Goal: Task Accomplishment & Management: Manage account settings

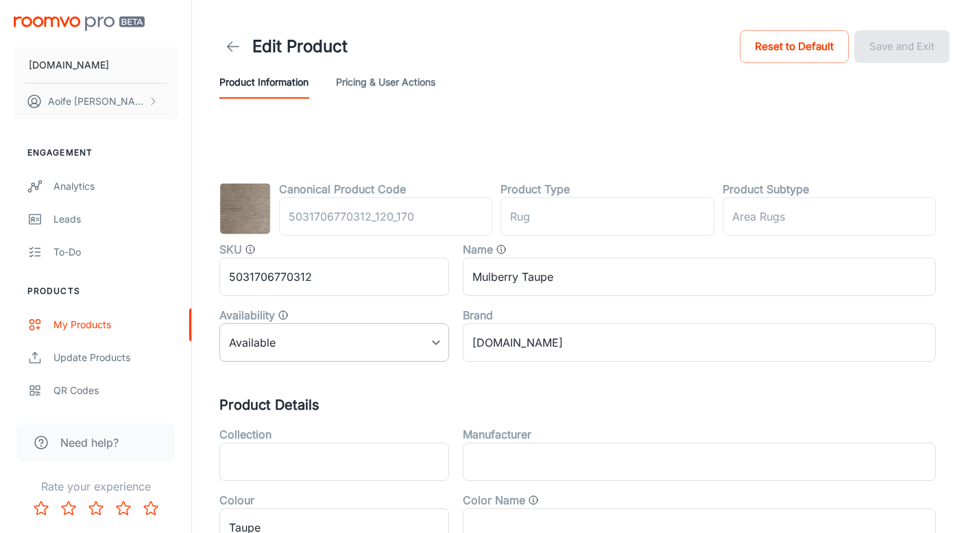
click at [358, 345] on body "RUGS.IE Aoife Ryan Engagement Analytics Leads To-do Products My Products Update…" at bounding box center [488, 266] width 977 height 533
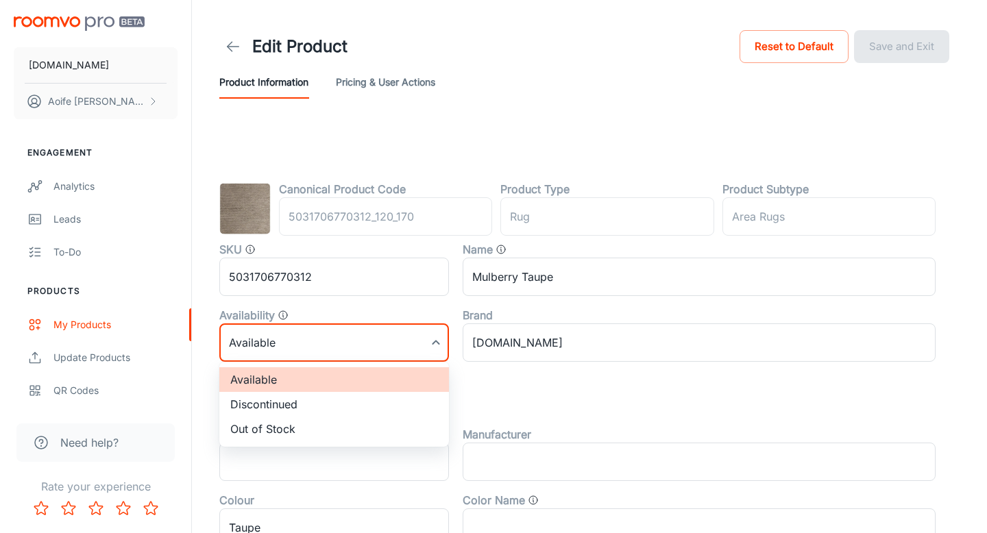
click at [293, 404] on li "Discontinued" at bounding box center [334, 404] width 230 height 25
type input "1"
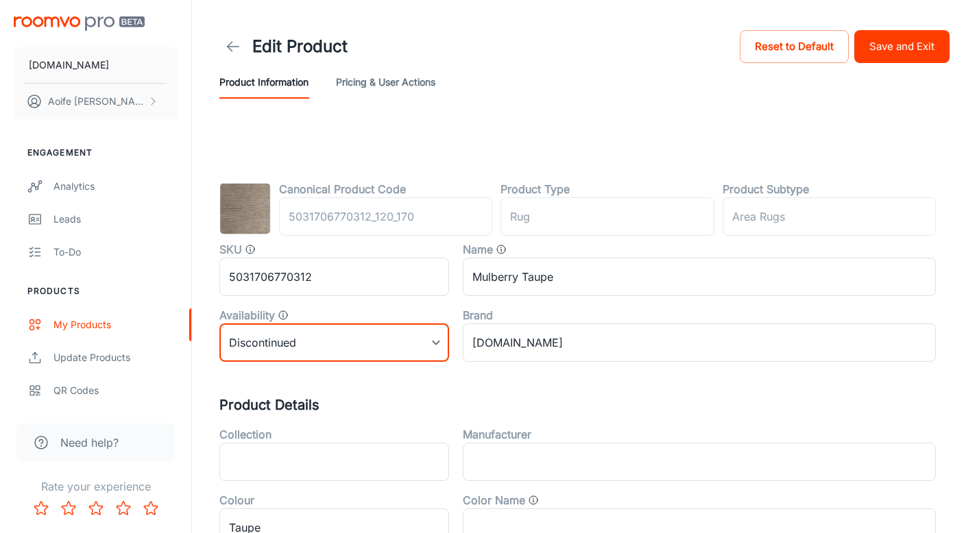
click at [892, 52] on button "Save and Exit" at bounding box center [901, 46] width 95 height 33
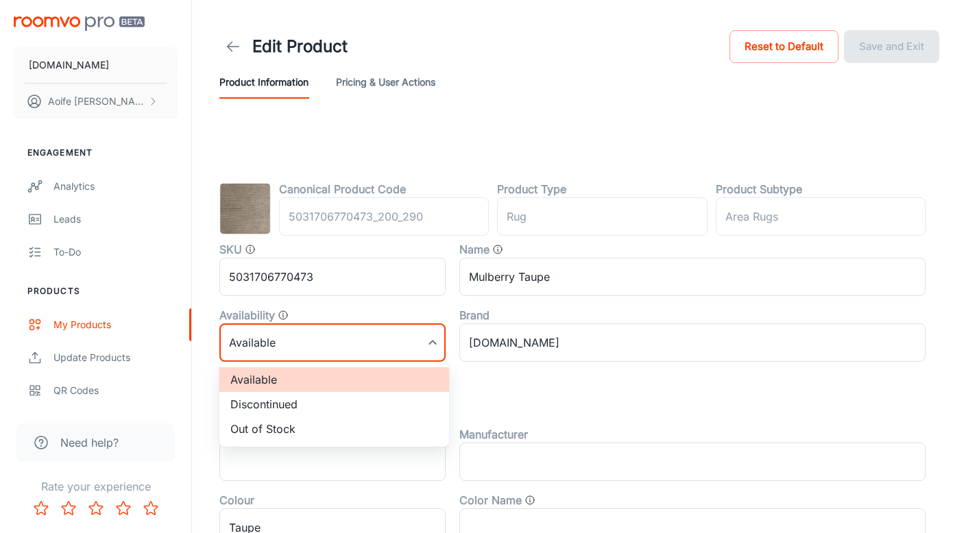
click at [269, 343] on body "RUGS.IE Aoife Ryan Engagement Analytics Leads To-do Products My Products Update…" at bounding box center [488, 266] width 977 height 533
click at [286, 405] on li "Discontinued" at bounding box center [334, 404] width 230 height 25
type input "1"
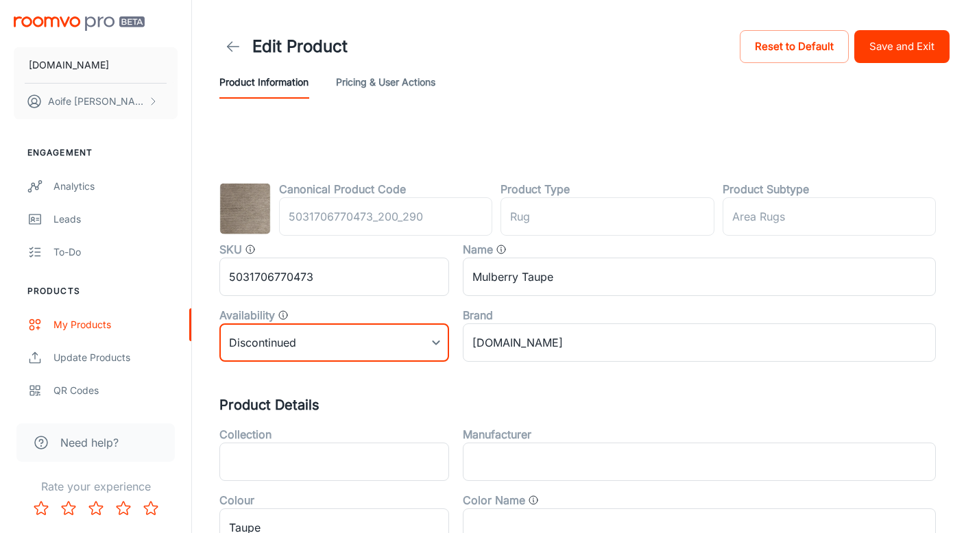
click at [909, 59] on button "Save and Exit" at bounding box center [901, 46] width 95 height 33
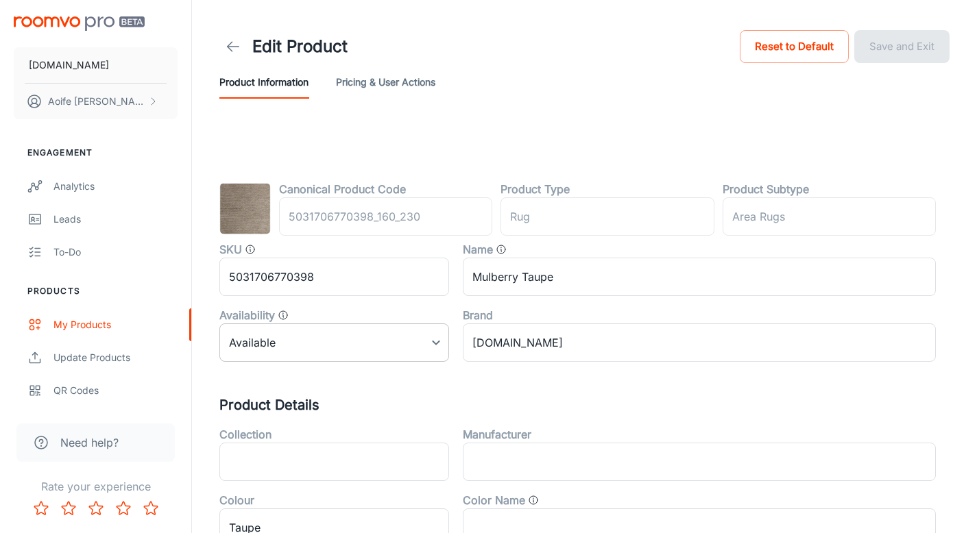
click at [357, 343] on body "RUGS.IE Aoife Ryan Engagement Analytics Leads To-do Products My Products Update…" at bounding box center [488, 266] width 977 height 533
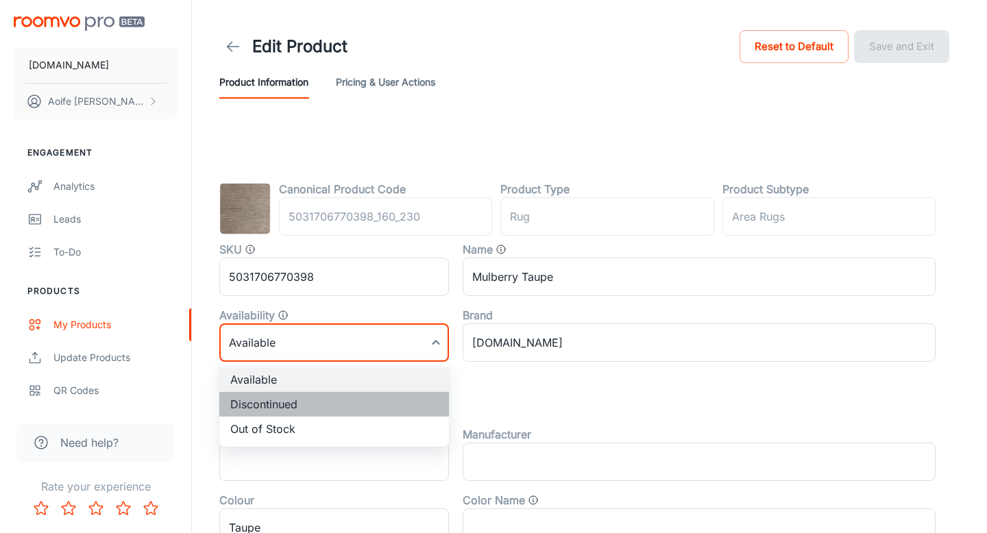
click at [300, 402] on li "Discontinued" at bounding box center [334, 404] width 230 height 25
type input "1"
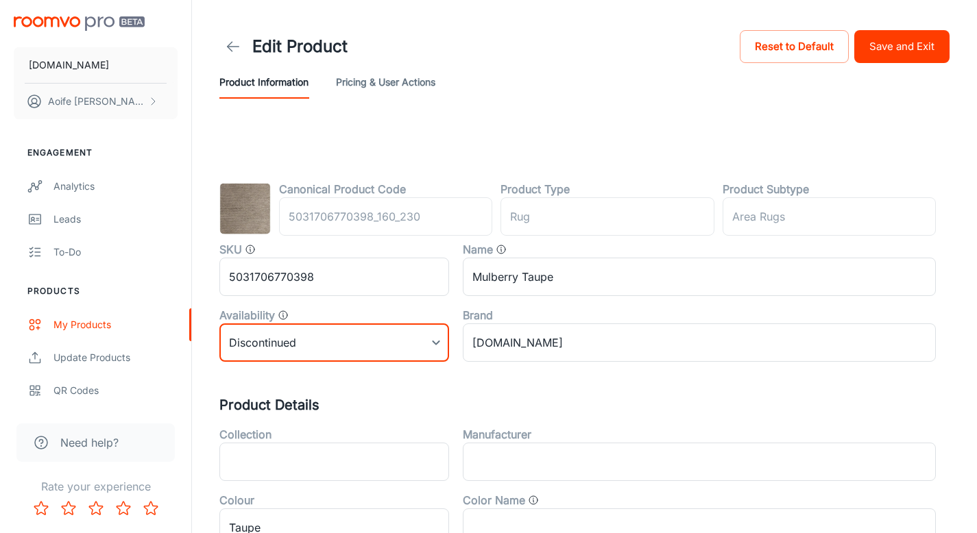
click at [901, 49] on button "Save and Exit" at bounding box center [901, 46] width 95 height 33
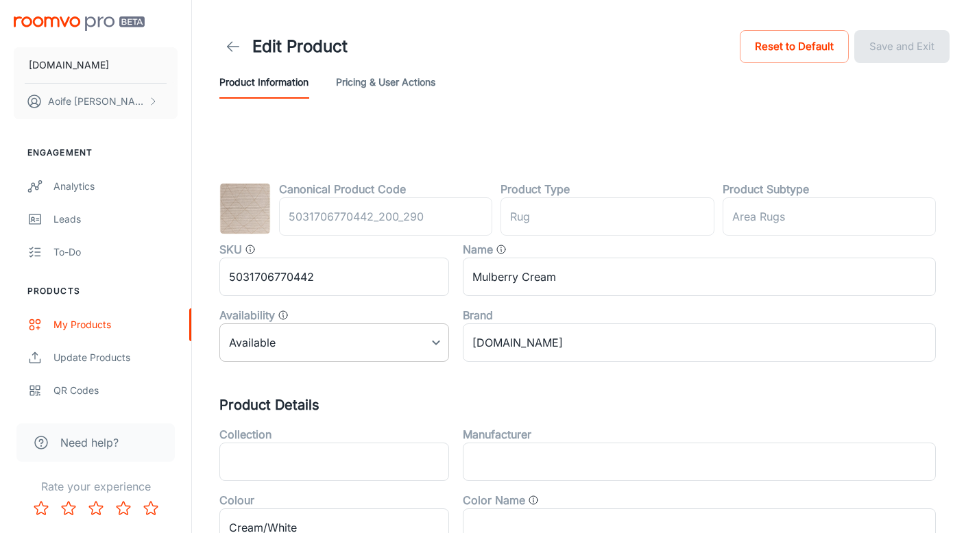
click at [324, 339] on body "[DOMAIN_NAME] [PERSON_NAME] Engagement Analytics Leads To-do Products My Produc…" at bounding box center [488, 266] width 977 height 533
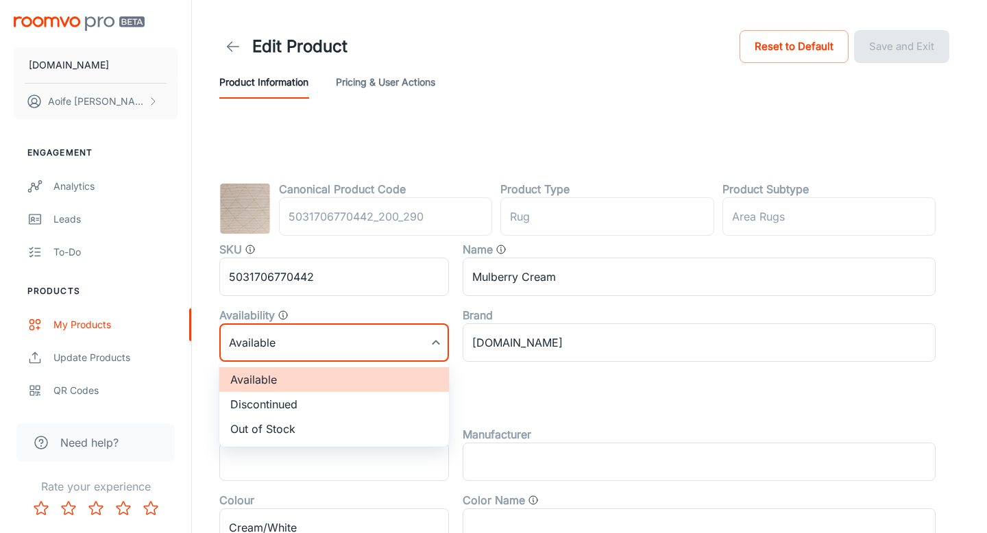
click at [280, 410] on li "Discontinued" at bounding box center [334, 404] width 230 height 25
type input "1"
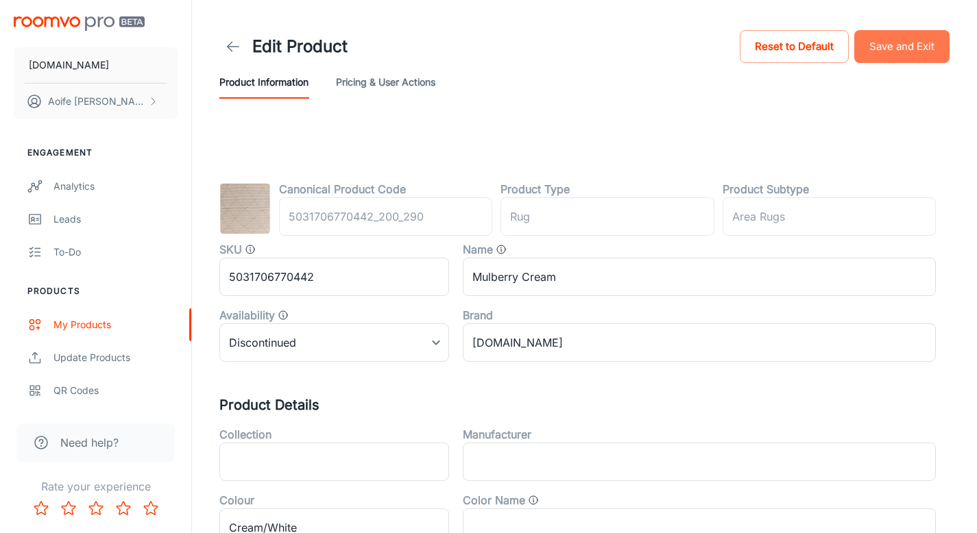
click at [918, 50] on button "Save and Exit" at bounding box center [901, 46] width 95 height 33
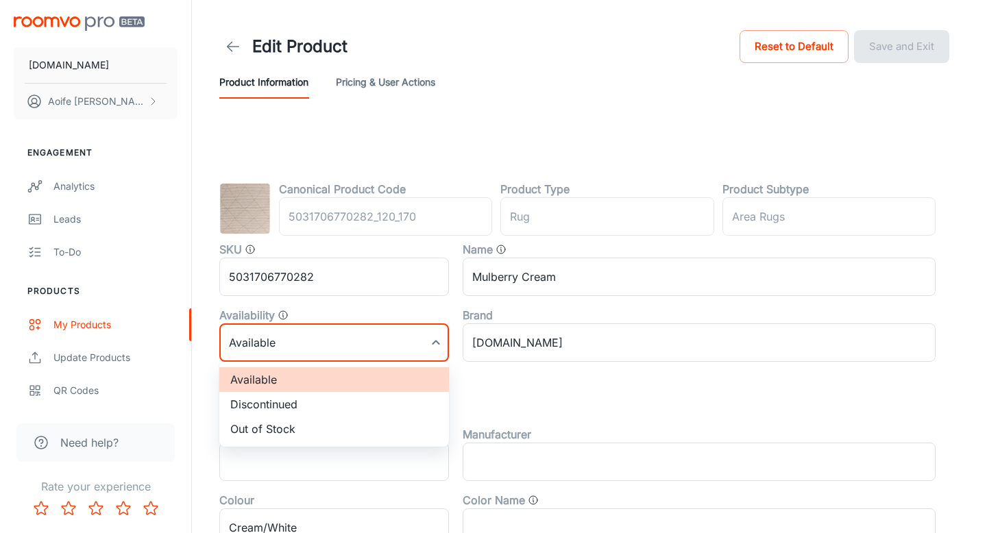
click at [284, 355] on body "RUGS.IE Aoife Ryan Engagement Analytics Leads To-do Products My Products Update…" at bounding box center [493, 266] width 987 height 533
drag, startPoint x: 277, startPoint y: 403, endPoint x: 284, endPoint y: 401, distance: 7.2
click at [277, 403] on li "Discontinued" at bounding box center [334, 404] width 230 height 25
type input "1"
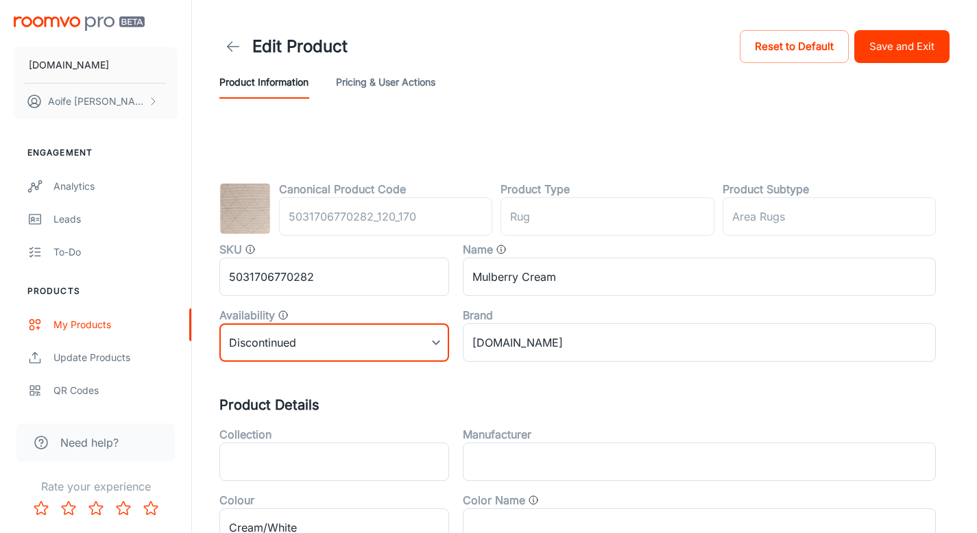
click at [901, 47] on button "Save and Exit" at bounding box center [901, 46] width 95 height 33
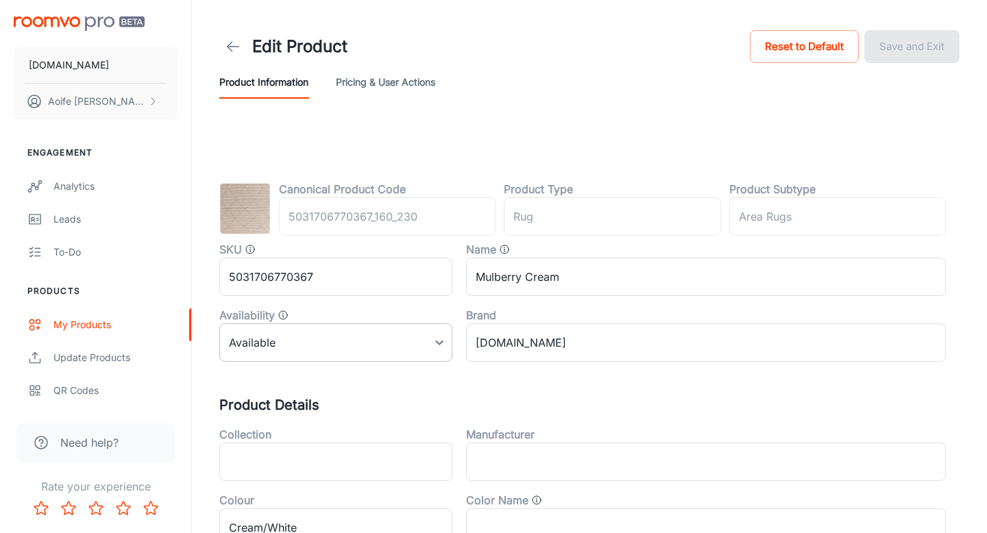
click at [286, 355] on body "[DOMAIN_NAME] [PERSON_NAME] Engagement Analytics Leads To-do Products My Produc…" at bounding box center [493, 266] width 987 height 533
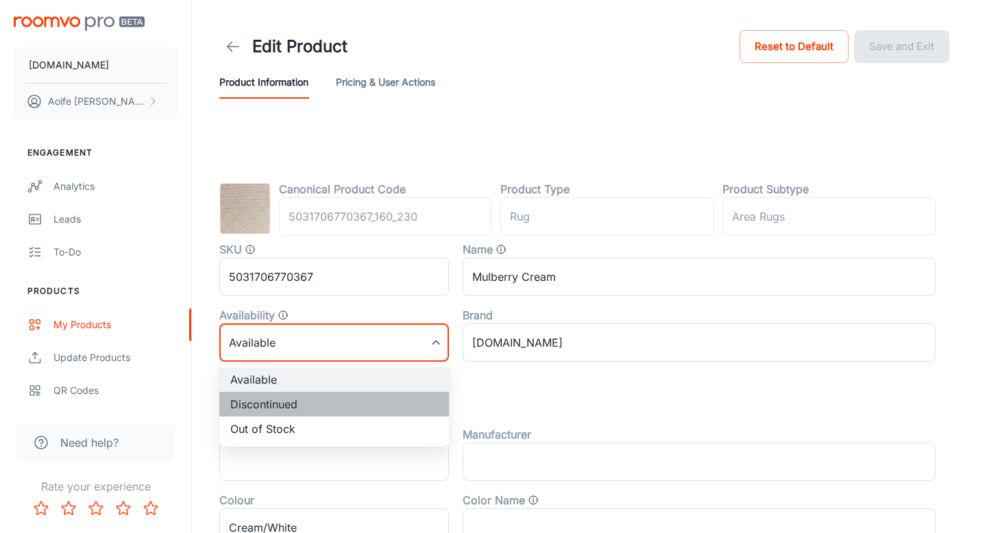
click at [274, 413] on li "Discontinued" at bounding box center [334, 404] width 230 height 25
type input "1"
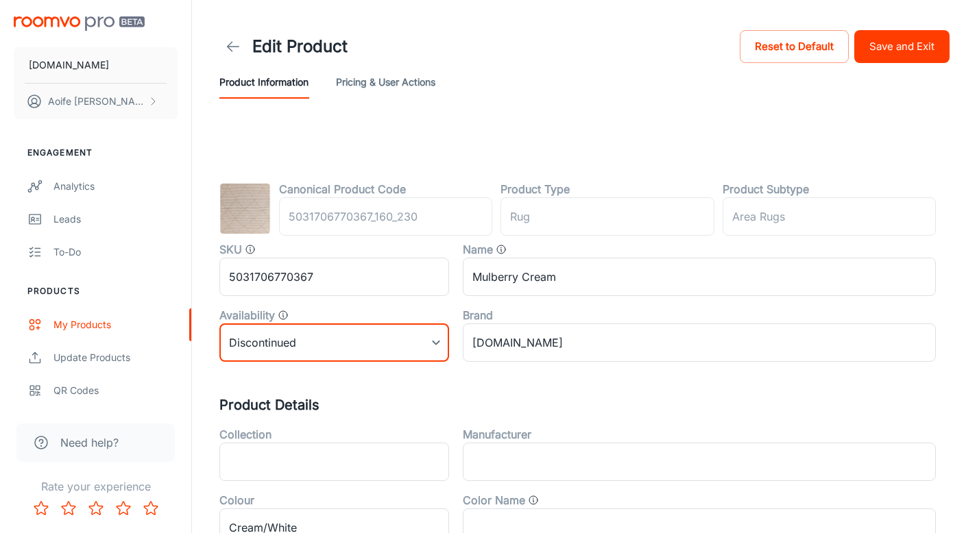
click at [900, 57] on button "Save and Exit" at bounding box center [901, 46] width 95 height 33
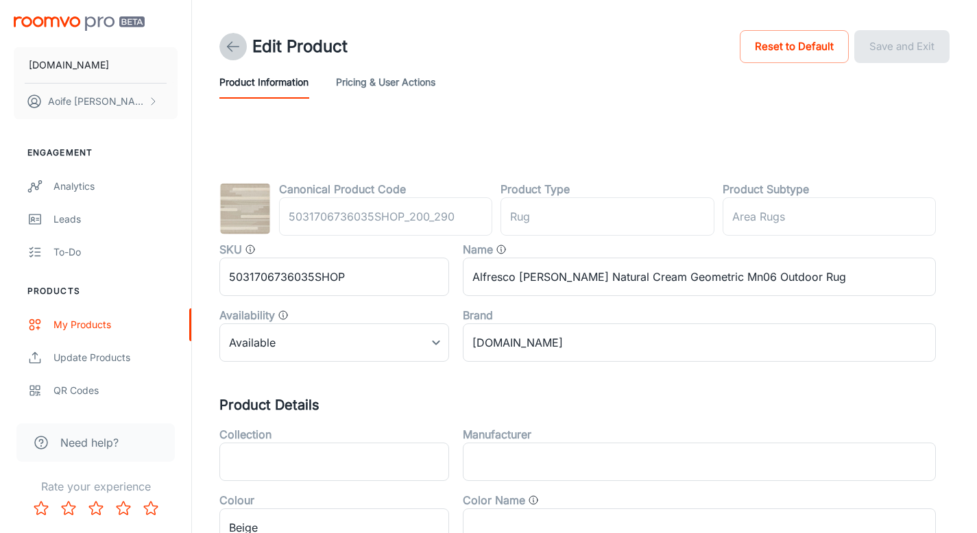
click at [230, 41] on icon at bounding box center [233, 46] width 16 height 16
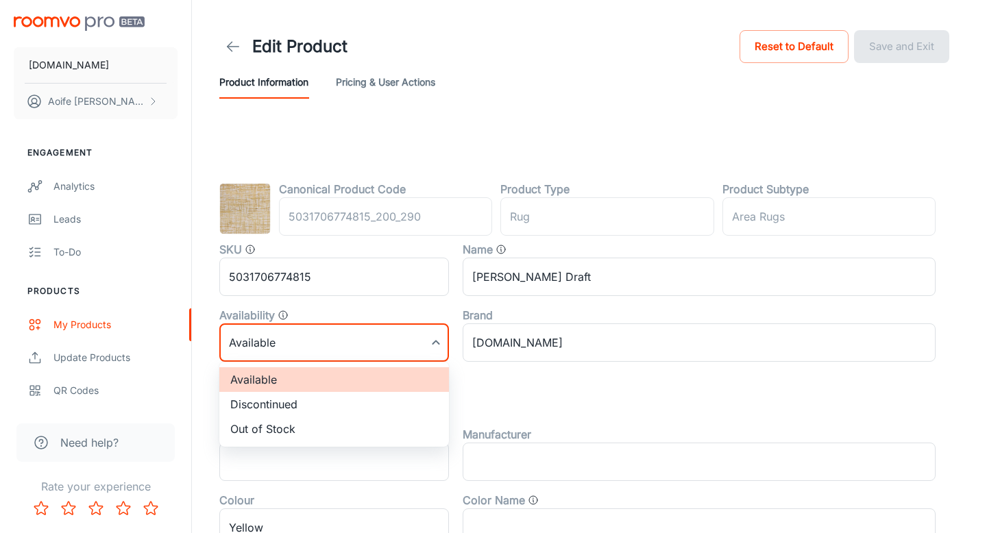
click at [363, 343] on body "RUGS.IE Aoife Ryan Engagement Analytics Leads To-do Products My Products Update…" at bounding box center [493, 266] width 987 height 533
click at [257, 405] on li "Discontinued" at bounding box center [334, 404] width 230 height 25
type input "1"
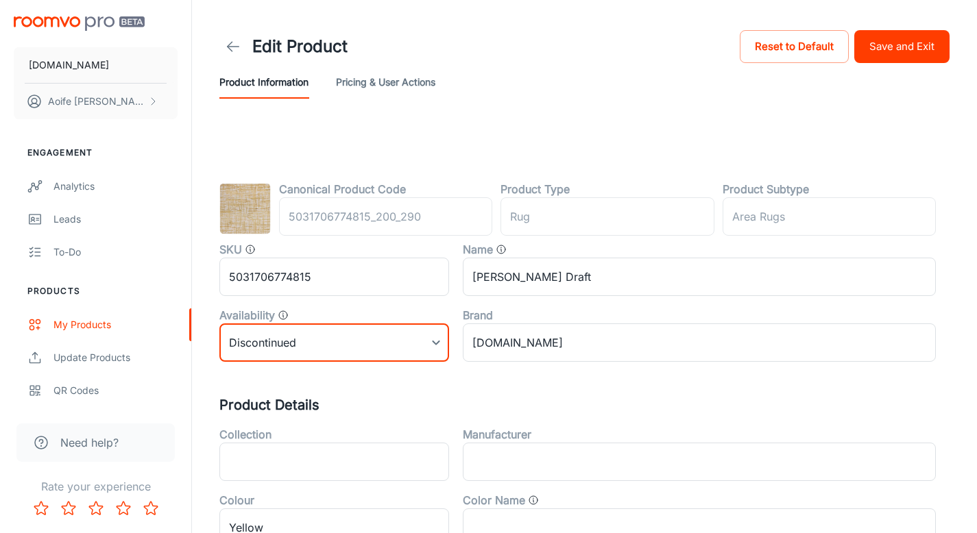
click at [917, 56] on button "Save and Exit" at bounding box center [901, 46] width 95 height 33
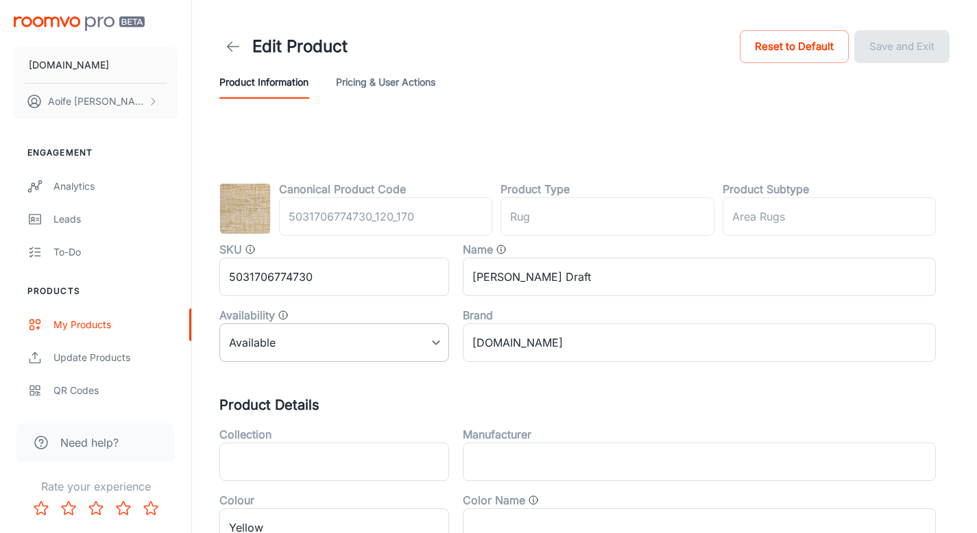
click at [280, 347] on body "[DOMAIN_NAME] [PERSON_NAME] Engagement Analytics Leads To-do Products My Produc…" at bounding box center [488, 266] width 977 height 533
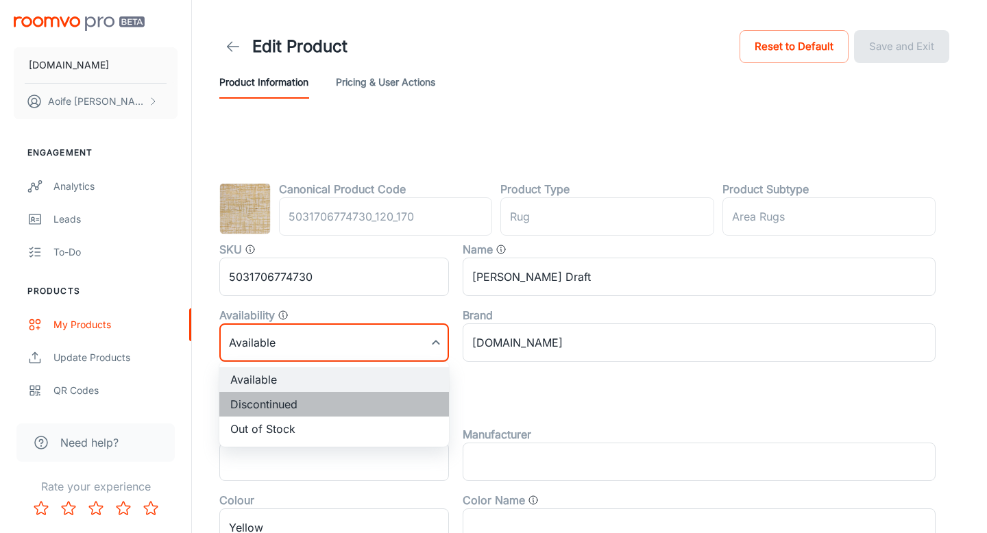
click at [273, 404] on li "Discontinued" at bounding box center [334, 404] width 230 height 25
type input "1"
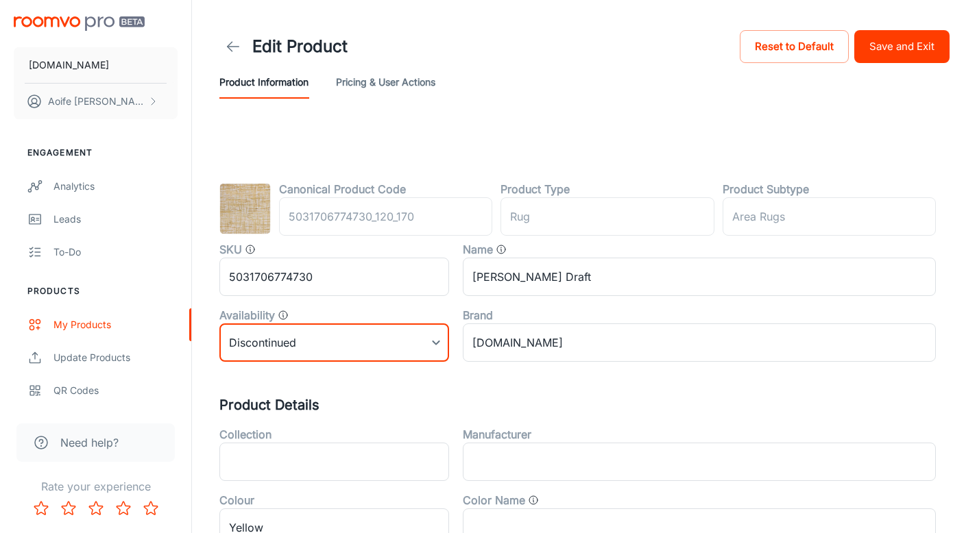
click at [890, 49] on button "Save and Exit" at bounding box center [901, 46] width 95 height 33
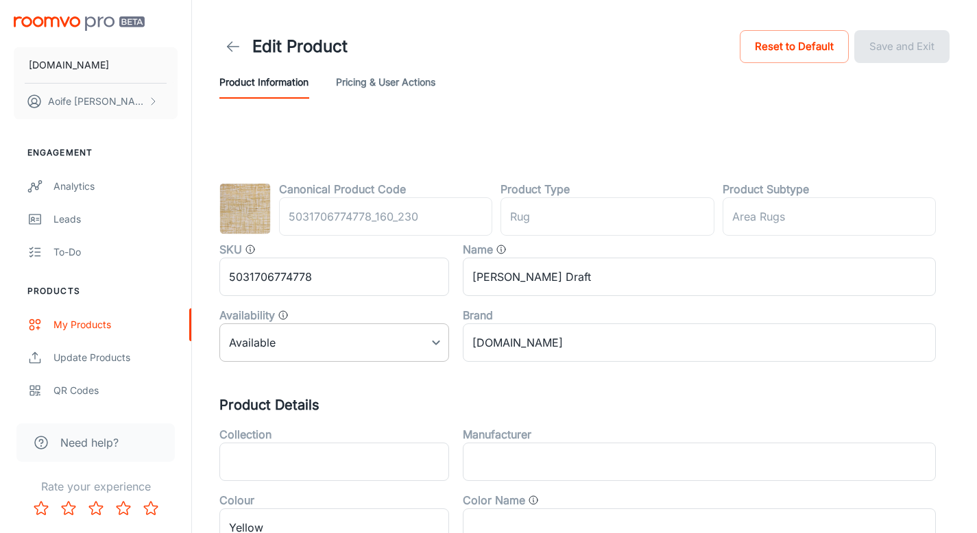
click at [245, 350] on body "RUGS.IE Aoife Ryan Engagement Analytics Leads To-do Products My Products Update…" at bounding box center [488, 266] width 977 height 533
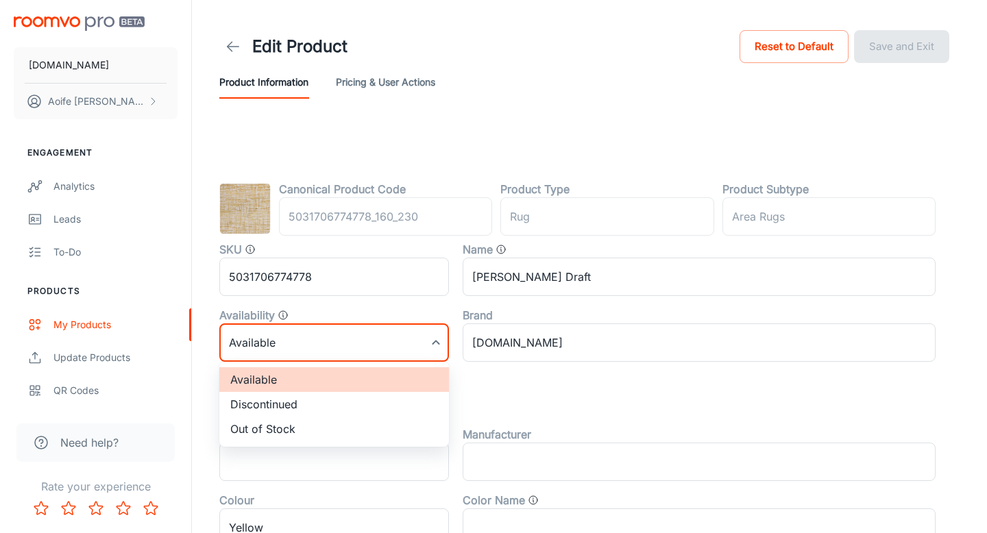
click at [260, 404] on li "Discontinued" at bounding box center [334, 404] width 230 height 25
type input "1"
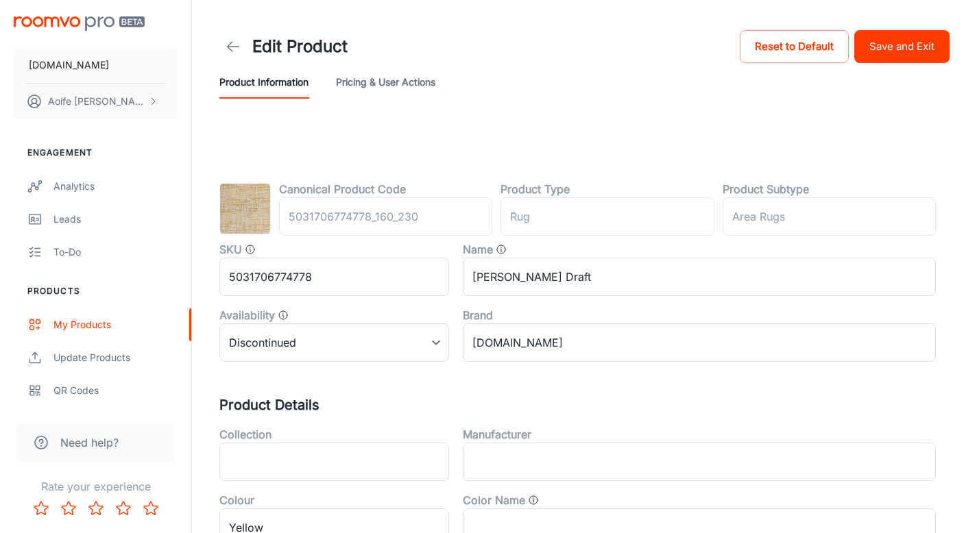
click at [916, 27] on div "Edit Product Reset to Default Save and Exit" at bounding box center [584, 46] width 730 height 38
click at [908, 49] on button "Save and Exit" at bounding box center [901, 46] width 95 height 33
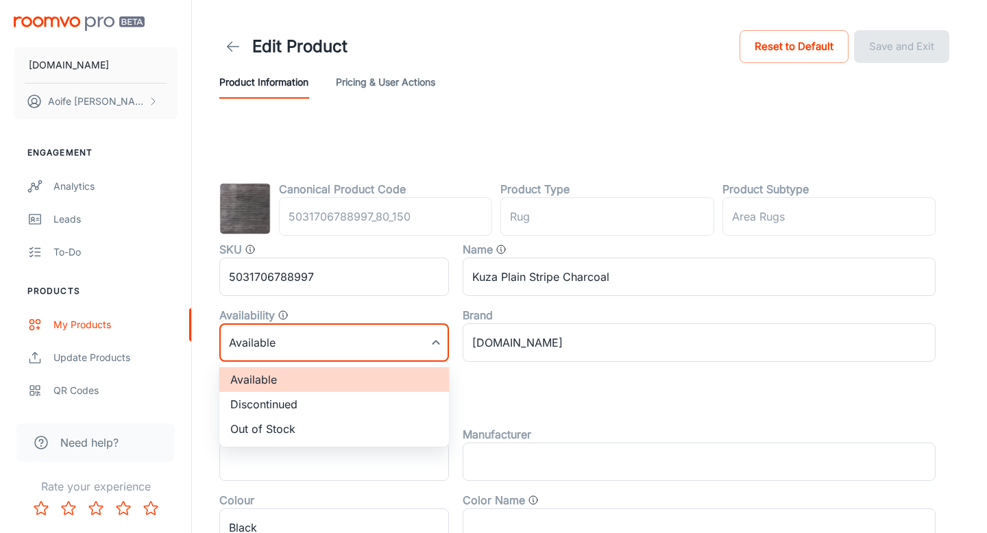
drag, startPoint x: 286, startPoint y: 335, endPoint x: 289, endPoint y: 353, distance: 17.9
click at [286, 335] on body "RUGS.IE Aoife Ryan Engagement Analytics Leads To-do Products My Products Update…" at bounding box center [493, 266] width 987 height 533
click at [277, 395] on li "Discontinued" at bounding box center [334, 404] width 230 height 25
type input "1"
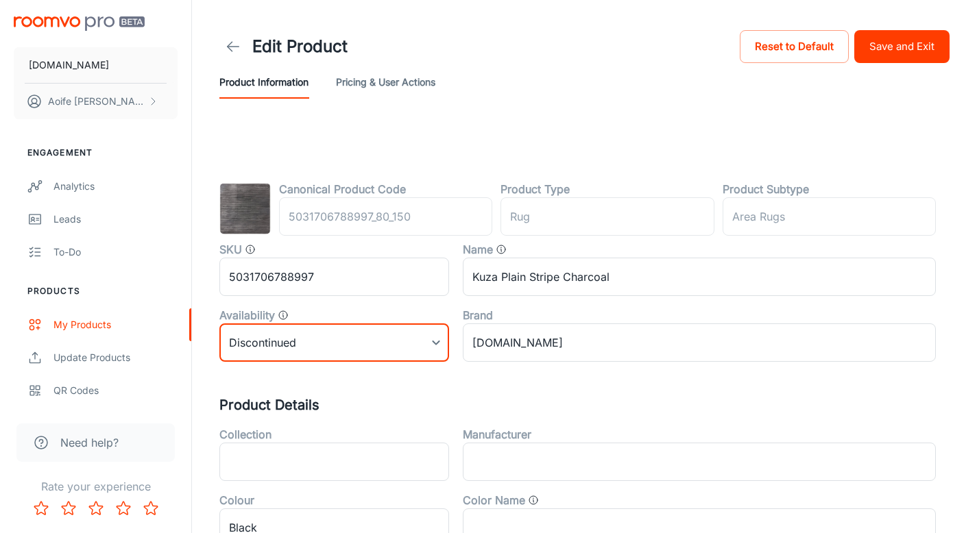
click at [873, 51] on button "Save and Exit" at bounding box center [901, 46] width 95 height 33
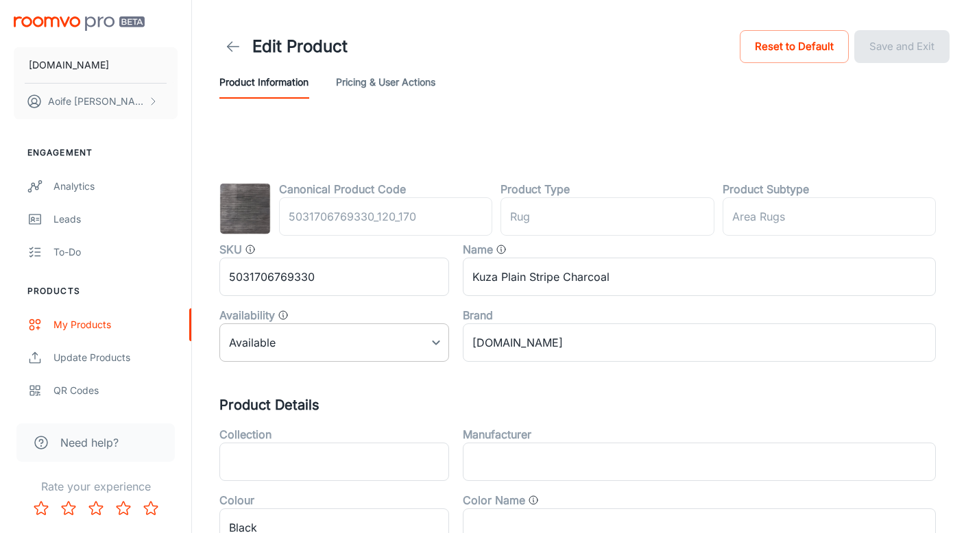
click at [299, 339] on body "[DOMAIN_NAME] [PERSON_NAME] Engagement Analytics Leads To-do Products My Produc…" at bounding box center [488, 266] width 977 height 533
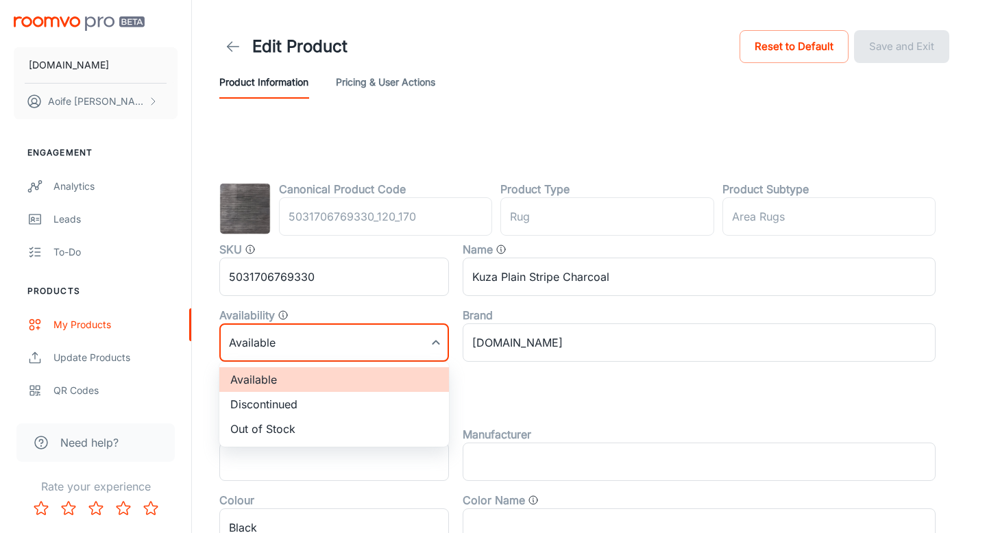
click at [273, 401] on li "Discontinued" at bounding box center [334, 404] width 230 height 25
type input "1"
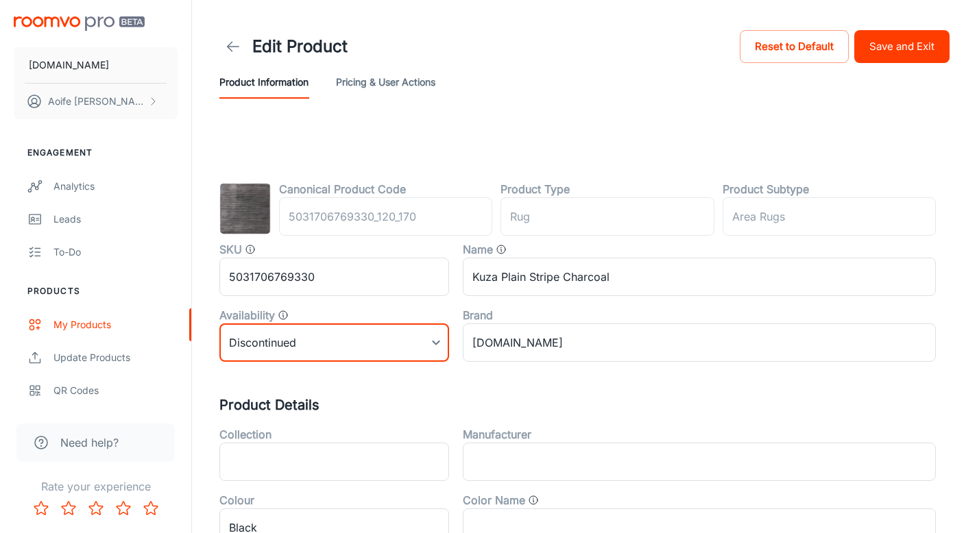
click at [880, 49] on button "Save and Exit" at bounding box center [901, 46] width 95 height 33
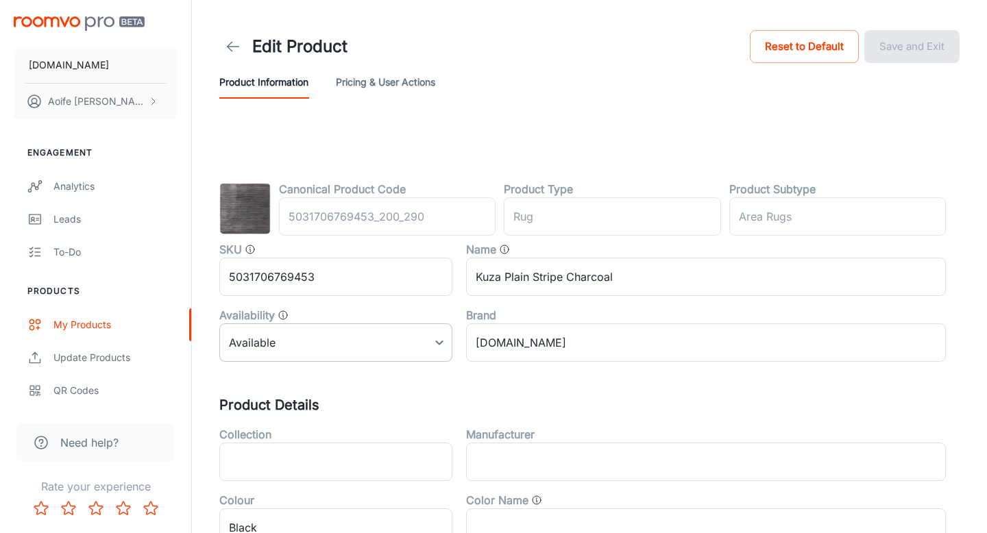
click at [297, 341] on body "[DOMAIN_NAME] [PERSON_NAME] Engagement Analytics Leads To-do Products My Produc…" at bounding box center [493, 266] width 987 height 533
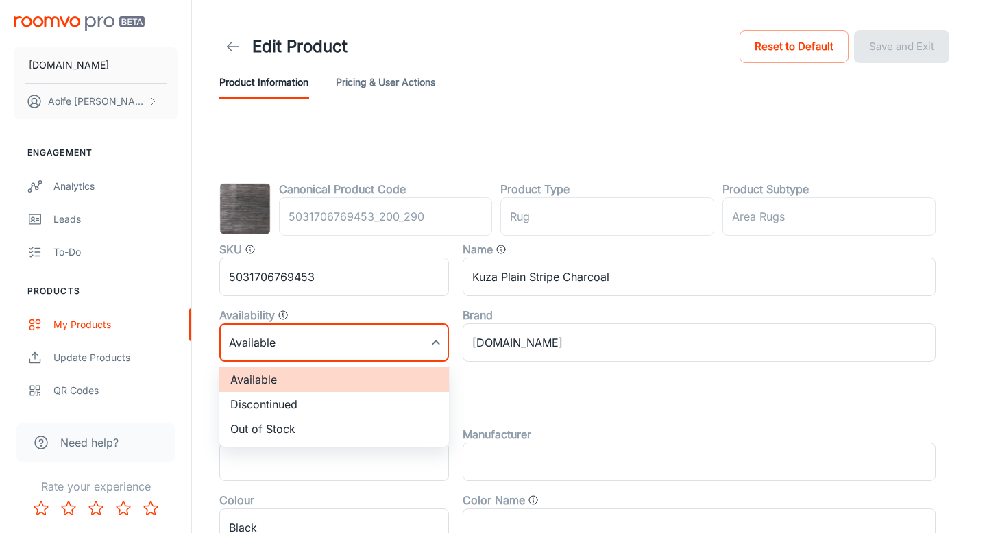
click at [304, 404] on li "Discontinued" at bounding box center [334, 404] width 230 height 25
type input "1"
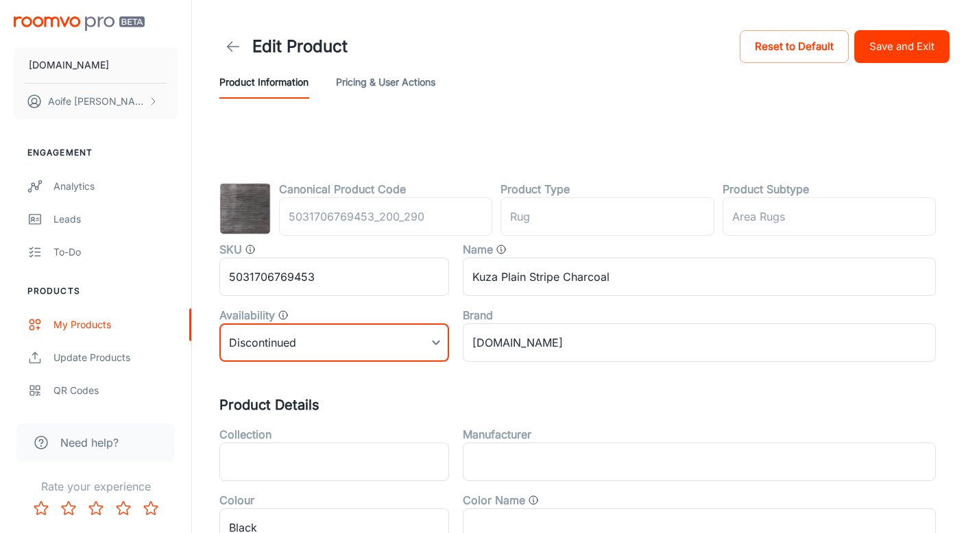
click at [911, 42] on button "Save and Exit" at bounding box center [901, 46] width 95 height 33
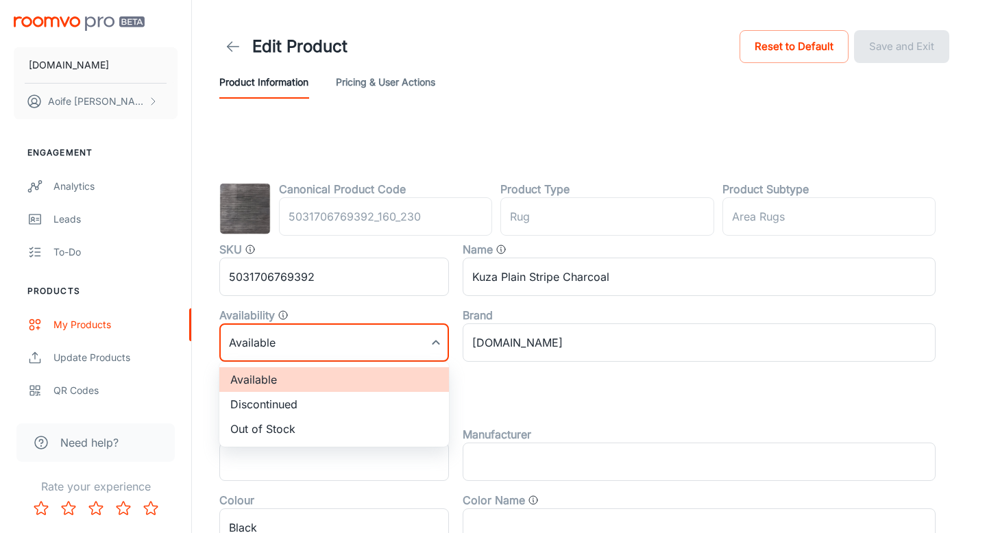
click at [258, 346] on body "RUGS.IE Aoife Ryan Engagement Analytics Leads To-do Products My Products Update…" at bounding box center [493, 266] width 987 height 533
click at [280, 404] on li "Discontinued" at bounding box center [334, 404] width 230 height 25
type input "1"
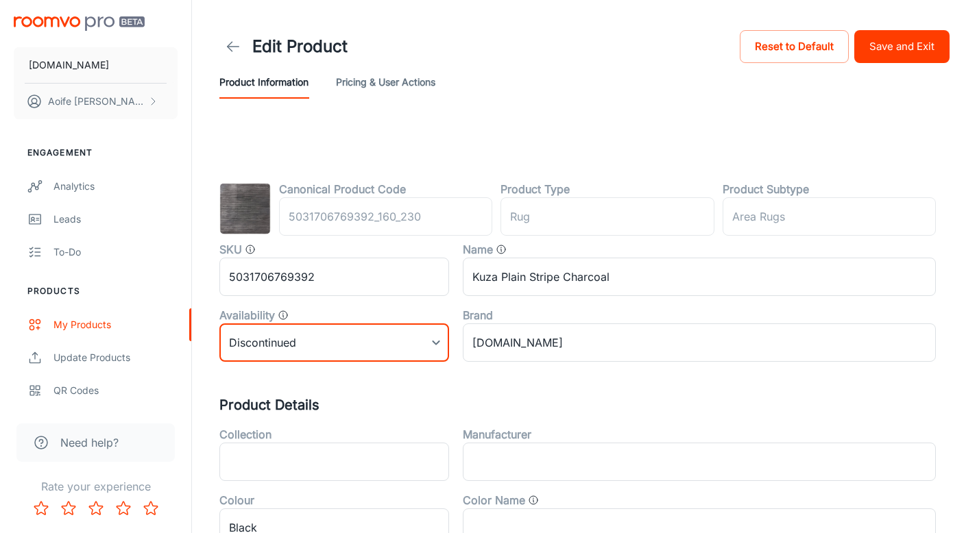
click at [908, 41] on button "Save and Exit" at bounding box center [901, 46] width 95 height 33
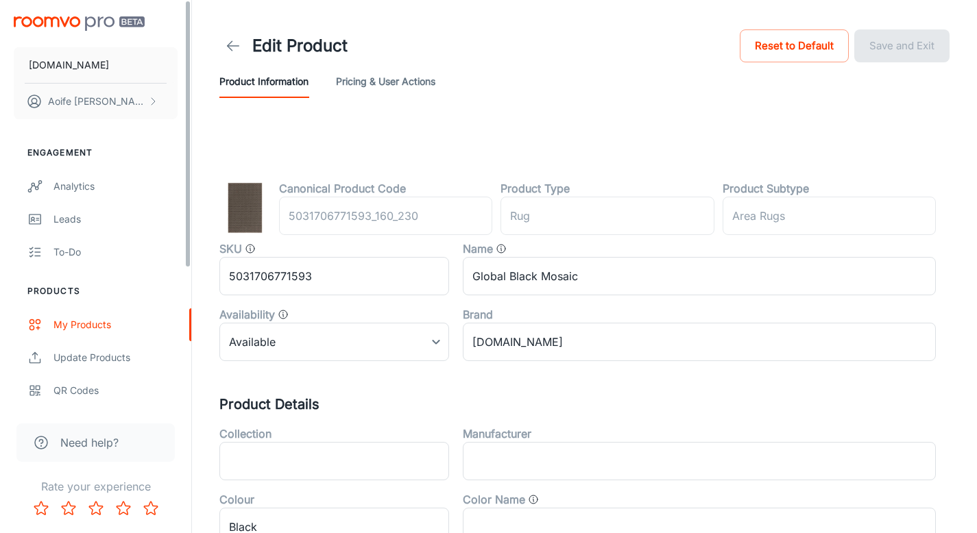
scroll to position [19, 0]
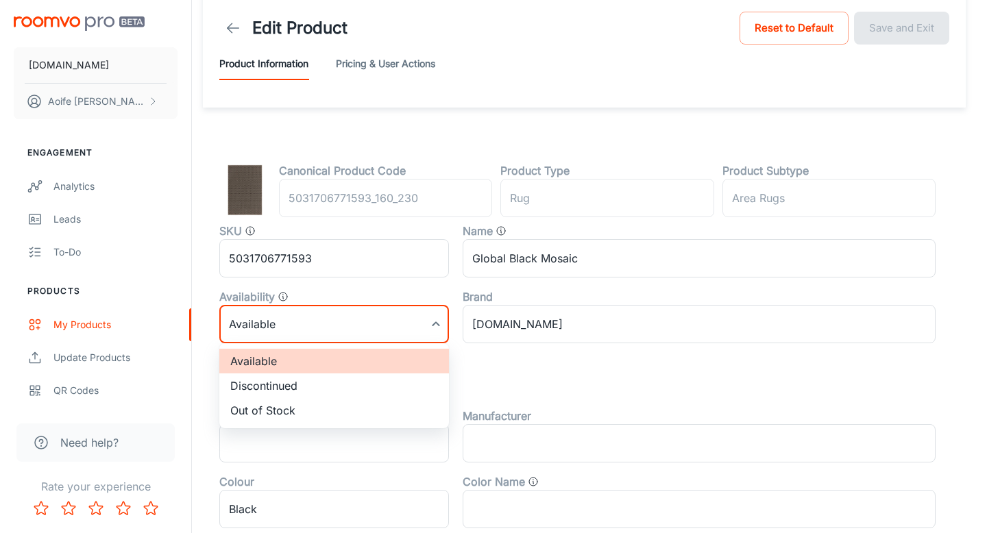
click at [322, 321] on body "RUGS.IE Aoife Ryan Engagement Analytics Leads To-do Products My Products Update…" at bounding box center [493, 247] width 987 height 533
click at [284, 387] on li "Discontinued" at bounding box center [334, 386] width 230 height 25
type input "1"
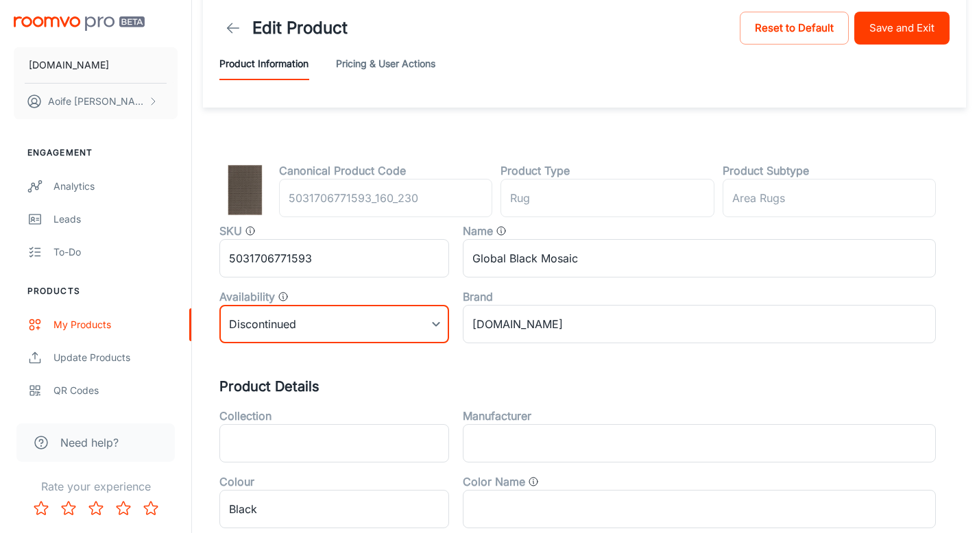
click at [878, 38] on button "Save and Exit" at bounding box center [901, 28] width 95 height 33
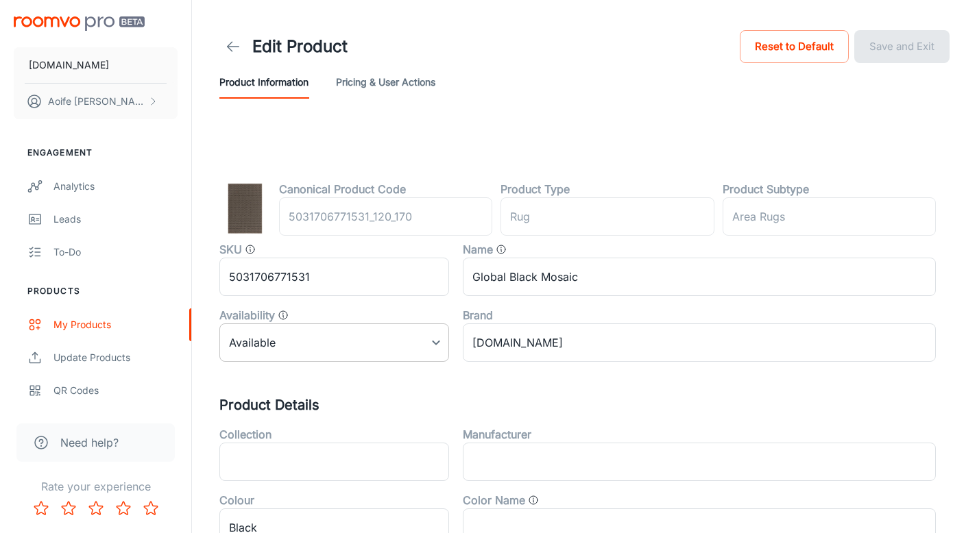
click at [321, 335] on body "[DOMAIN_NAME] [PERSON_NAME] Engagement Analytics Leads To-do Products My Produc…" at bounding box center [488, 266] width 977 height 533
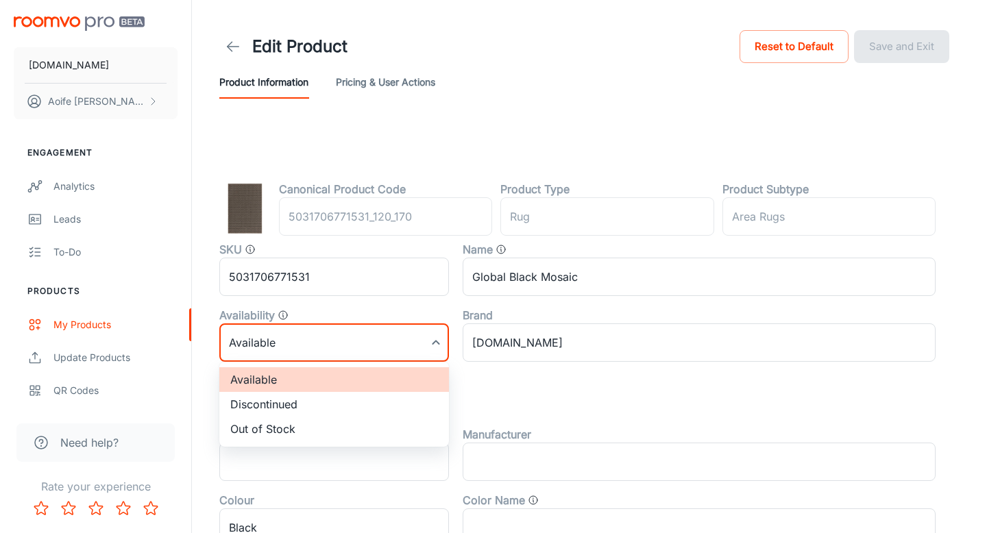
click at [261, 402] on li "Discontinued" at bounding box center [334, 404] width 230 height 25
type input "1"
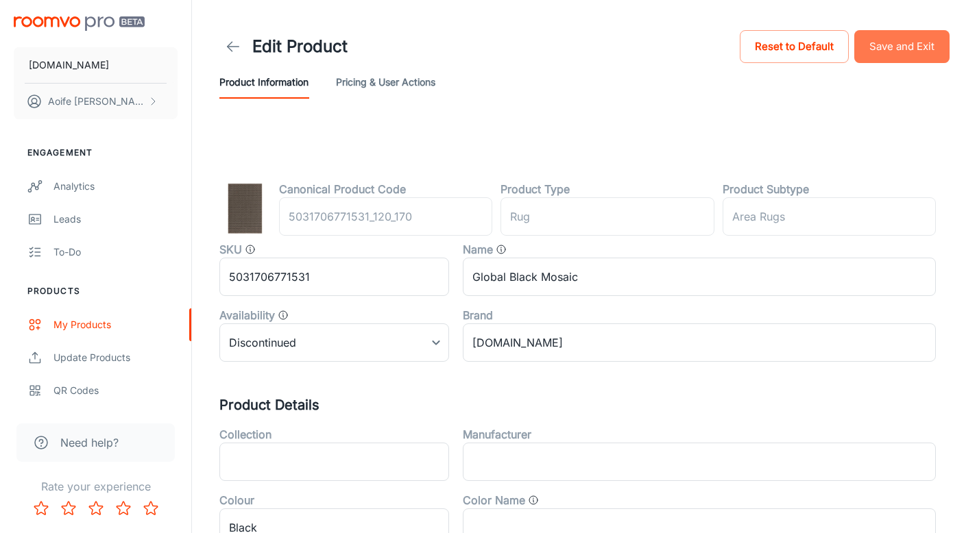
click at [912, 37] on button "Save and Exit" at bounding box center [901, 46] width 95 height 33
click at [270, 352] on body "[DOMAIN_NAME] [PERSON_NAME] Engagement Analytics Leads To-do Products My Produc…" at bounding box center [488, 266] width 977 height 533
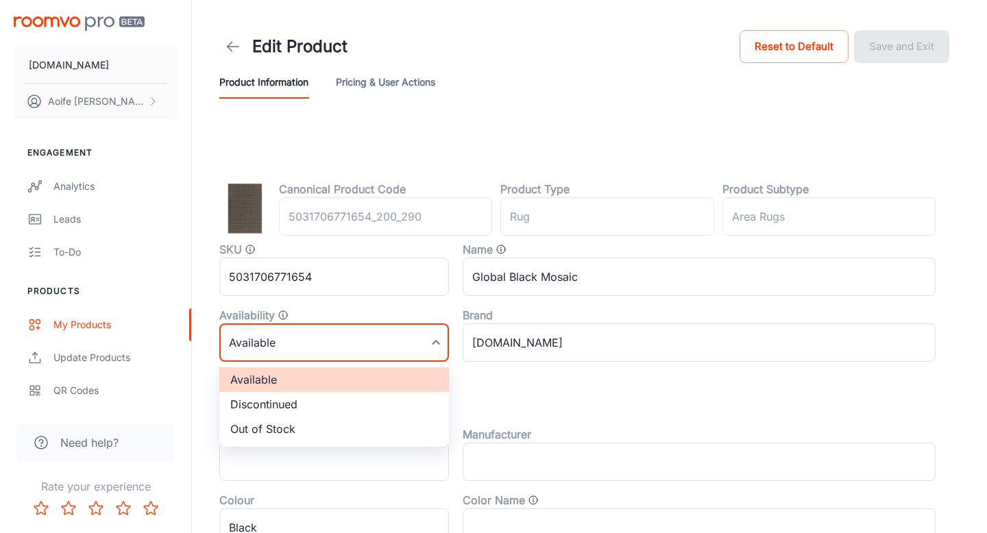
click at [270, 408] on li "Discontinued" at bounding box center [334, 404] width 230 height 25
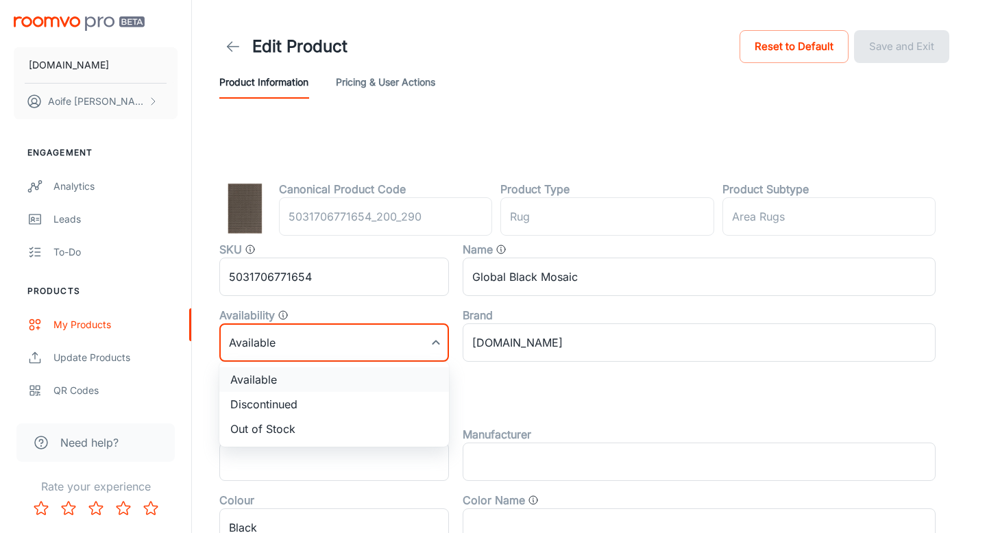
type input "1"
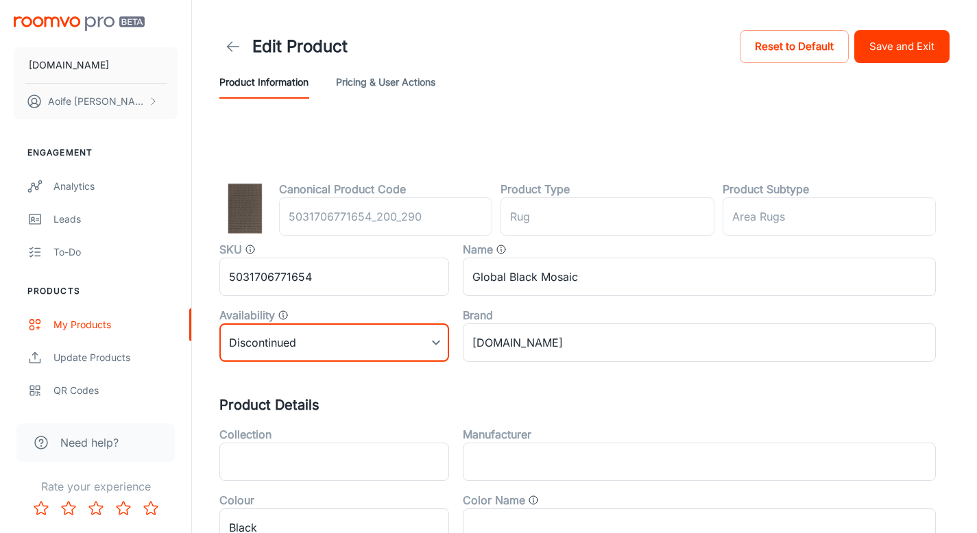
click at [903, 51] on button "Save and Exit" at bounding box center [901, 46] width 95 height 33
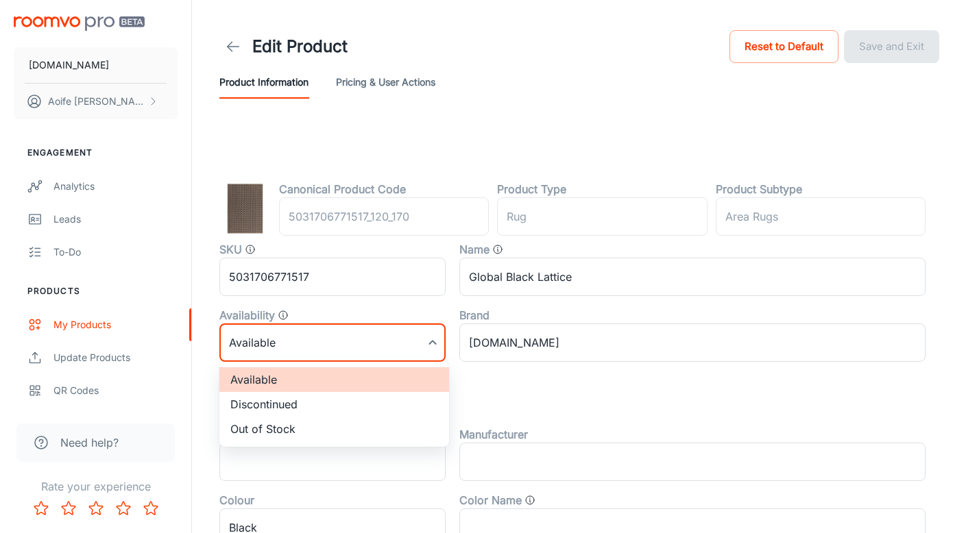
click at [305, 349] on body "RUGS.IE Aoife Ryan Engagement Analytics Leads To-do Products My Products Update…" at bounding box center [488, 266] width 977 height 533
click at [271, 410] on li "Discontinued" at bounding box center [334, 404] width 230 height 25
type input "1"
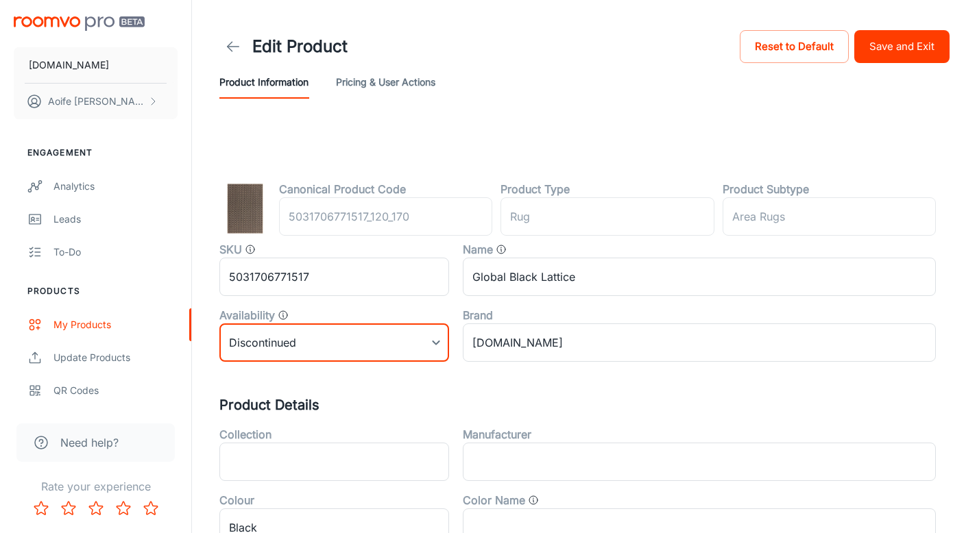
click at [892, 49] on button "Save and Exit" at bounding box center [901, 46] width 95 height 33
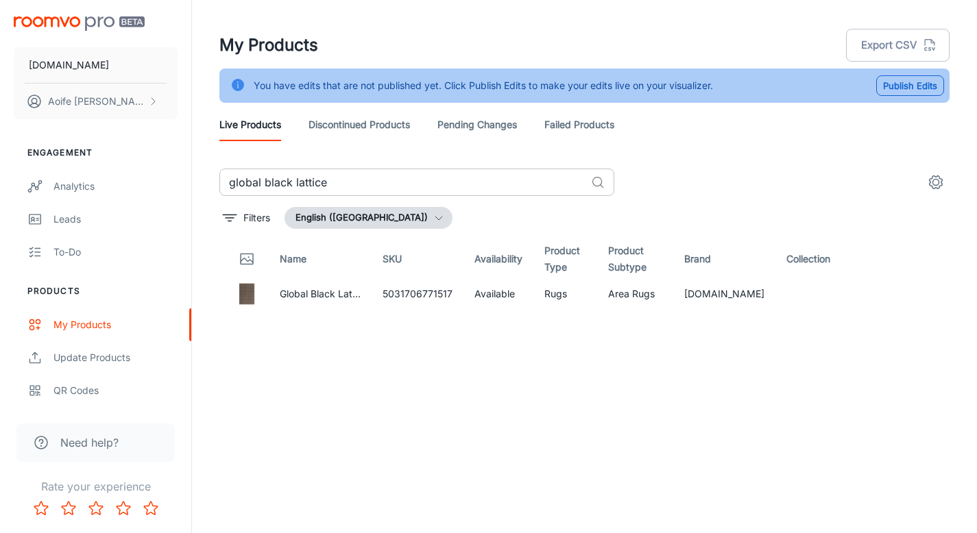
click at [369, 185] on input "global black lattice" at bounding box center [402, 182] width 366 height 27
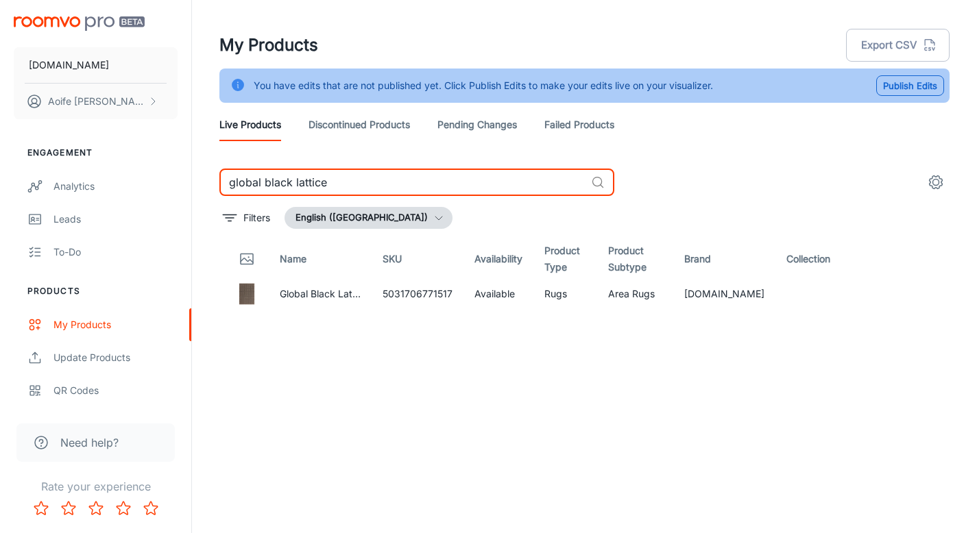
drag, startPoint x: 368, startPoint y: 185, endPoint x: 211, endPoint y: 174, distance: 157.3
click at [211, 174] on div "global black lattice ​ Filters English (Ireland) Name SKU Availability Product …" at bounding box center [584, 341] width 763 height 344
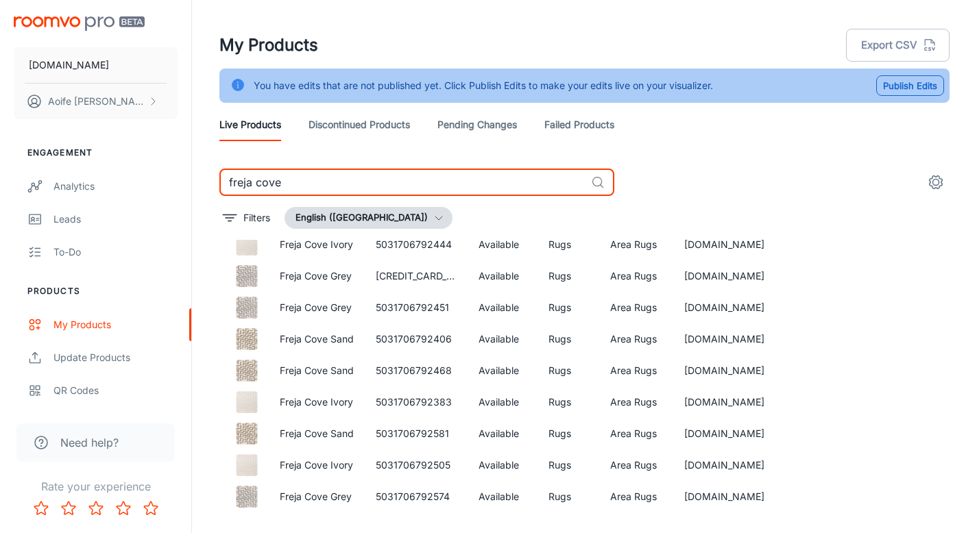
click at [307, 194] on input "freja cove" at bounding box center [402, 182] width 366 height 27
drag, startPoint x: 269, startPoint y: 186, endPoint x: 195, endPoint y: 175, distance: 74.7
click at [195, 175] on div "My Products Export CSV You have edits that are not published yet. Click Publish…" at bounding box center [584, 284] width 785 height 568
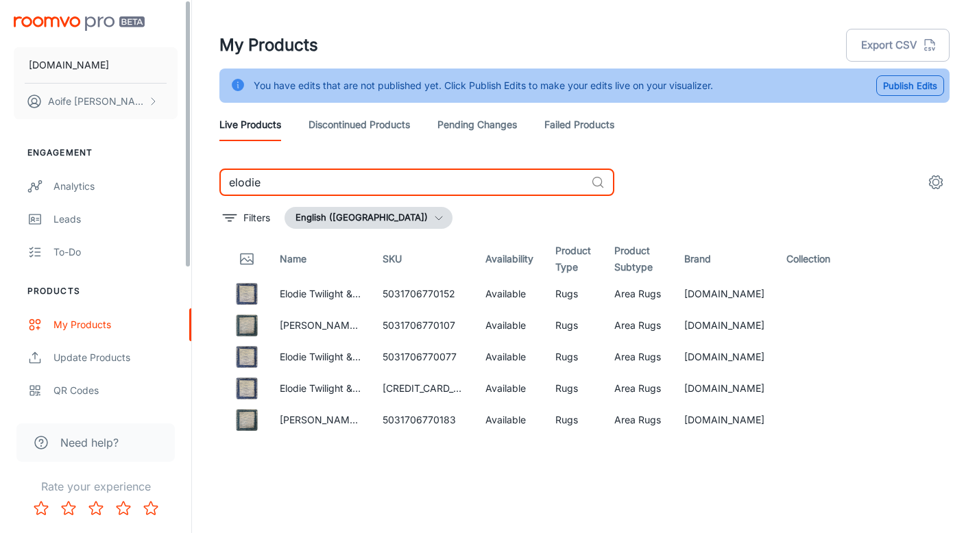
drag, startPoint x: 272, startPoint y: 188, endPoint x: 152, endPoint y: 169, distance: 121.6
click at [152, 169] on div "RUGS.IE Aoife Ryan Engagement Analytics Leads To-do Products My Products Update…" at bounding box center [488, 284] width 977 height 568
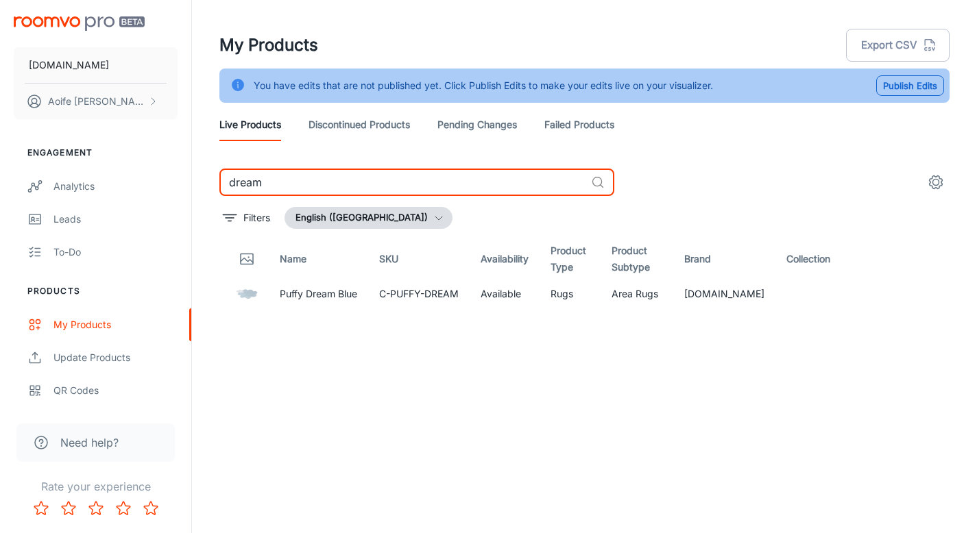
click at [282, 175] on input "dream" at bounding box center [402, 182] width 366 height 27
drag, startPoint x: 281, startPoint y: 182, endPoint x: 123, endPoint y: 167, distance: 158.4
click at [123, 167] on div "RUGS.IE Aoife Ryan Engagement Analytics Leads To-do Products My Products Update…" at bounding box center [488, 284] width 977 height 568
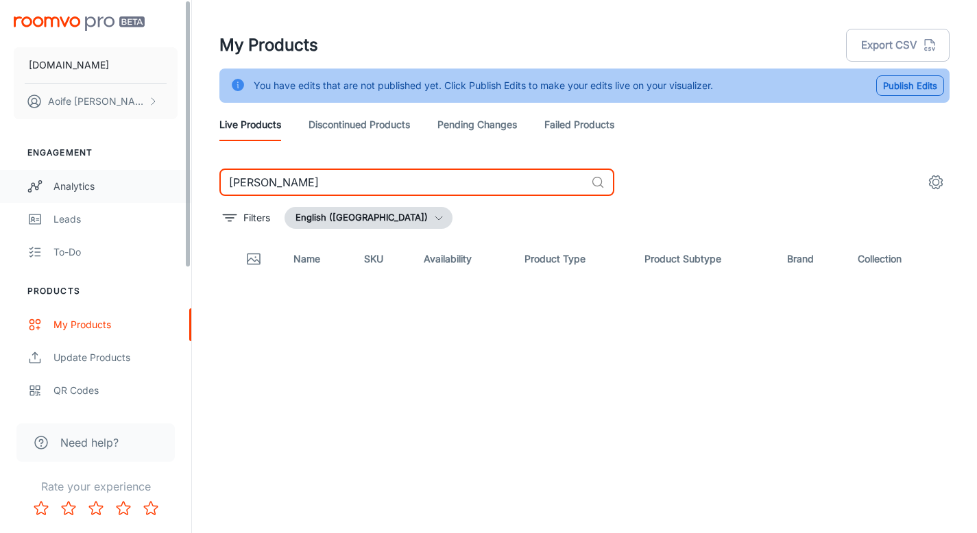
drag, startPoint x: 306, startPoint y: 177, endPoint x: 162, endPoint y: 173, distance: 144.0
click at [162, 173] on div "RUGS.IE Aoife Ryan Engagement Analytics Leads To-do Products My Products Update…" at bounding box center [488, 284] width 977 height 568
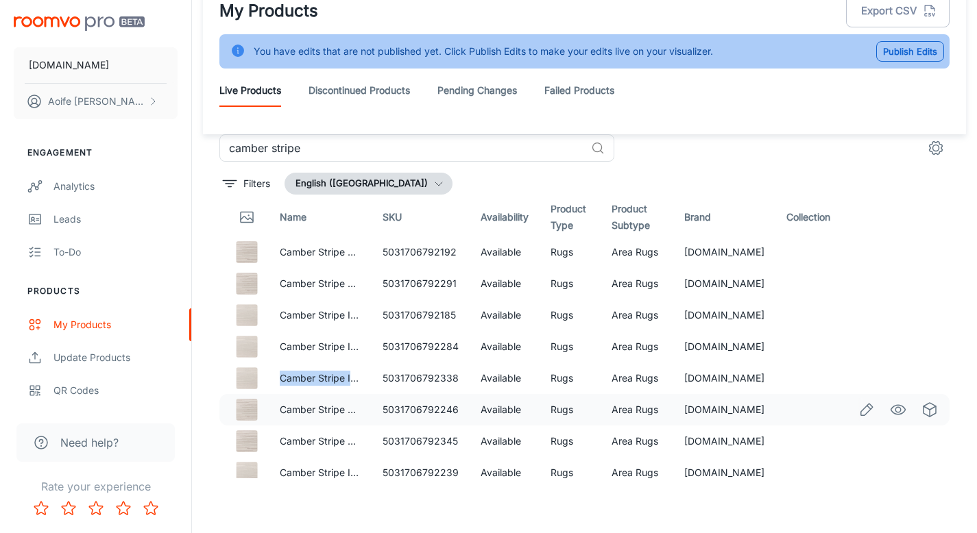
scroll to position [18, 0]
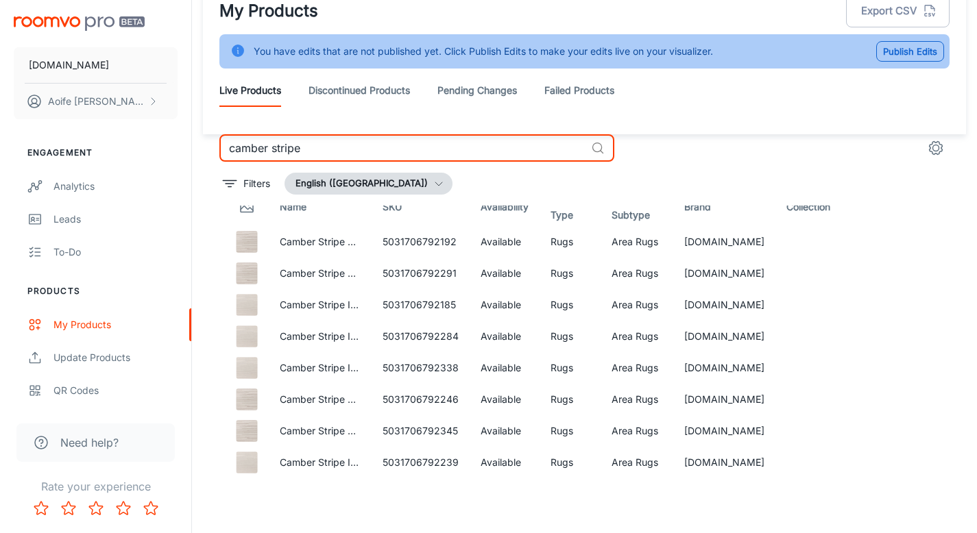
drag, startPoint x: 316, startPoint y: 149, endPoint x: 275, endPoint y: 149, distance: 41.1
click at [275, 149] on input "camber stripe" at bounding box center [402, 147] width 366 height 27
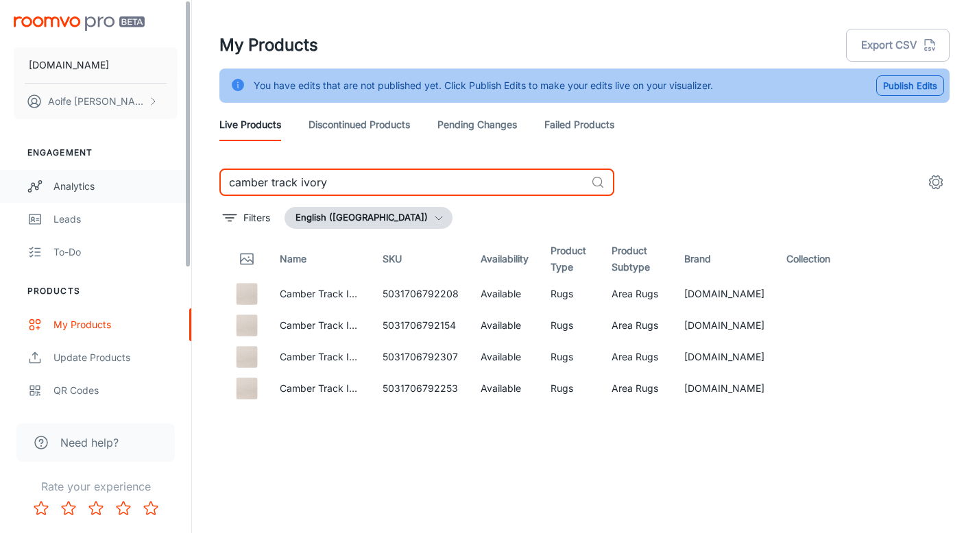
drag, startPoint x: 367, startPoint y: 189, endPoint x: 149, endPoint y: 184, distance: 217.3
click at [149, 184] on div "RUGS.IE Aoife Ryan Engagement Analytics Leads To-do Products My Products Update…" at bounding box center [488, 284] width 977 height 568
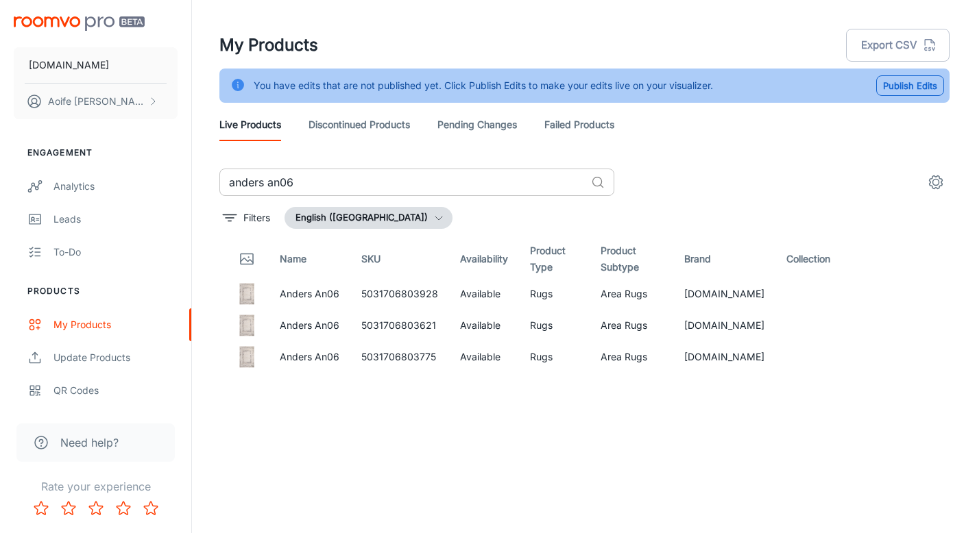
click at [315, 185] on input "anders an06" at bounding box center [402, 182] width 366 height 27
click at [339, 189] on input "anders an04" at bounding box center [402, 182] width 366 height 27
click at [303, 178] on input "anders an03" at bounding box center [402, 182] width 366 height 27
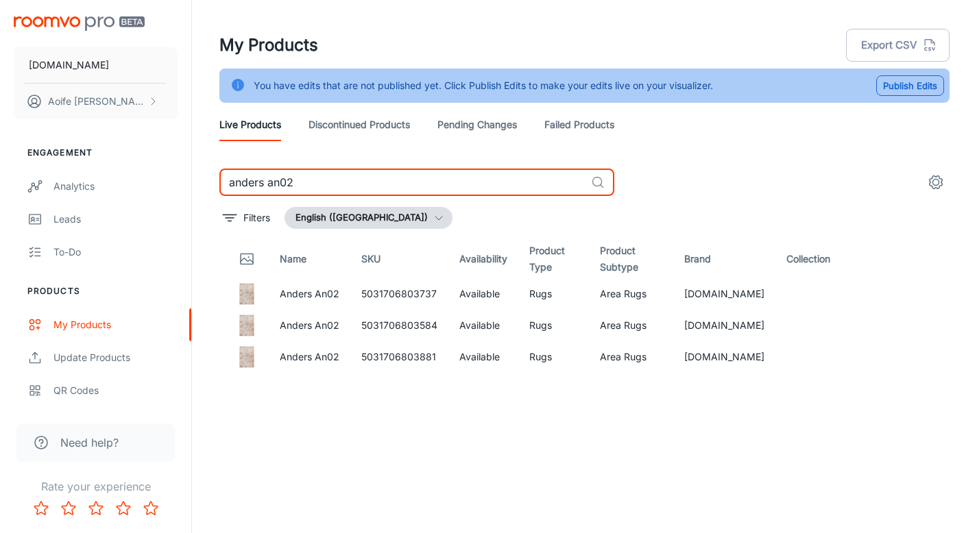
click at [319, 184] on input "anders an02" at bounding box center [402, 182] width 366 height 27
type input "anders an01"
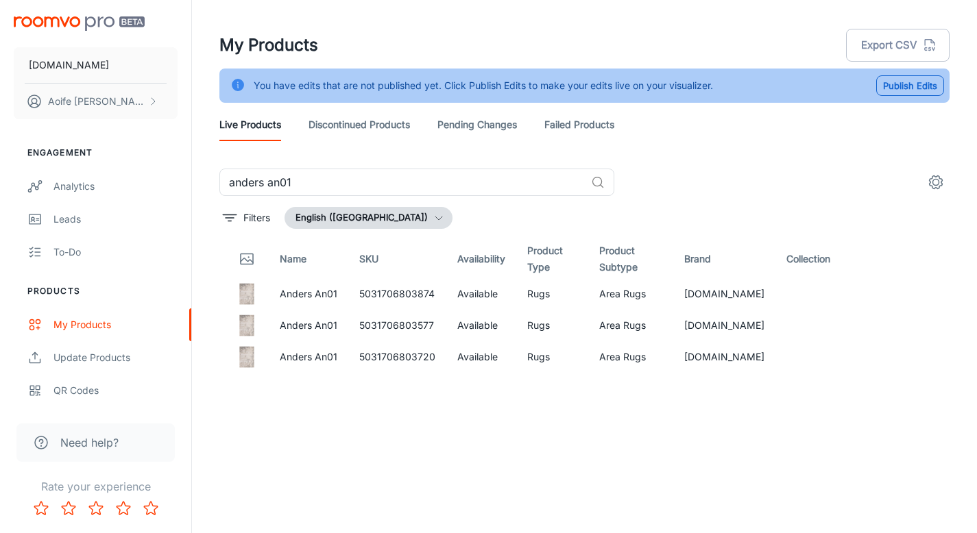
click at [832, 133] on div "Live Products Discontinued Products Pending Changes Failed Products" at bounding box center [584, 124] width 730 height 33
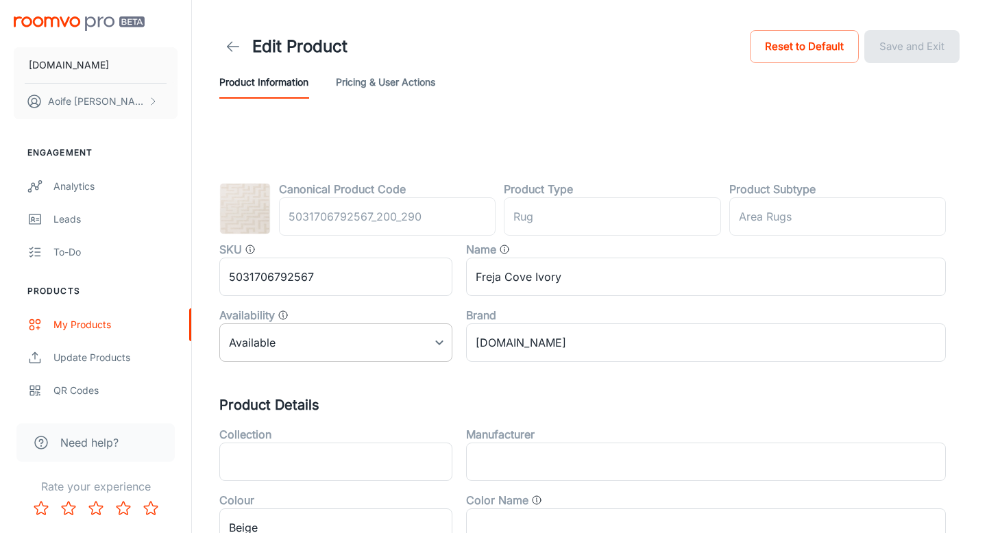
click at [271, 349] on body "RUGS.IE Aoife Ryan Engagement Analytics Leads To-do Products My Products Update…" at bounding box center [493, 266] width 987 height 533
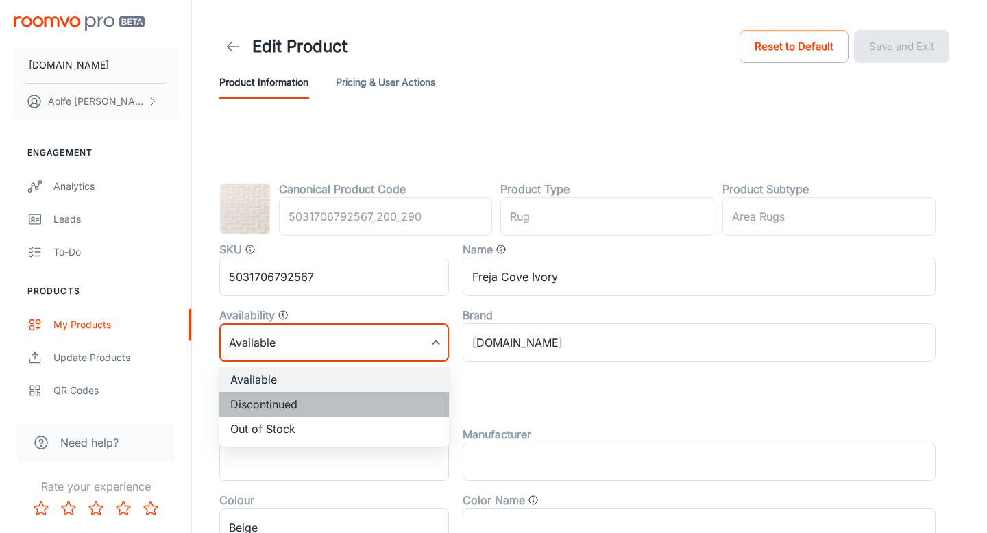
click at [275, 406] on li "Discontinued" at bounding box center [334, 404] width 230 height 25
type input "1"
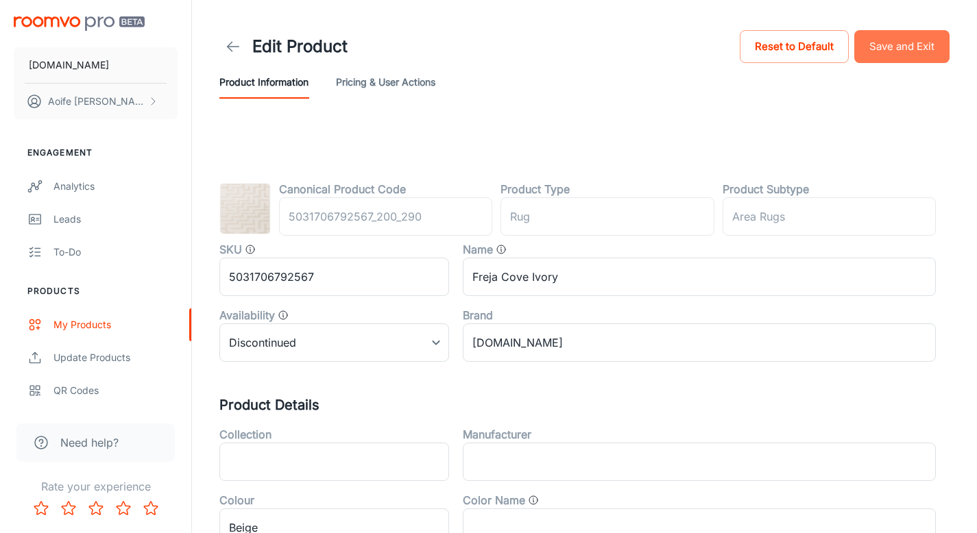
click at [903, 53] on button "Save and Exit" at bounding box center [901, 46] width 95 height 33
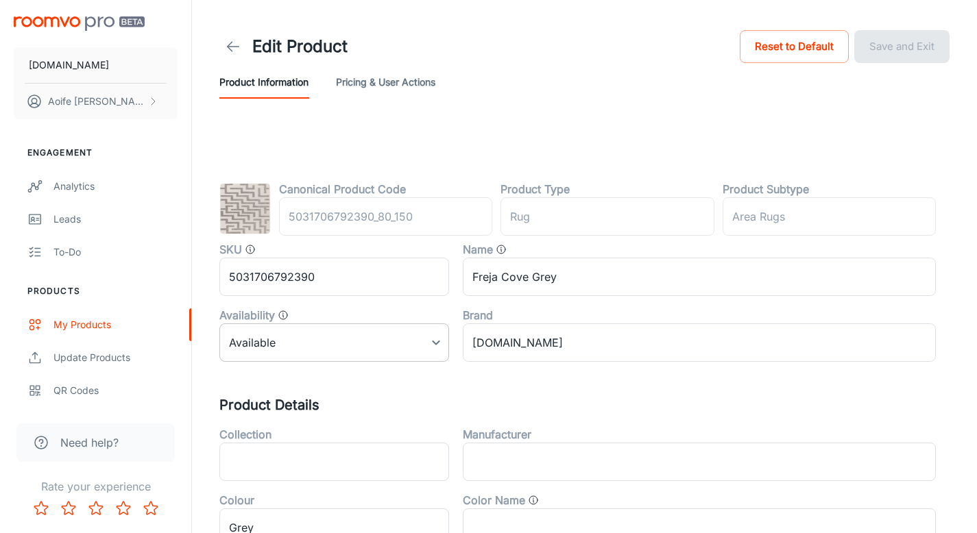
click at [292, 344] on body "[DOMAIN_NAME] [PERSON_NAME] Engagement Analytics Leads To-do Products My Produc…" at bounding box center [488, 266] width 977 height 533
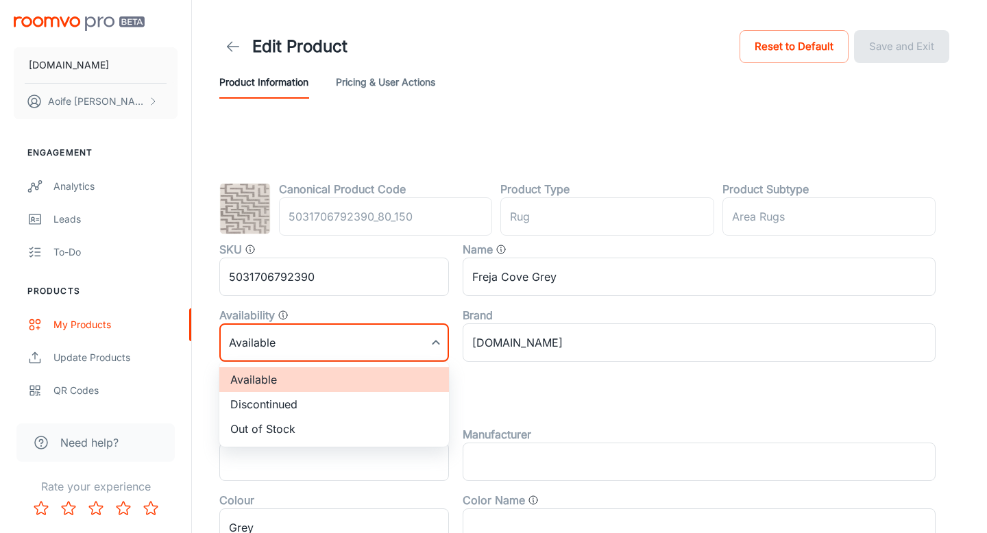
click at [266, 410] on li "Discontinued" at bounding box center [334, 404] width 230 height 25
type input "1"
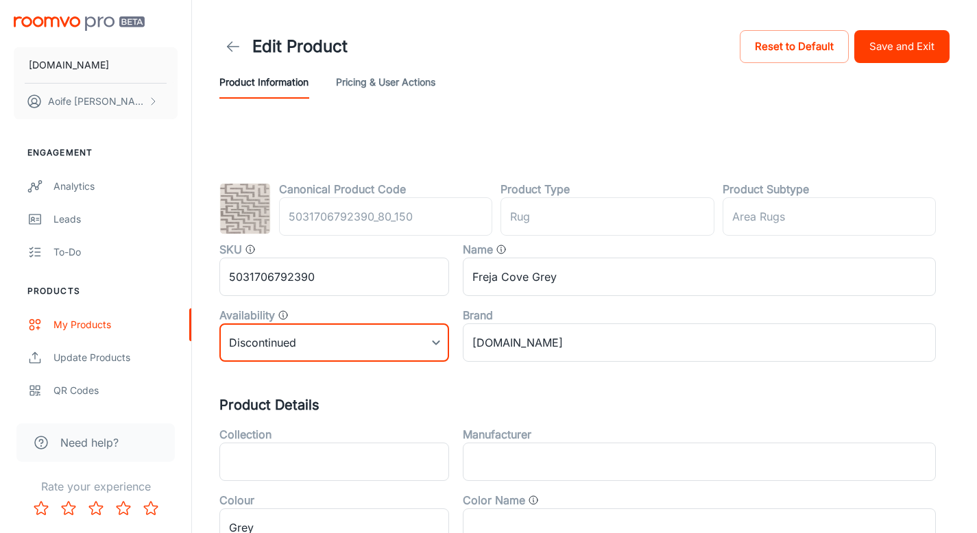
click at [874, 48] on button "Save and Exit" at bounding box center [901, 46] width 95 height 33
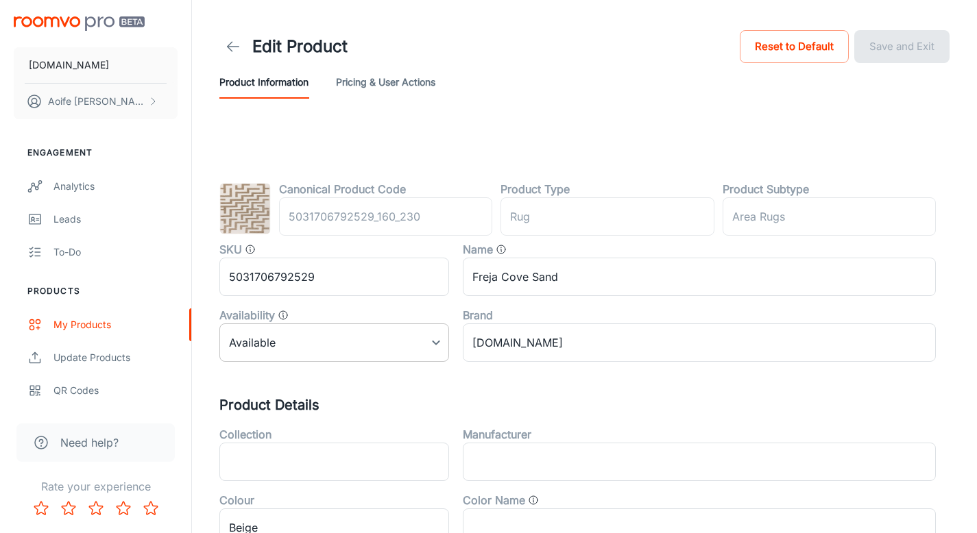
click at [297, 351] on body "RUGS.IE Aoife Ryan Engagement Analytics Leads To-do Products My Products Update…" at bounding box center [488, 266] width 977 height 533
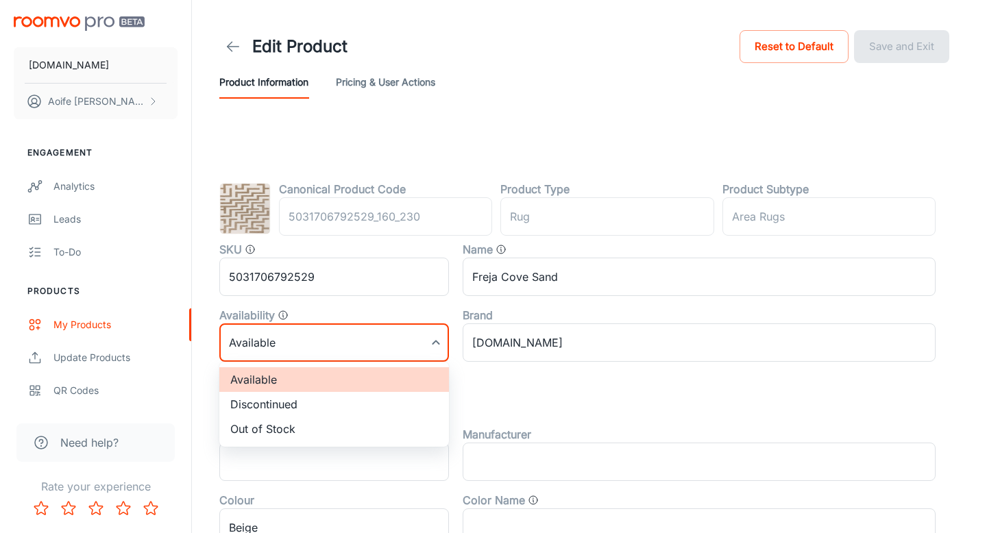
click at [295, 406] on li "Discontinued" at bounding box center [334, 404] width 230 height 25
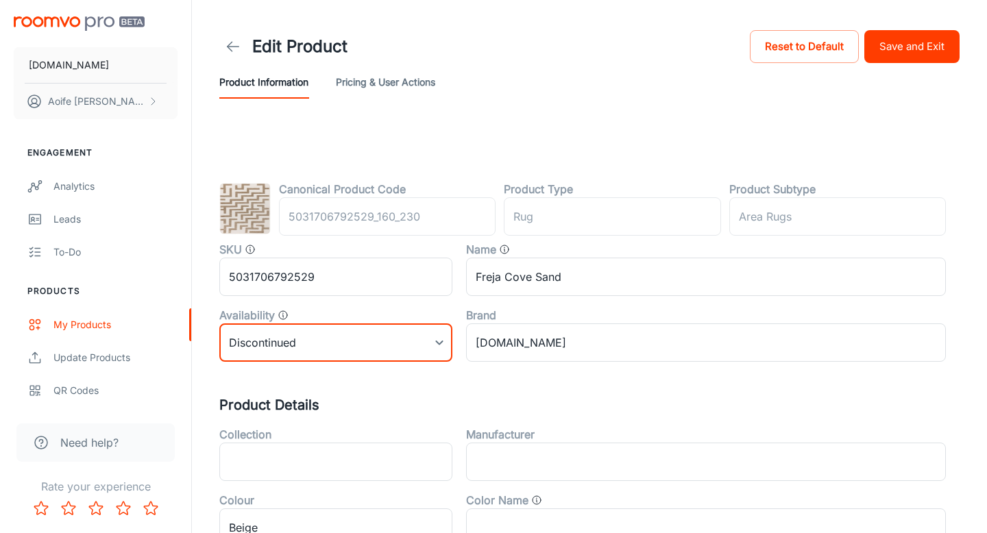
type input "1"
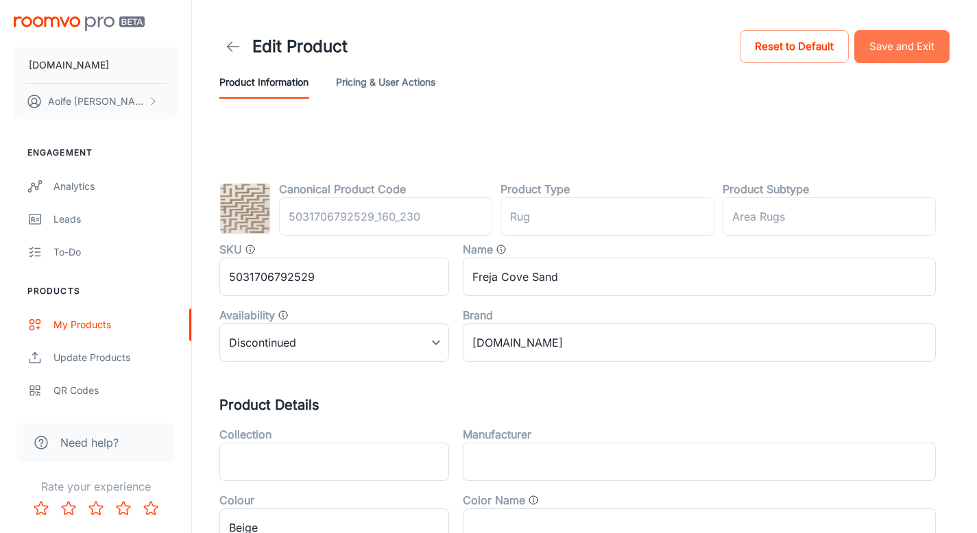
click at [934, 37] on button "Save and Exit" at bounding box center [901, 46] width 95 height 33
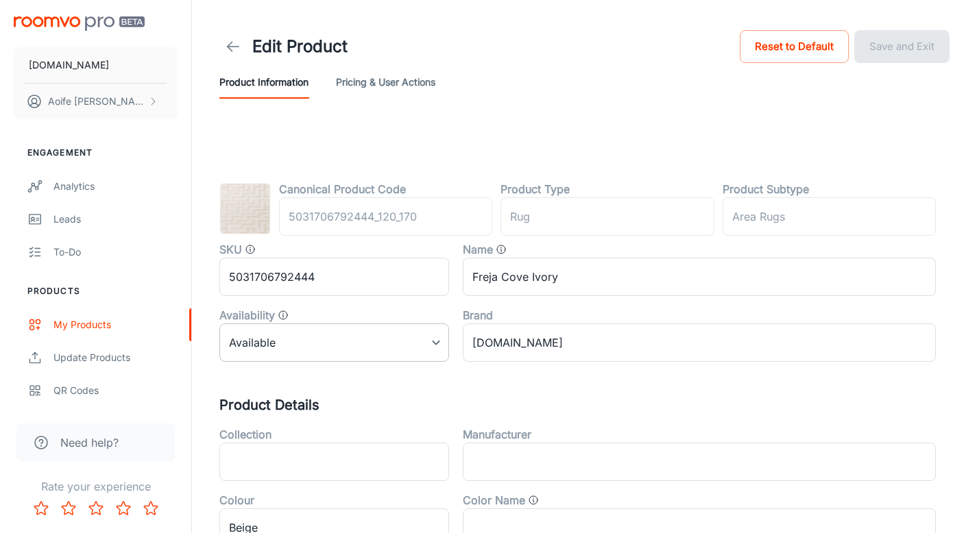
click at [280, 356] on body "RUGS.IE Aoife Ryan Engagement Analytics Leads To-do Products My Products Update…" at bounding box center [488, 266] width 977 height 533
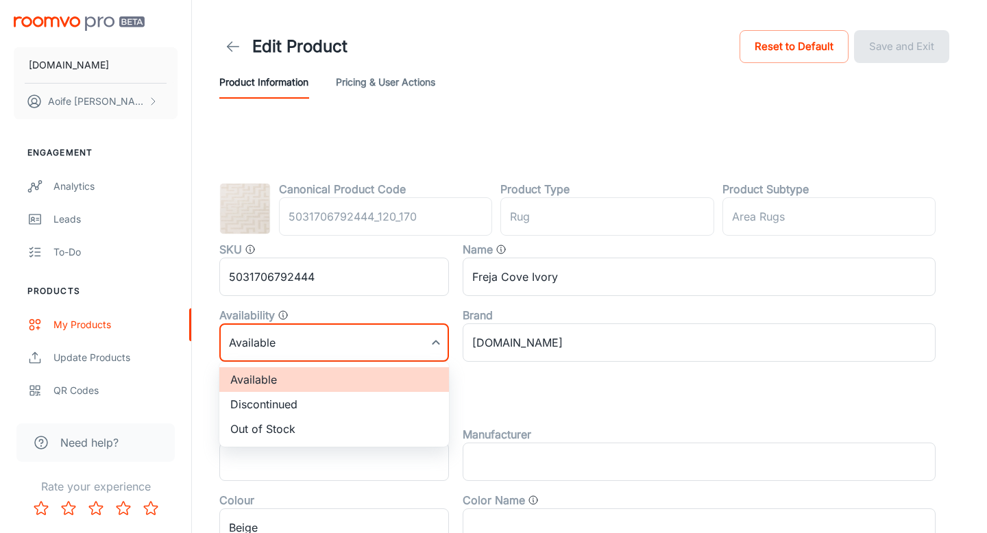
click at [277, 404] on li "Discontinued" at bounding box center [334, 404] width 230 height 25
type input "1"
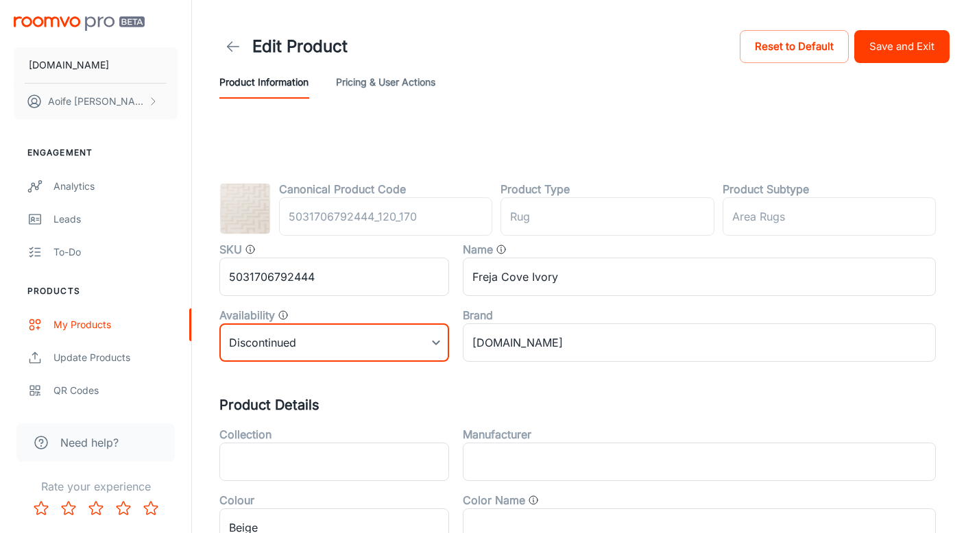
click at [899, 45] on button "Save and Exit" at bounding box center [901, 46] width 95 height 33
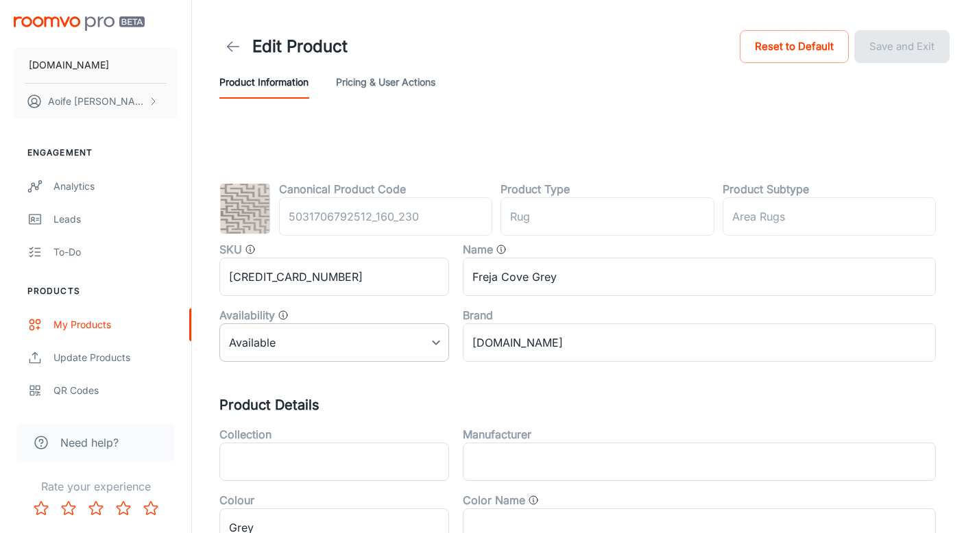
click at [300, 341] on body "[DOMAIN_NAME] [PERSON_NAME] Engagement Analytics Leads To-do Products My Produc…" at bounding box center [488, 266] width 977 height 533
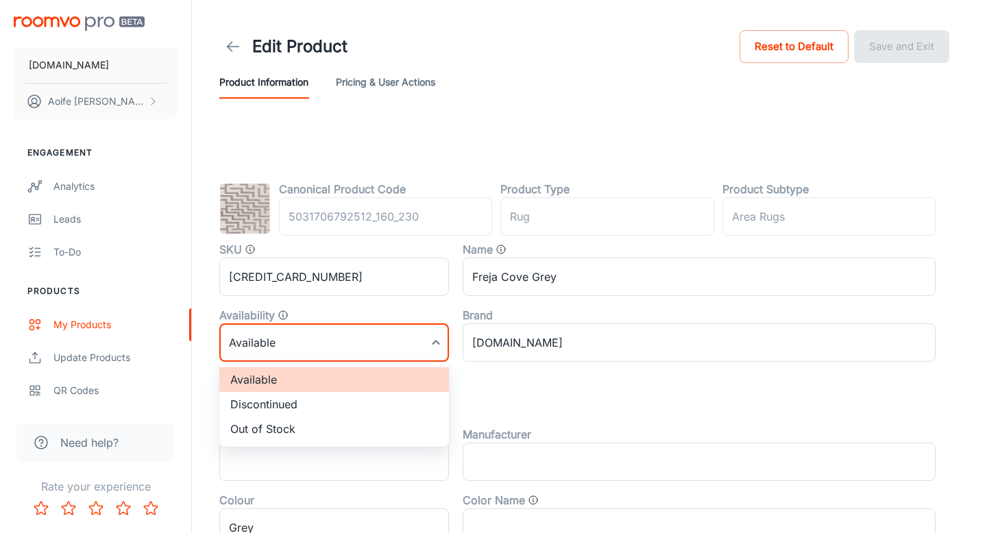
click at [291, 405] on li "Discontinued" at bounding box center [334, 404] width 230 height 25
type input "1"
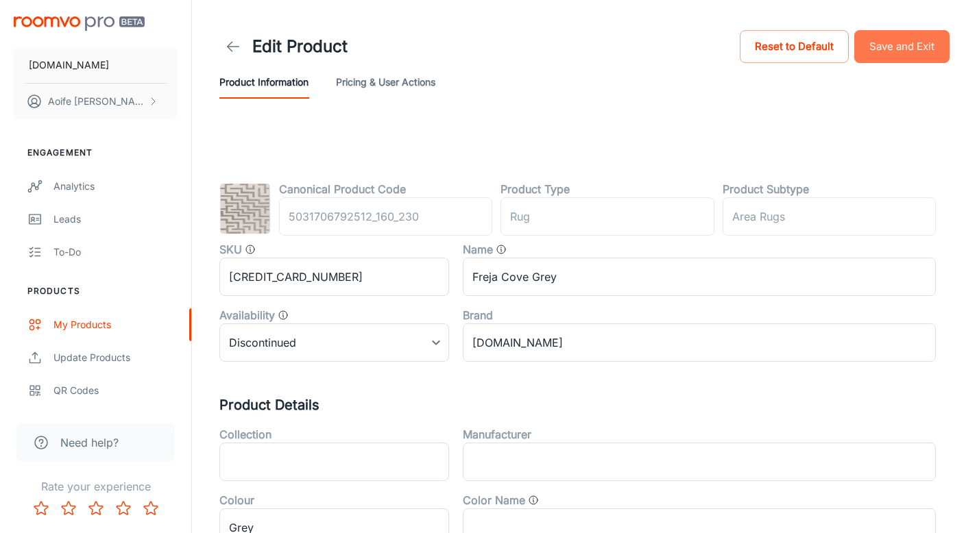
click at [888, 53] on button "Save and Exit" at bounding box center [901, 46] width 95 height 33
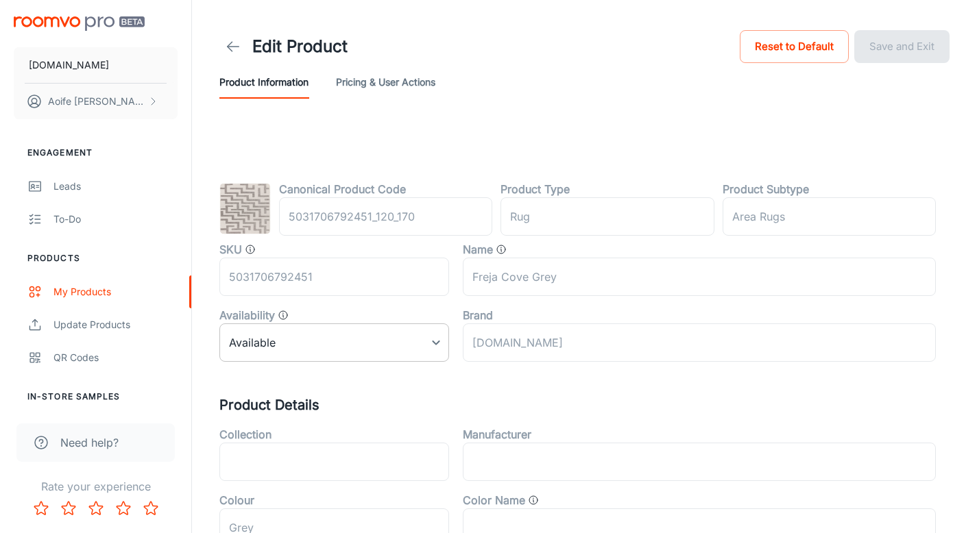
click at [257, 340] on body "[DOMAIN_NAME] [PERSON_NAME] Engagement Leads To-do Products My Products Update …" at bounding box center [488, 266] width 977 height 533
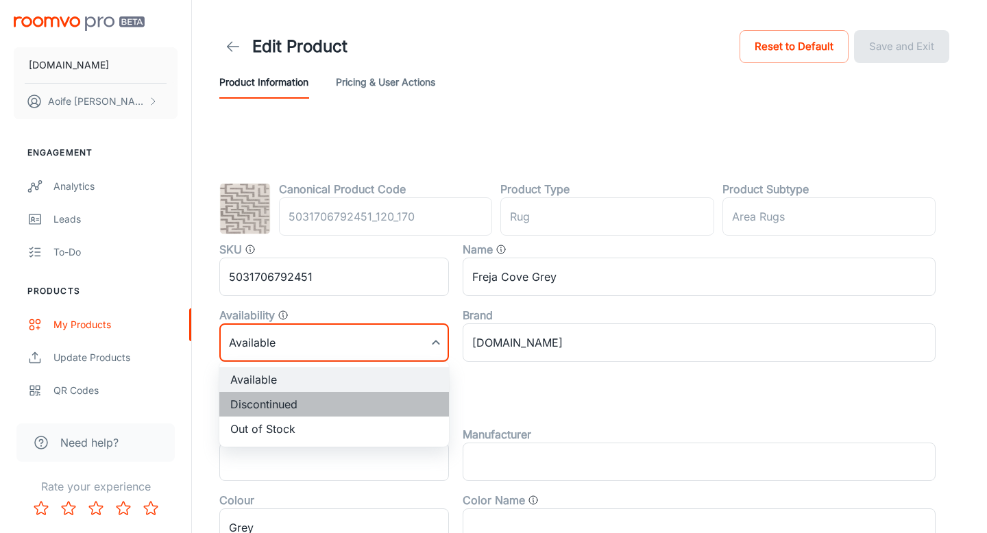
click at [271, 404] on li "Discontinued" at bounding box center [334, 404] width 230 height 25
type input "1"
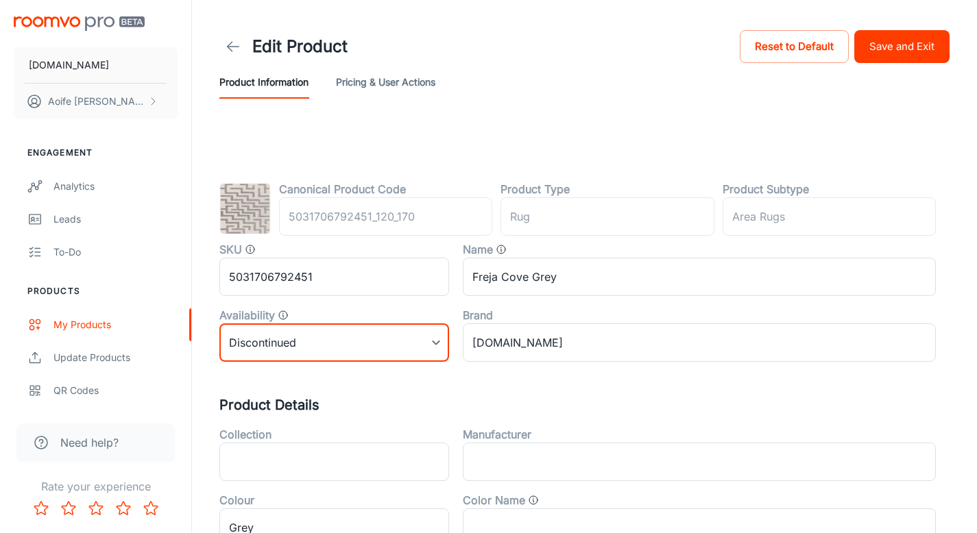
click at [890, 60] on button "Save and Exit" at bounding box center [901, 46] width 95 height 33
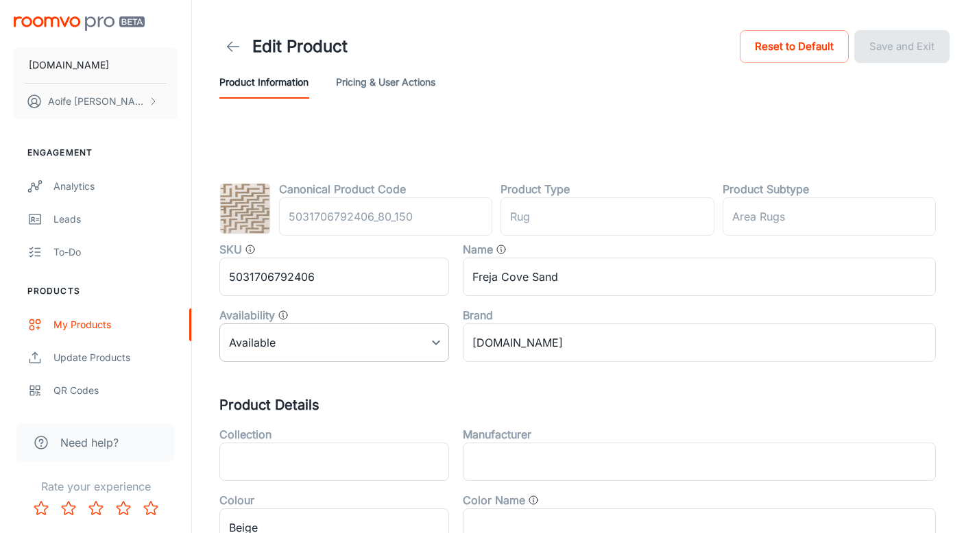
click at [321, 348] on body "[DOMAIN_NAME] [PERSON_NAME] Engagement Analytics Leads To-do Products My Produc…" at bounding box center [488, 266] width 977 height 533
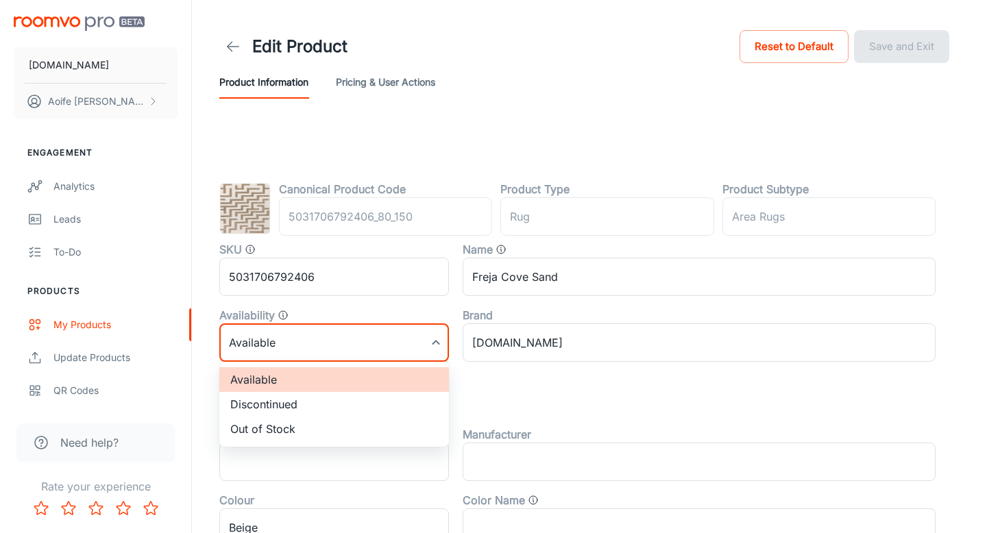
click at [304, 403] on li "Discontinued" at bounding box center [334, 404] width 230 height 25
type input "1"
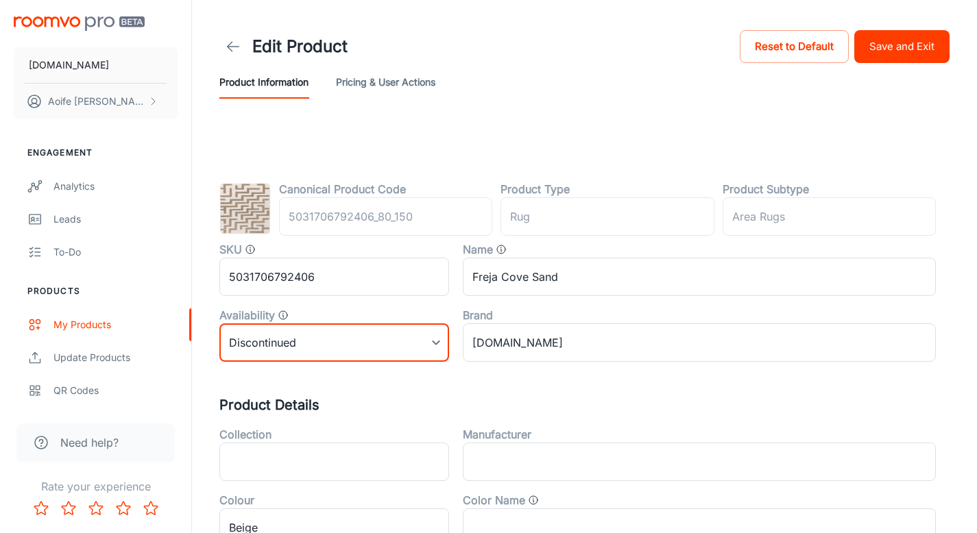
click at [886, 62] on button "Save and Exit" at bounding box center [901, 46] width 95 height 33
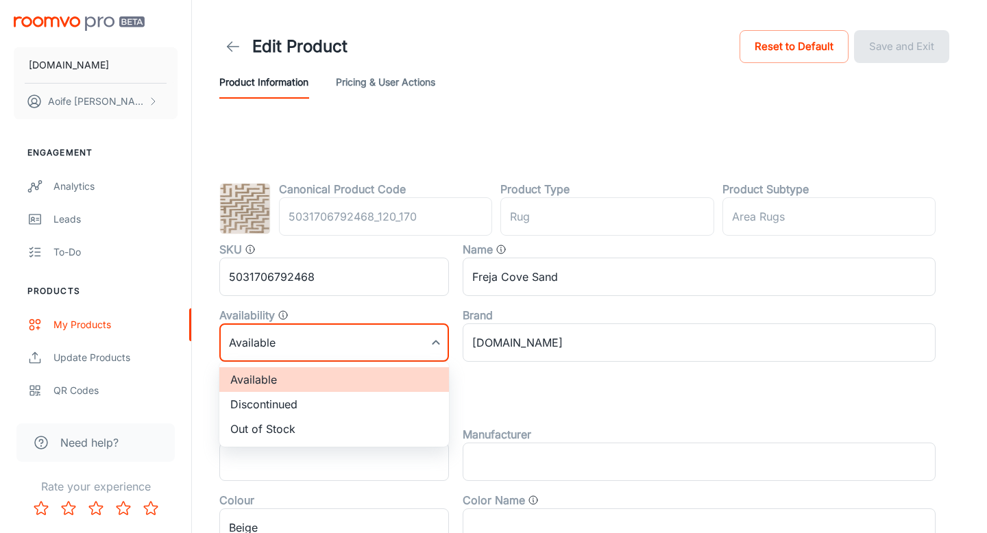
click at [286, 341] on body "[DOMAIN_NAME] [PERSON_NAME] Engagement Analytics Leads To-do Products My Produc…" at bounding box center [493, 266] width 987 height 533
click at [280, 413] on li "Discontinued" at bounding box center [334, 404] width 230 height 25
type input "1"
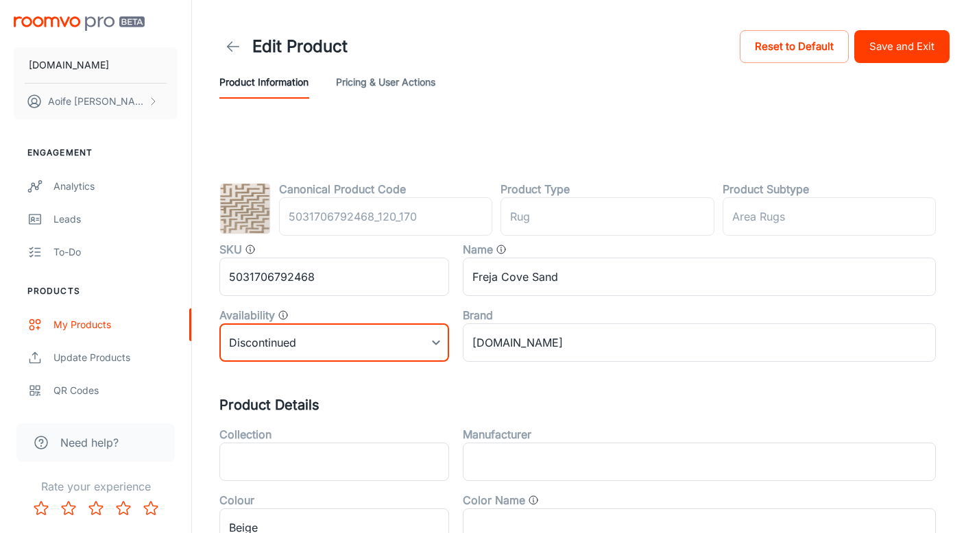
click at [883, 41] on button "Save and Exit" at bounding box center [901, 46] width 95 height 33
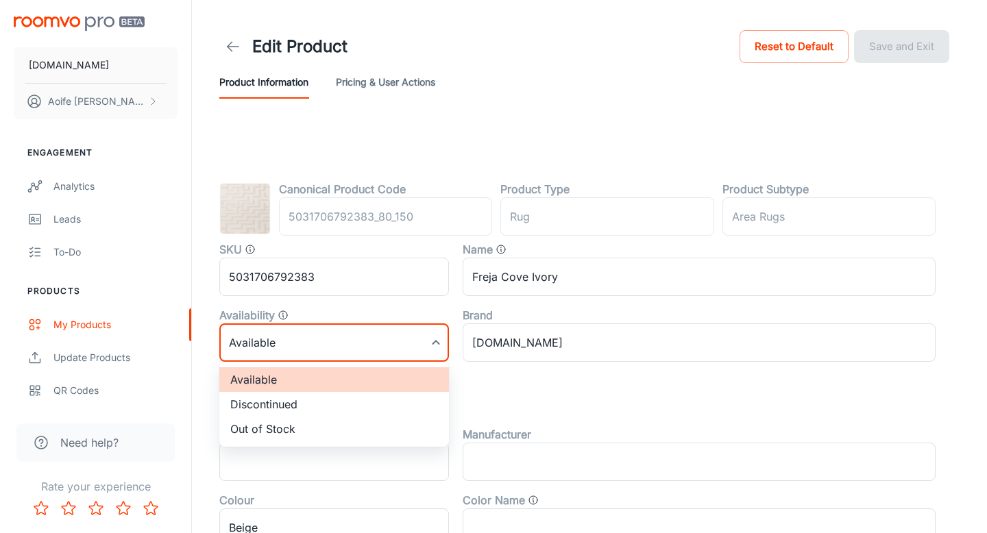
click at [312, 356] on body "[DOMAIN_NAME] [PERSON_NAME] Engagement Analytics Leads To-do Products My Produc…" at bounding box center [493, 266] width 987 height 533
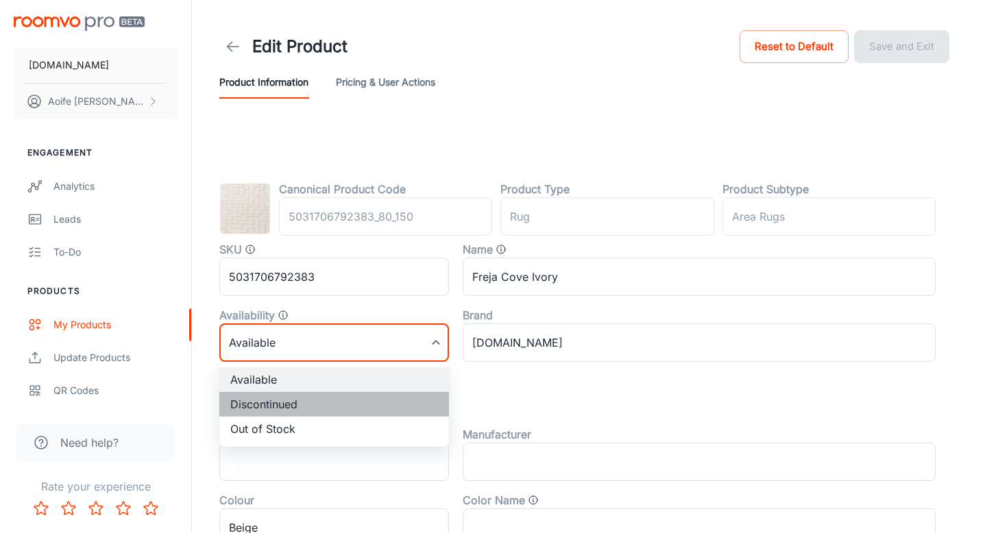
click at [304, 407] on li "Discontinued" at bounding box center [334, 404] width 230 height 25
type input "1"
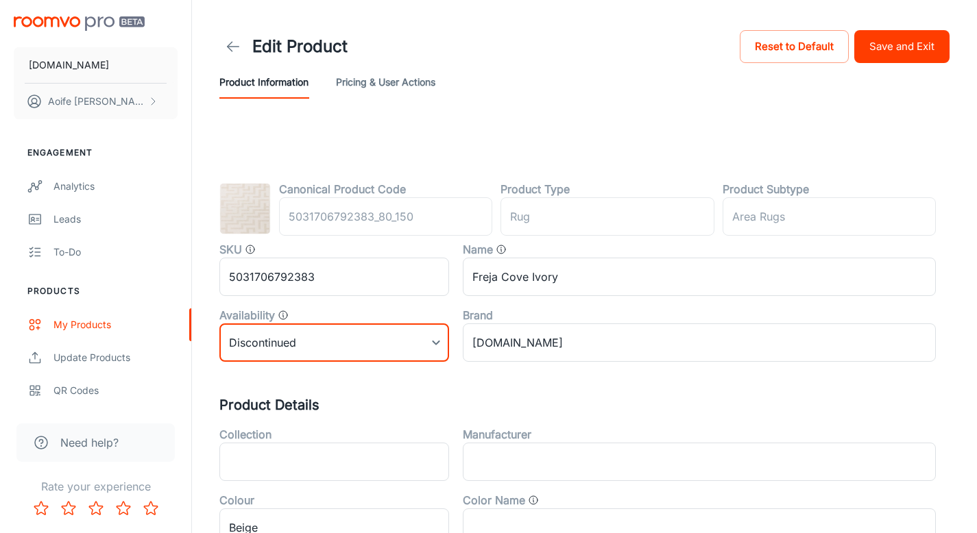
click at [879, 56] on button "Save and Exit" at bounding box center [901, 46] width 95 height 33
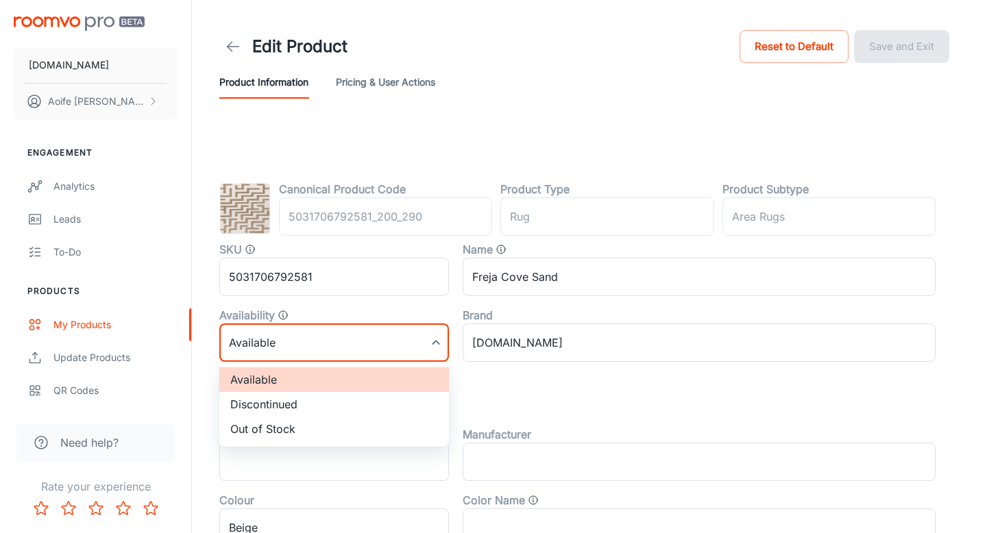
click at [341, 339] on body "[DOMAIN_NAME] [PERSON_NAME] Engagement Analytics Leads To-do Products My Produc…" at bounding box center [493, 266] width 987 height 533
click at [314, 402] on li "Discontinued" at bounding box center [334, 404] width 230 height 25
type input "1"
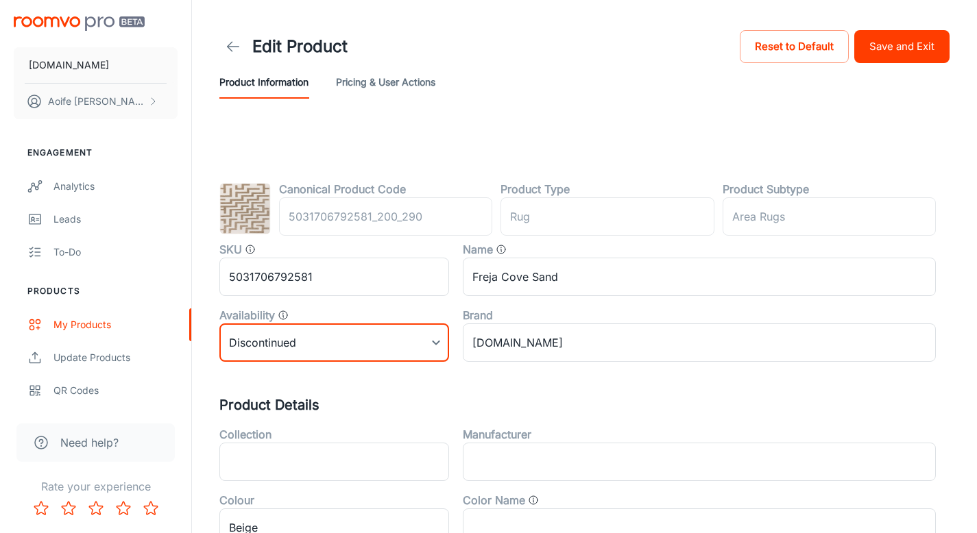
click at [880, 49] on button "Save and Exit" at bounding box center [901, 46] width 95 height 33
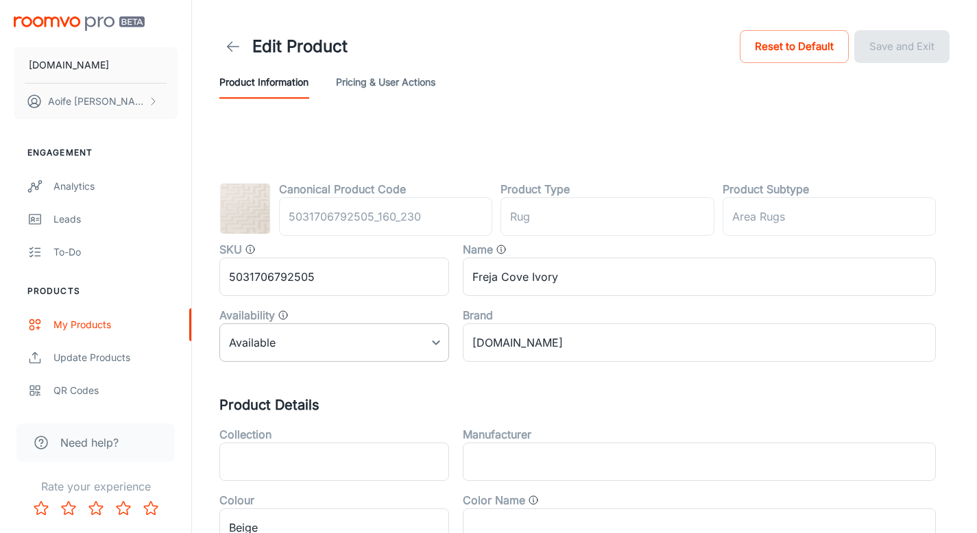
click at [316, 341] on body "[DOMAIN_NAME] [PERSON_NAME] Engagement Analytics Leads To-do Products My Produc…" at bounding box center [488, 266] width 977 height 533
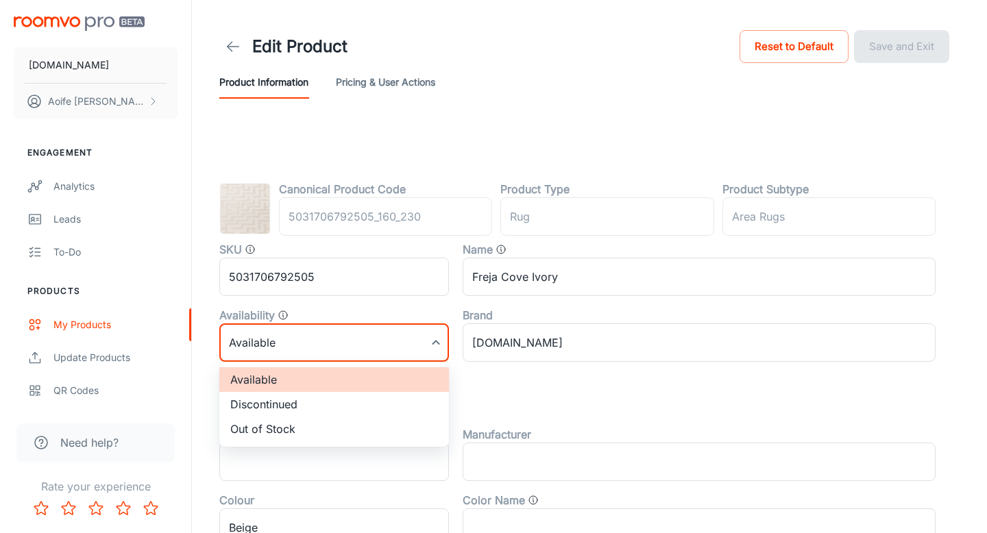
click at [299, 405] on li "Discontinued" at bounding box center [334, 404] width 230 height 25
type input "1"
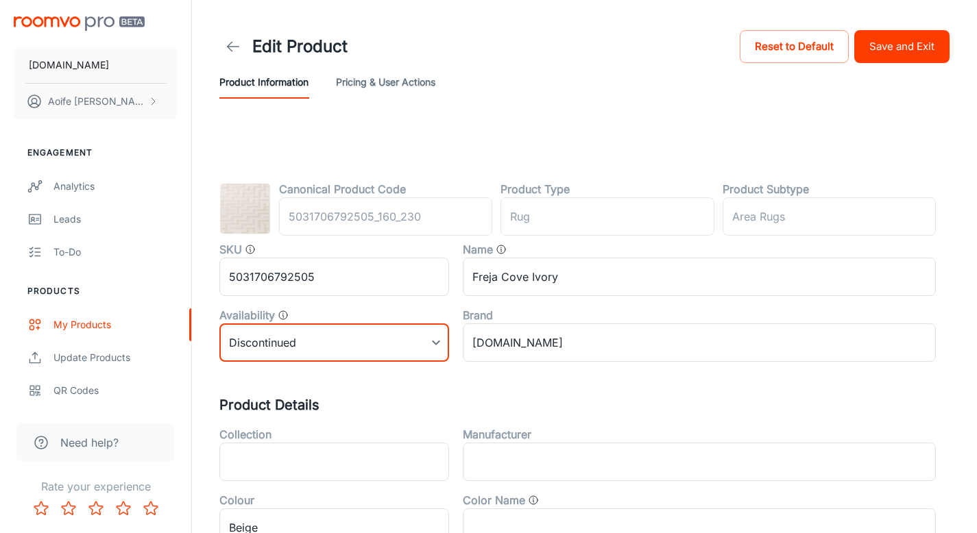
click at [916, 46] on button "Save and Exit" at bounding box center [901, 46] width 95 height 33
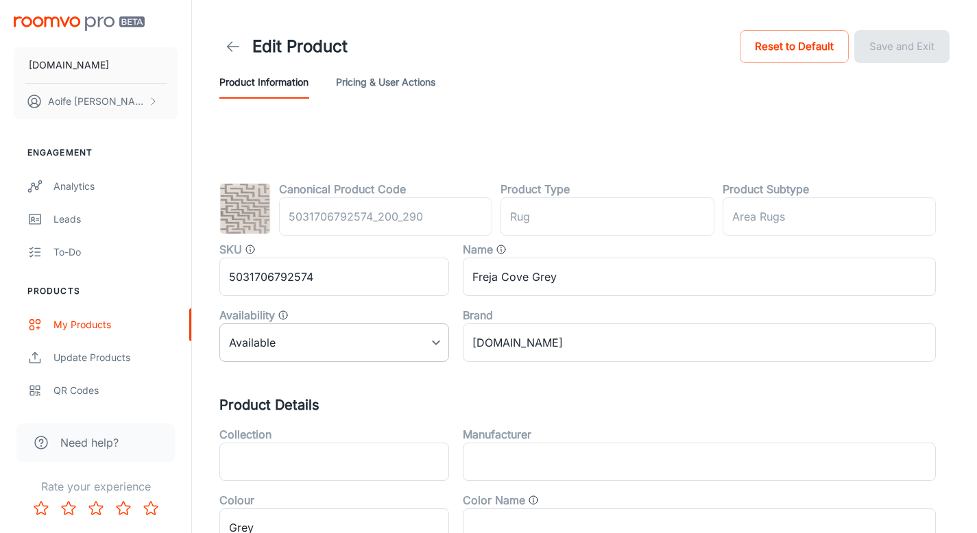
click at [328, 342] on body "RUGS.IE Aoife Ryan Engagement Analytics Leads To-do Products My Products Update…" at bounding box center [488, 266] width 977 height 533
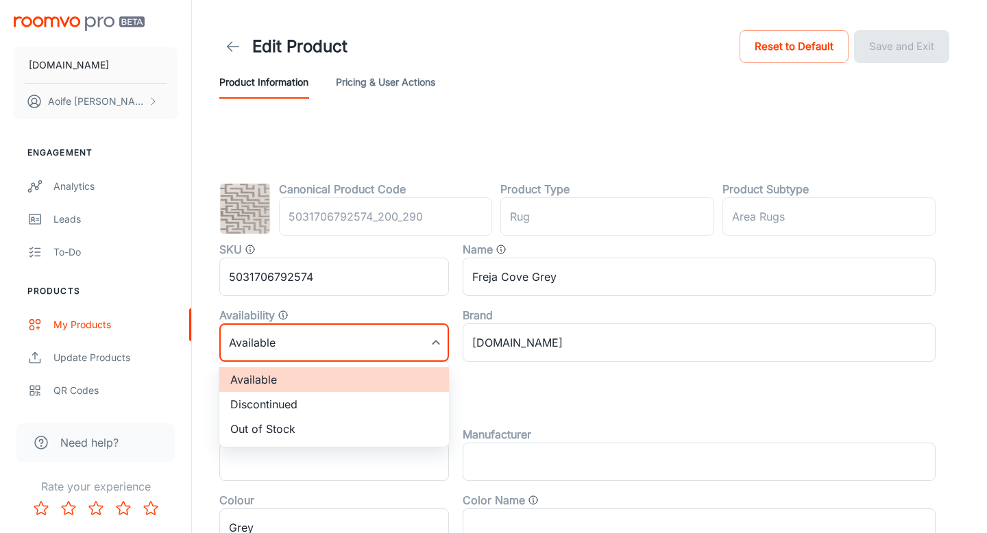
click at [283, 406] on li "Discontinued" at bounding box center [334, 404] width 230 height 25
type input "1"
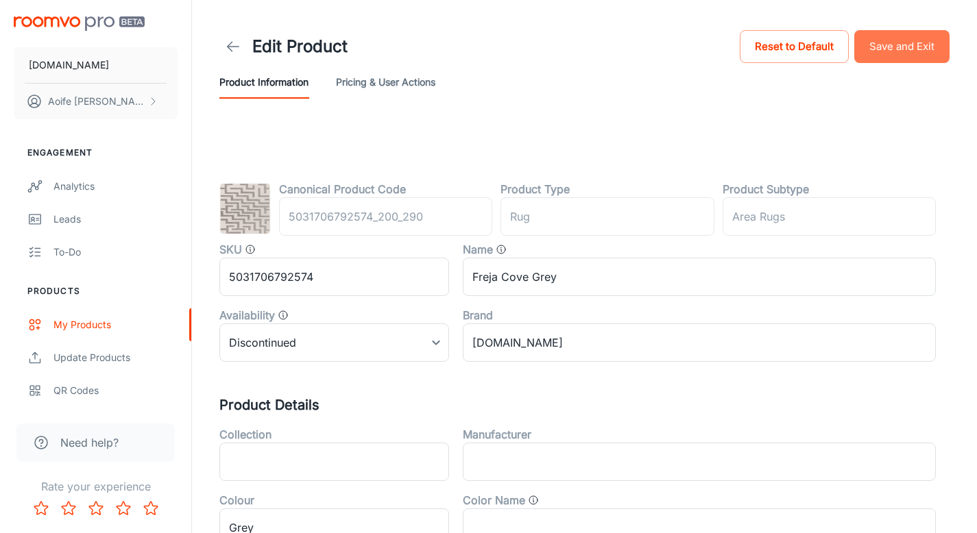
click at [900, 53] on button "Save and Exit" at bounding box center [901, 46] width 95 height 33
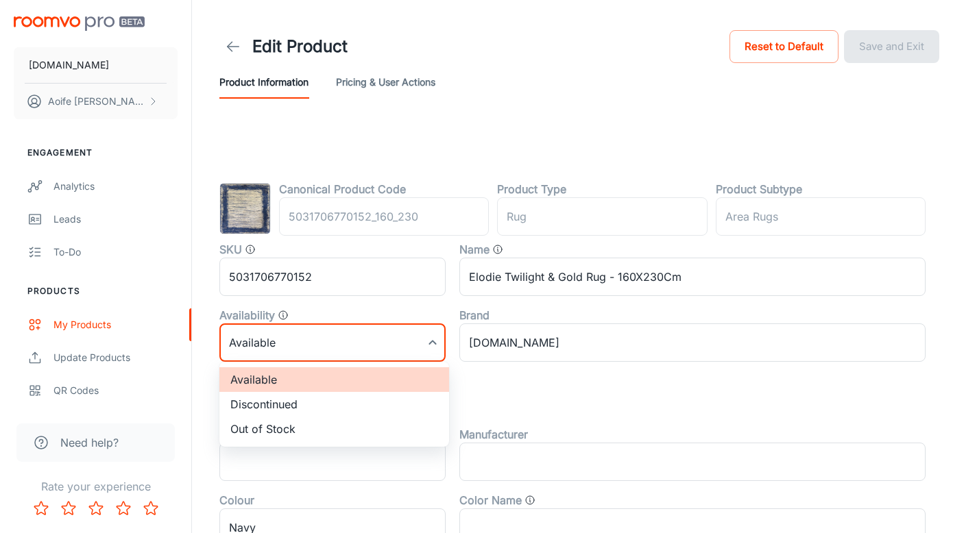
click at [291, 349] on body "[DOMAIN_NAME] [PERSON_NAME] Engagement Analytics Leads To-do Products My Produc…" at bounding box center [488, 266] width 977 height 533
click at [288, 402] on li "Discontinued" at bounding box center [334, 404] width 230 height 25
type input "1"
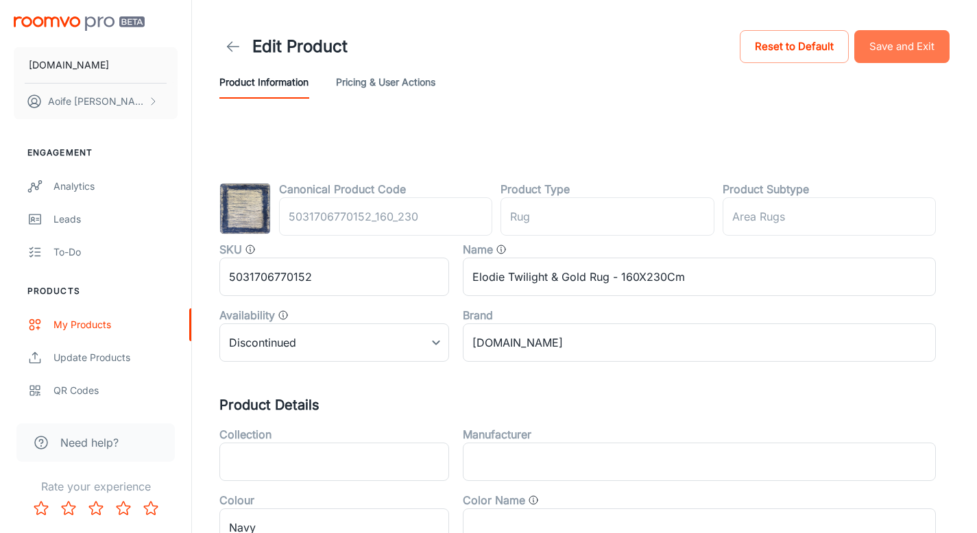
click at [888, 54] on button "Save and Exit" at bounding box center [901, 46] width 95 height 33
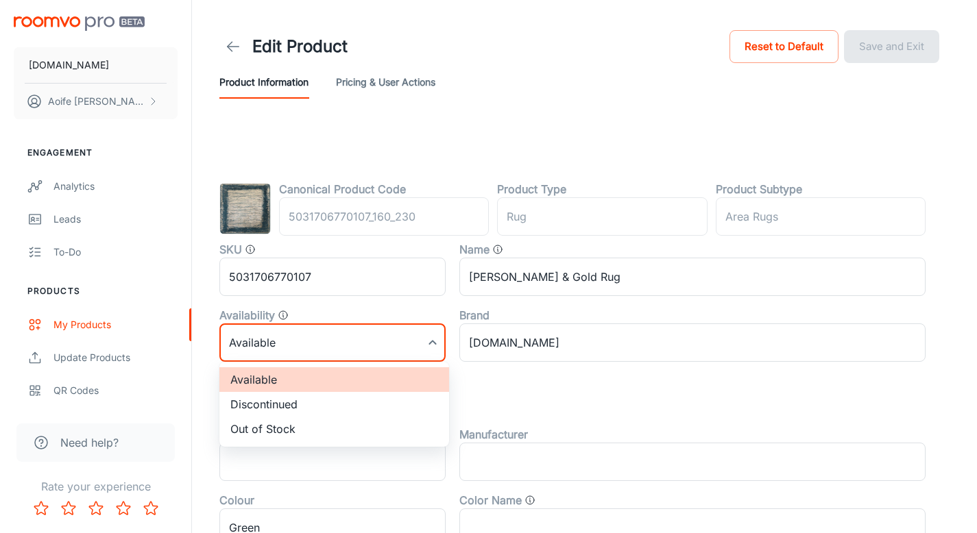
click at [278, 343] on body "RUGS.IE Aoife Ryan Engagement Analytics Leads To-do Products My Products Update…" at bounding box center [488, 266] width 977 height 533
click at [273, 406] on li "Discontinued" at bounding box center [334, 404] width 230 height 25
type input "1"
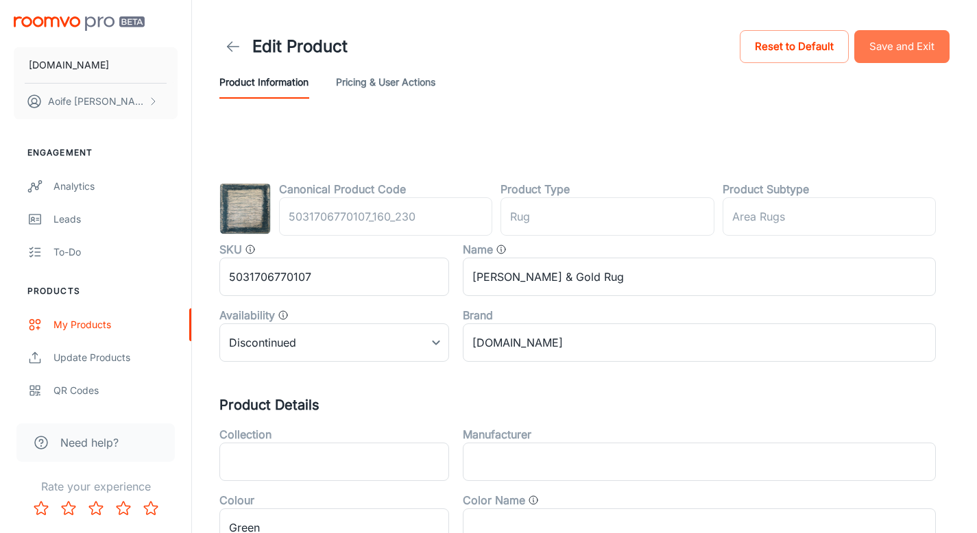
click at [910, 44] on button "Save and Exit" at bounding box center [901, 46] width 95 height 33
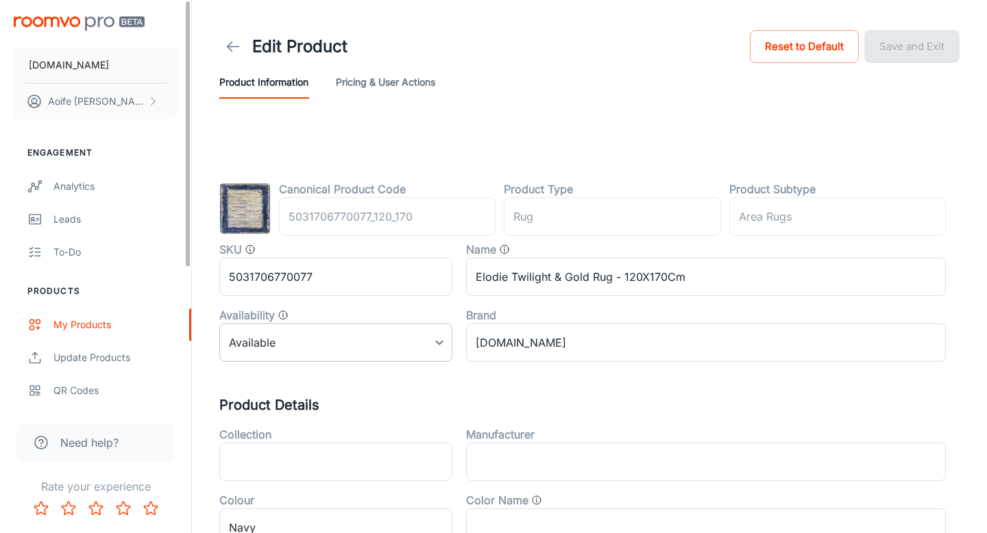
click at [272, 343] on body "RUGS.IE Aoife Ryan Engagement Analytics Leads To-do Products My Products Update…" at bounding box center [493, 266] width 987 height 533
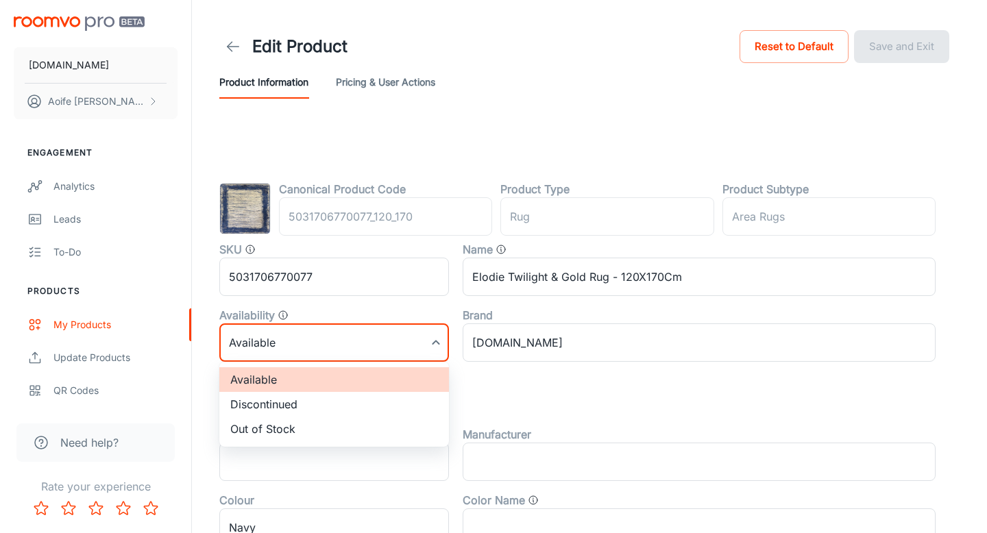
click at [276, 404] on li "Discontinued" at bounding box center [334, 404] width 230 height 25
type input "1"
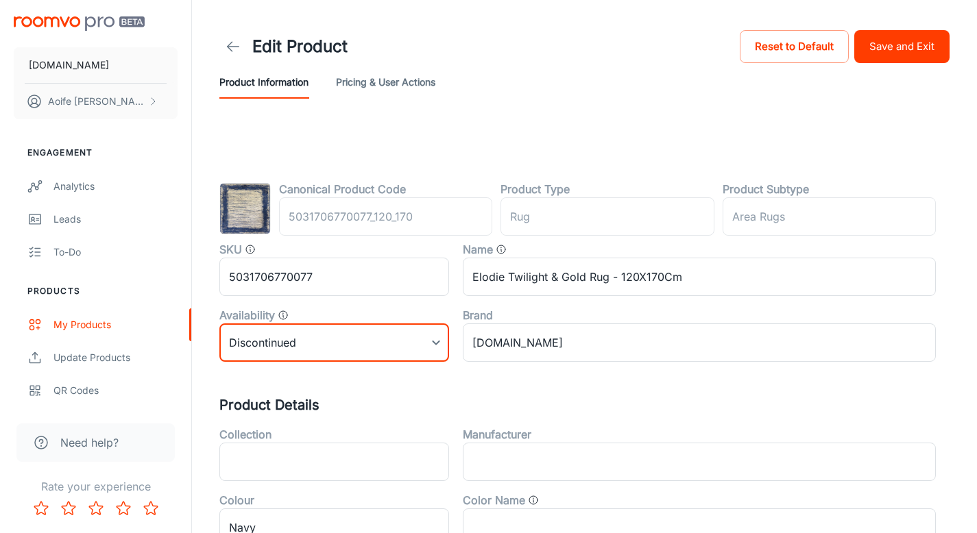
click at [890, 37] on button "Save and Exit" at bounding box center [901, 46] width 95 height 33
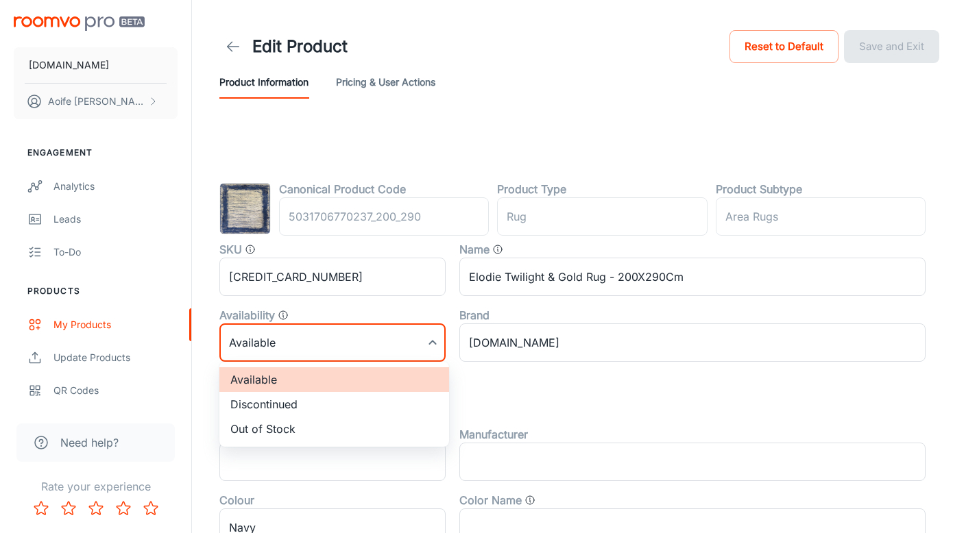
click at [294, 337] on body "[DOMAIN_NAME] [PERSON_NAME] Engagement Analytics Leads To-do Products My Produc…" at bounding box center [488, 266] width 977 height 533
click at [295, 406] on li "Discontinued" at bounding box center [334, 404] width 230 height 25
type input "1"
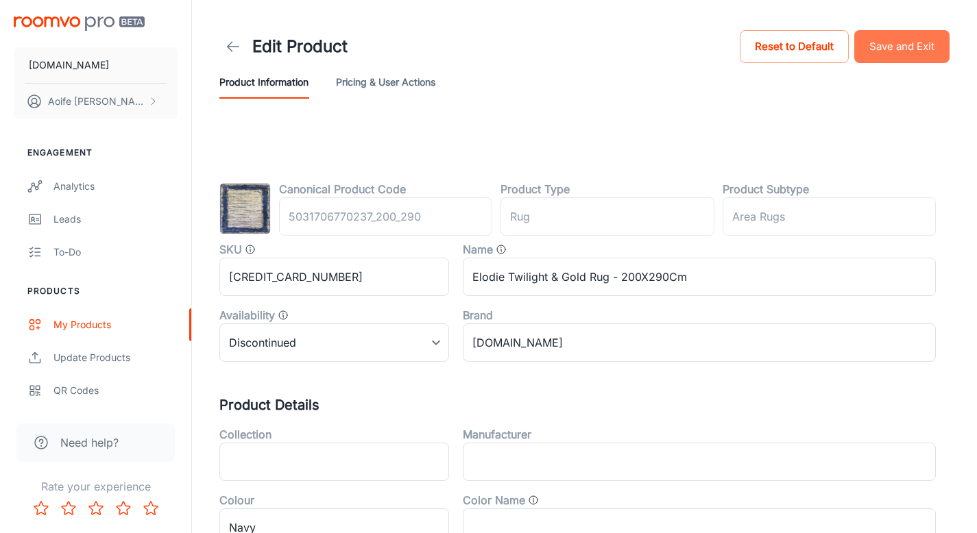
click at [908, 51] on button "Save and Exit" at bounding box center [901, 46] width 95 height 33
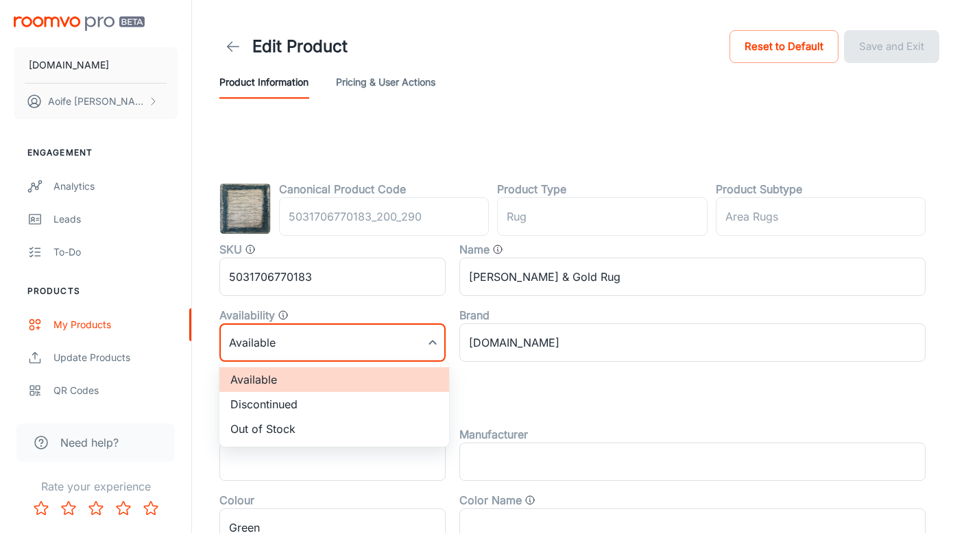
click at [304, 351] on body "RUGS.IE Aoife Ryan Engagement Analytics Leads To-do Products My Products Update…" at bounding box center [488, 266] width 977 height 533
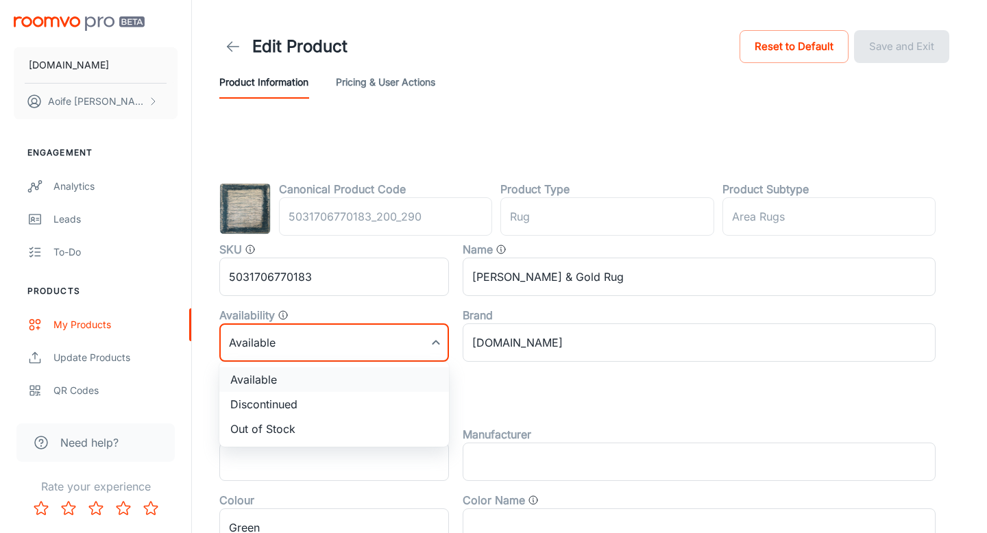
drag, startPoint x: 271, startPoint y: 405, endPoint x: 341, endPoint y: 387, distance: 72.3
click at [271, 405] on li "Discontinued" at bounding box center [334, 404] width 230 height 25
type input "1"
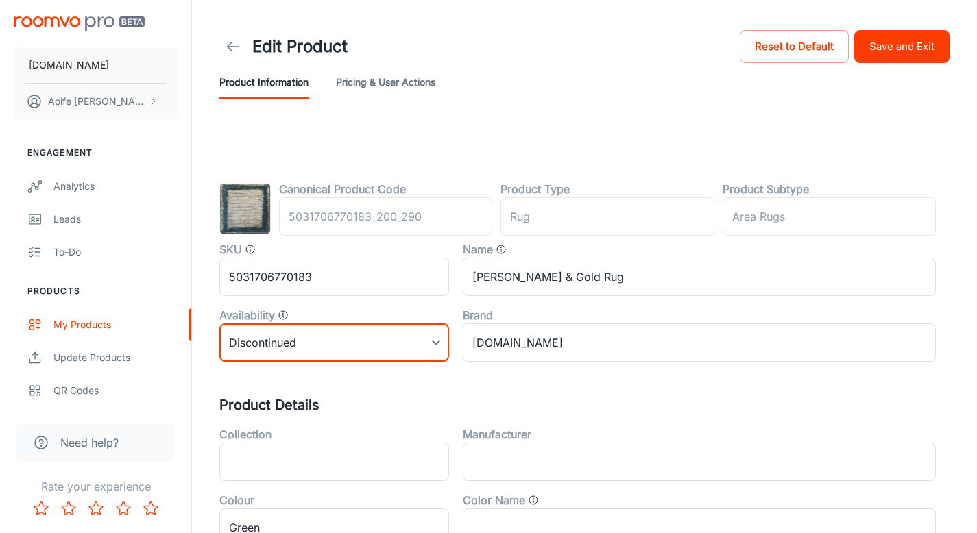
click at [903, 46] on button "Save and Exit" at bounding box center [901, 46] width 95 height 33
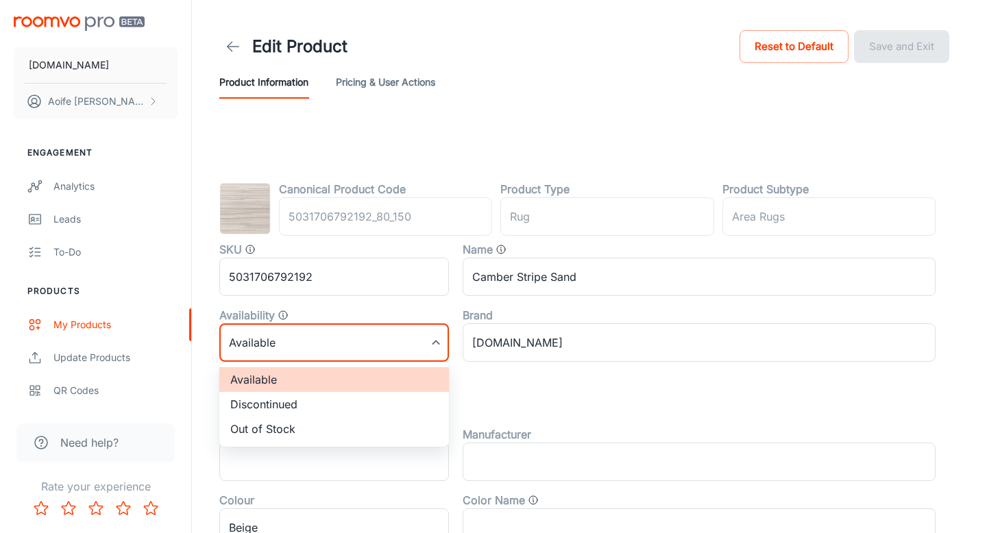
click at [297, 343] on body "[DOMAIN_NAME] [PERSON_NAME] Engagement Analytics Leads To-do Products My Produc…" at bounding box center [493, 266] width 987 height 533
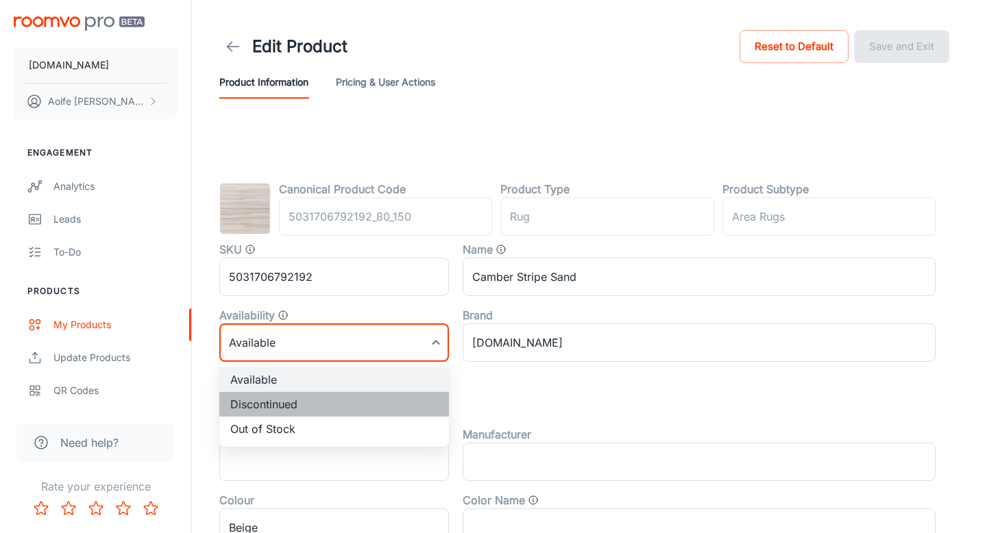
click at [307, 408] on li "Discontinued" at bounding box center [334, 404] width 230 height 25
type input "1"
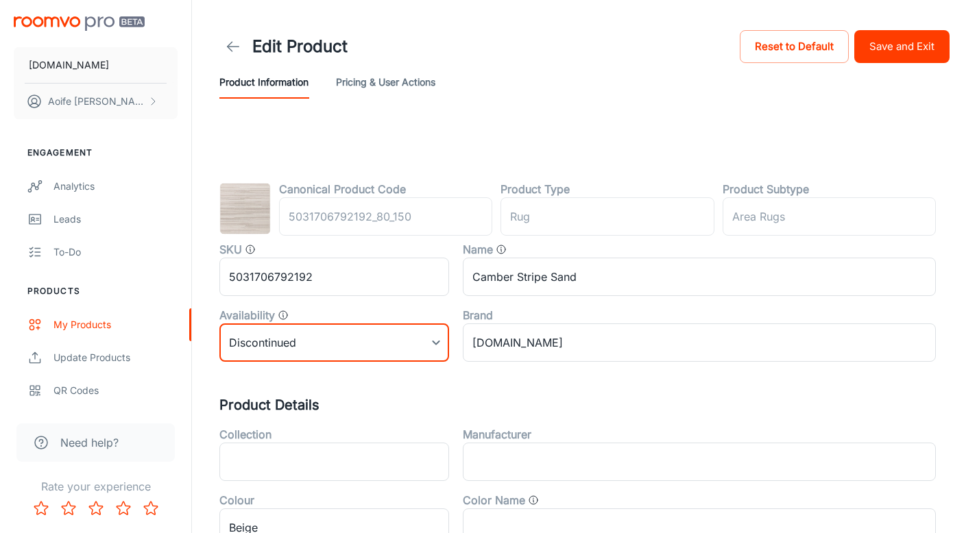
click at [905, 46] on button "Save and Exit" at bounding box center [901, 46] width 95 height 33
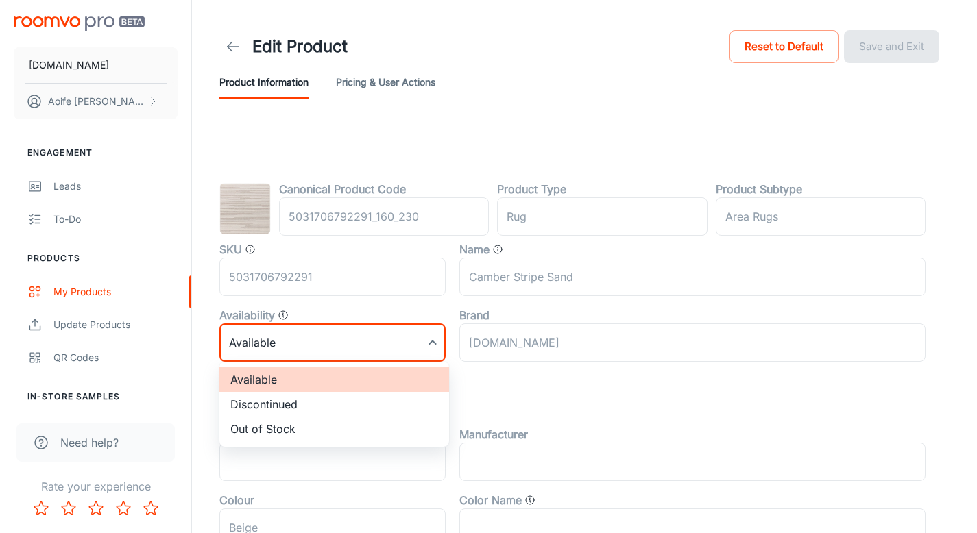
click at [348, 344] on body "[DOMAIN_NAME] [PERSON_NAME] Engagement Leads To-do Products My Products Update …" at bounding box center [488, 266] width 977 height 533
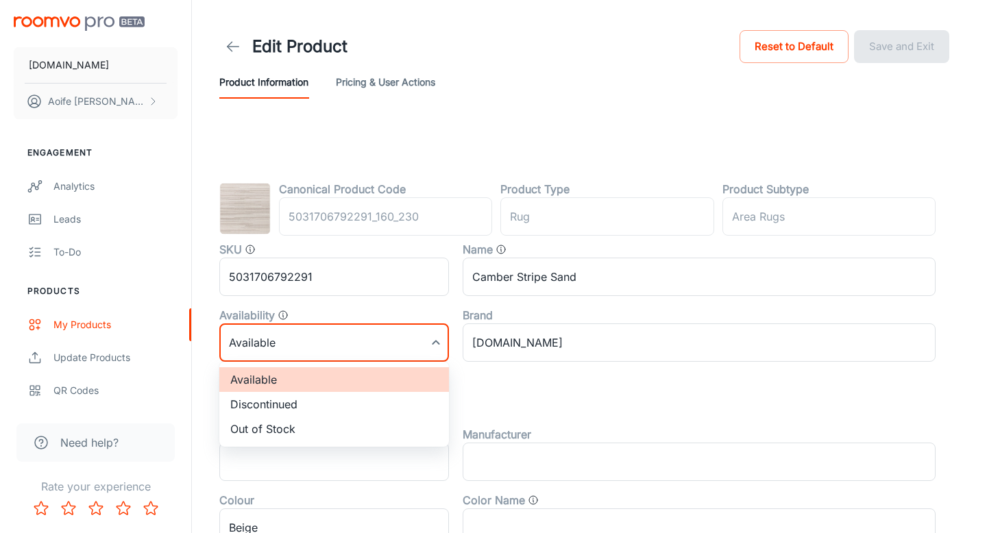
click at [300, 402] on li "Discontinued" at bounding box center [334, 404] width 230 height 25
type input "1"
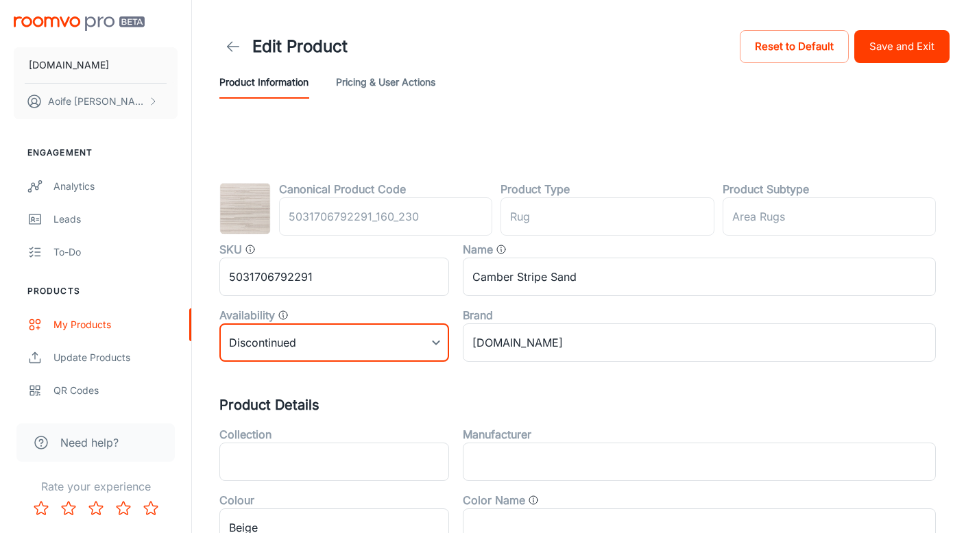
click at [919, 47] on button "Save and Exit" at bounding box center [901, 46] width 95 height 33
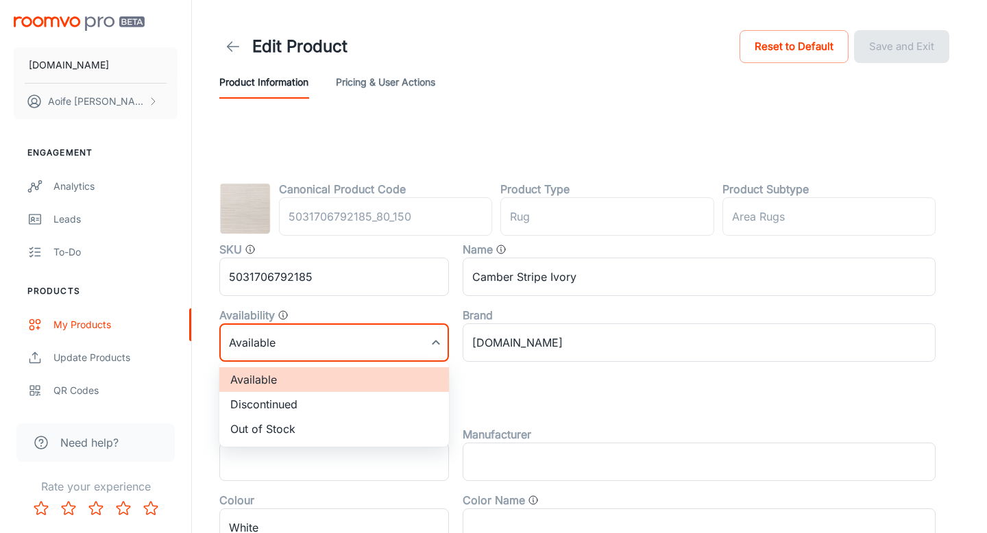
click at [297, 343] on body "RUGS.IE Aoife Ryan Engagement Analytics Leads To-do Products My Products Update…" at bounding box center [493, 266] width 987 height 533
click at [289, 405] on li "Discontinued" at bounding box center [334, 404] width 230 height 25
type input "1"
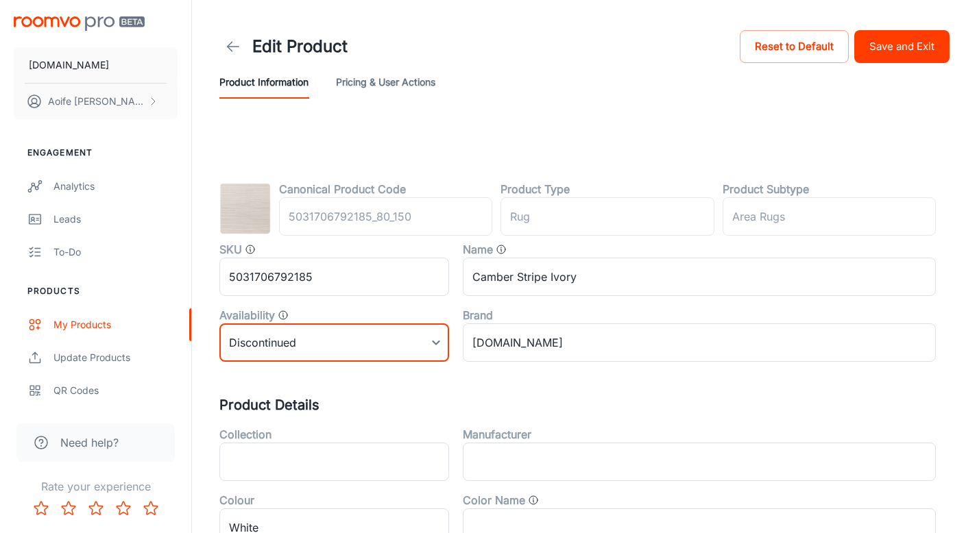
click at [911, 51] on button "Save and Exit" at bounding box center [901, 46] width 95 height 33
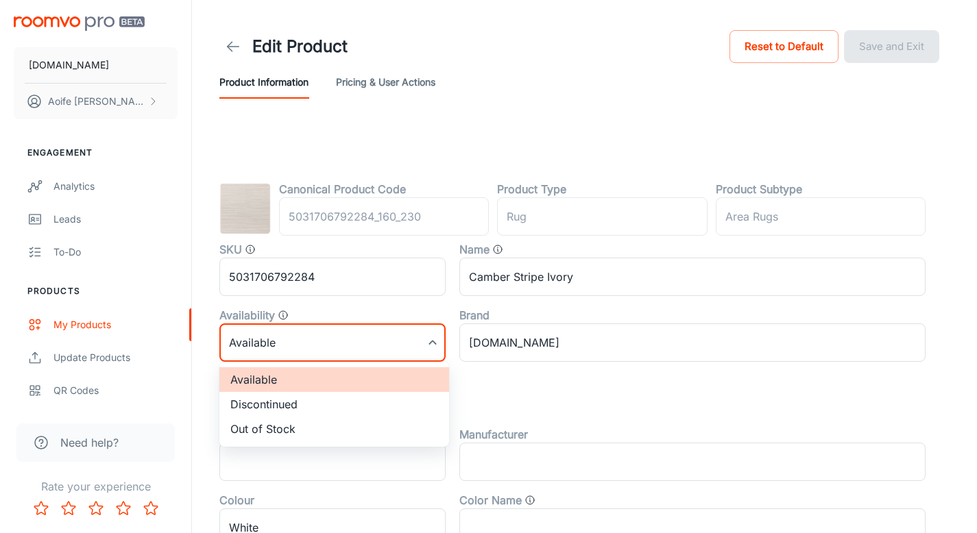
click at [300, 343] on body "[DOMAIN_NAME] [PERSON_NAME] Engagement Analytics Leads To-do Products My Produc…" at bounding box center [488, 266] width 977 height 533
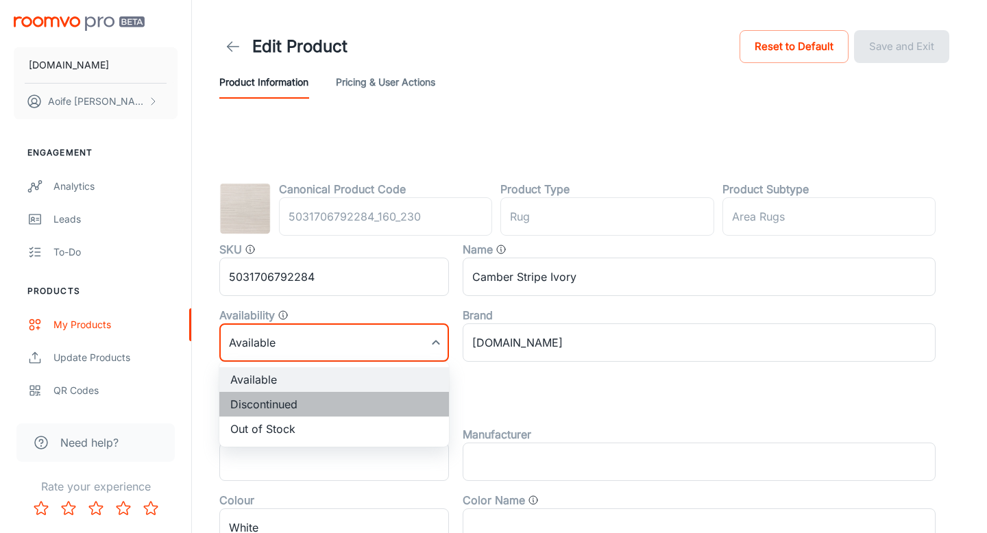
click at [302, 403] on li "Discontinued" at bounding box center [334, 404] width 230 height 25
type input "1"
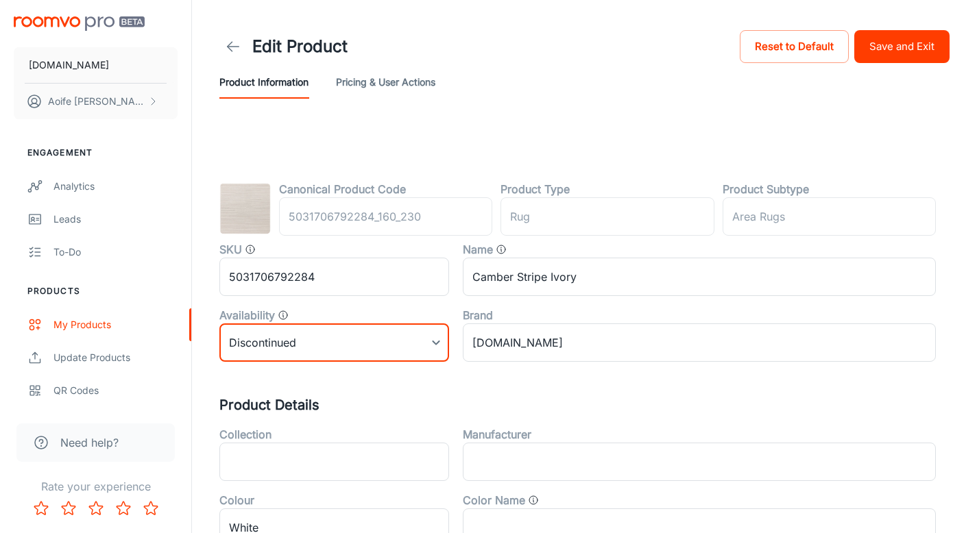
click at [910, 55] on button "Save and Exit" at bounding box center [901, 46] width 95 height 33
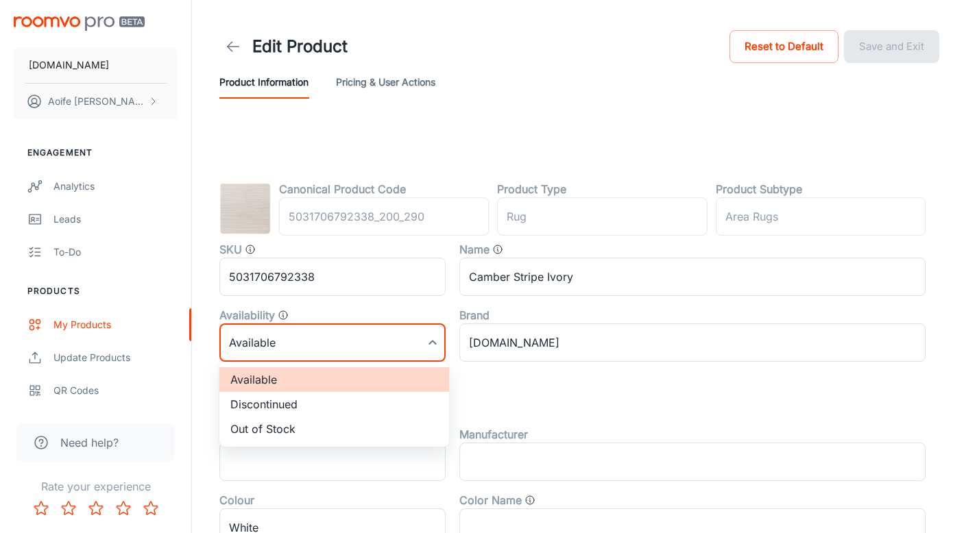
click at [291, 341] on body "RUGS.IE Aoife Ryan Engagement Analytics Leads To-do Products My Products Update…" at bounding box center [488, 266] width 977 height 533
click at [291, 404] on li "Discontinued" at bounding box center [334, 404] width 230 height 25
type input "1"
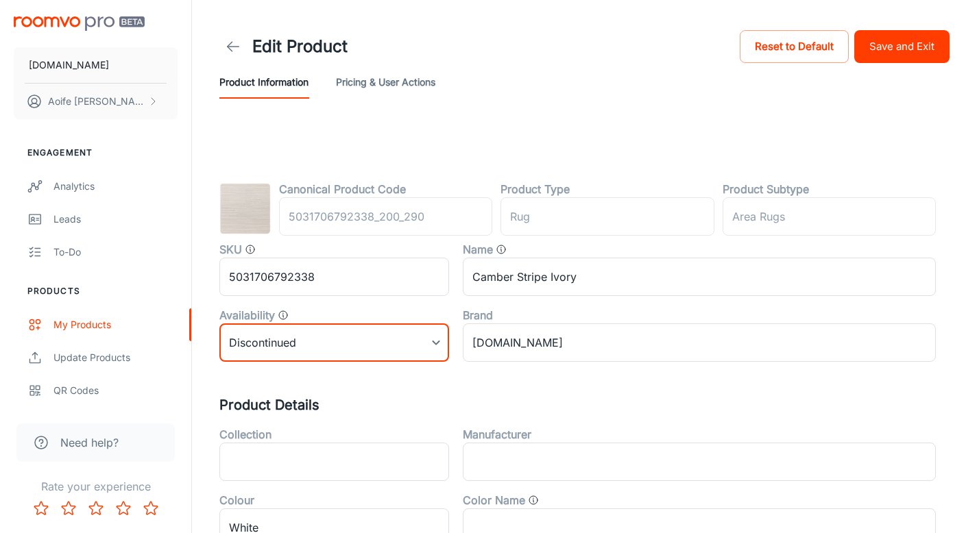
click at [891, 45] on button "Save and Exit" at bounding box center [901, 46] width 95 height 33
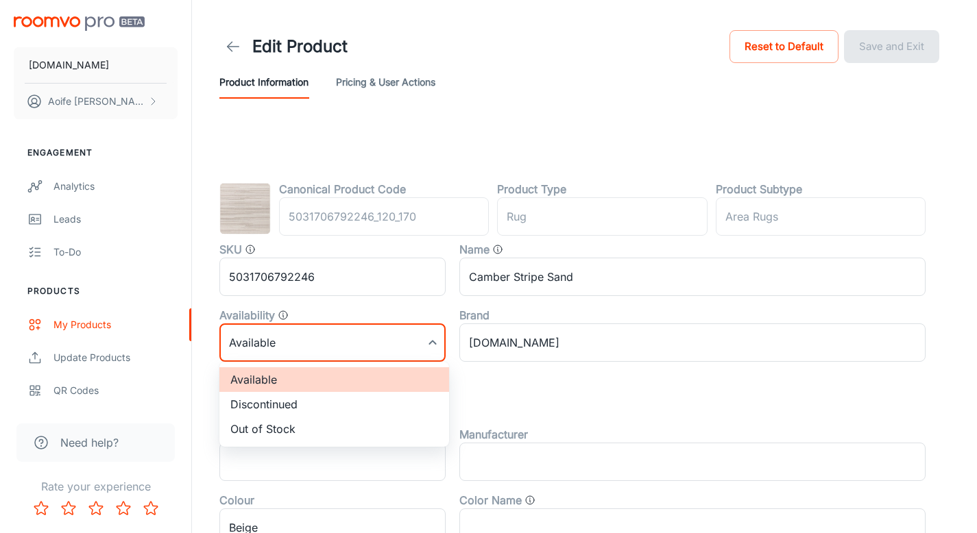
click at [313, 339] on body "[DOMAIN_NAME] [PERSON_NAME] Engagement Analytics Leads To-do Products My Produc…" at bounding box center [488, 266] width 977 height 533
click at [301, 403] on li "Discontinued" at bounding box center [334, 404] width 230 height 25
type input "1"
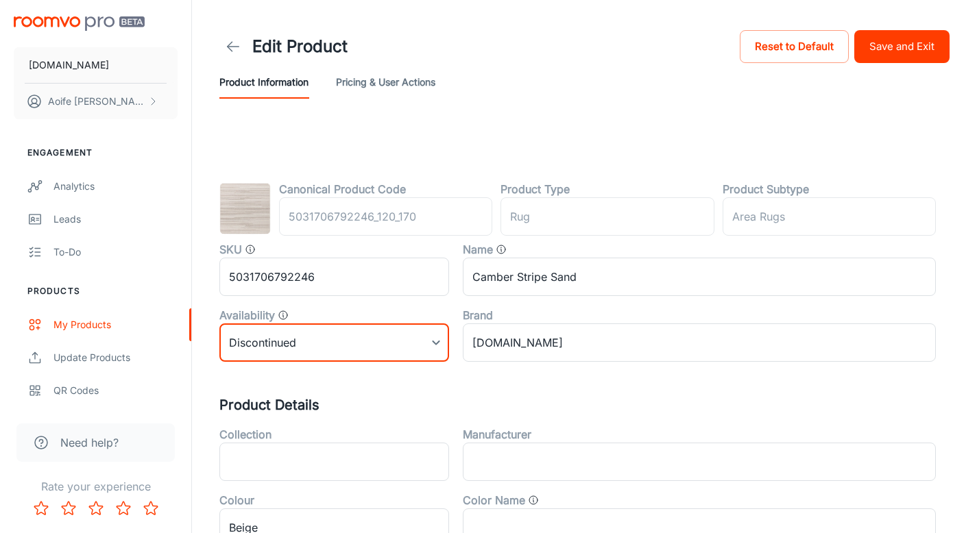
click at [895, 36] on button "Save and Exit" at bounding box center [901, 46] width 95 height 33
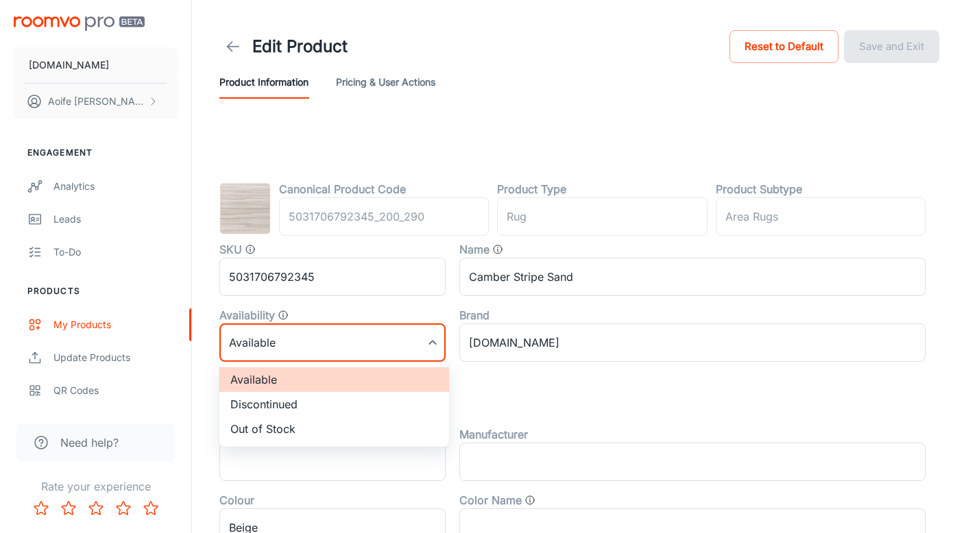
click at [326, 352] on body "RUGS.IE Aoife Ryan Engagement Analytics Leads To-do Products My Products Update…" at bounding box center [488, 266] width 977 height 533
click at [319, 404] on li "Discontinued" at bounding box center [334, 404] width 230 height 25
type input "1"
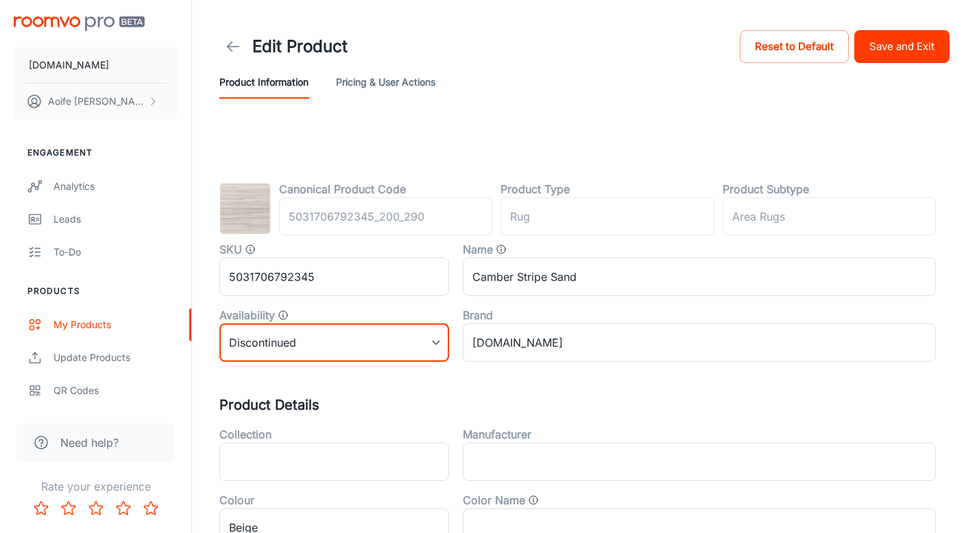
click at [897, 60] on button "Save and Exit" at bounding box center [901, 46] width 95 height 33
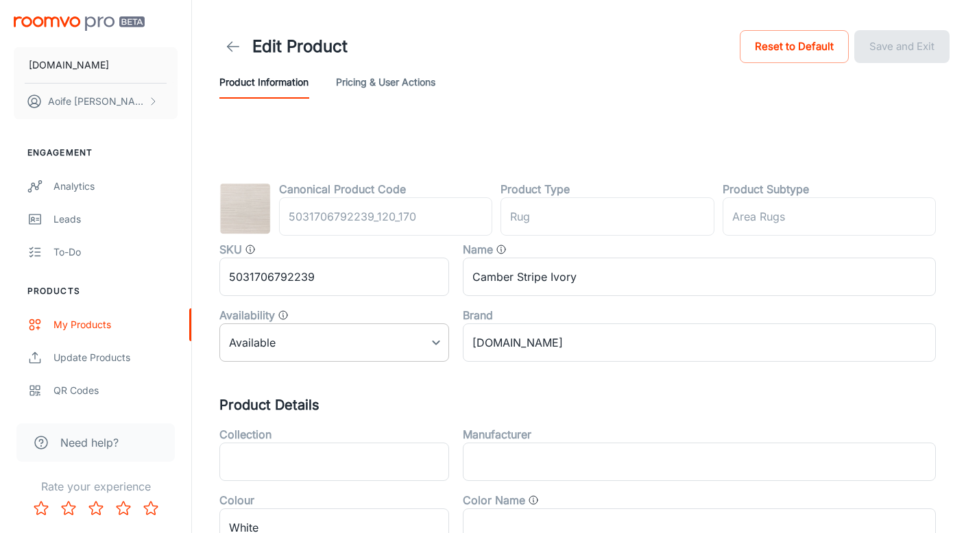
click at [316, 348] on body "[DOMAIN_NAME] [PERSON_NAME] Engagement Analytics Leads To-do Products My Produc…" at bounding box center [488, 266] width 977 height 533
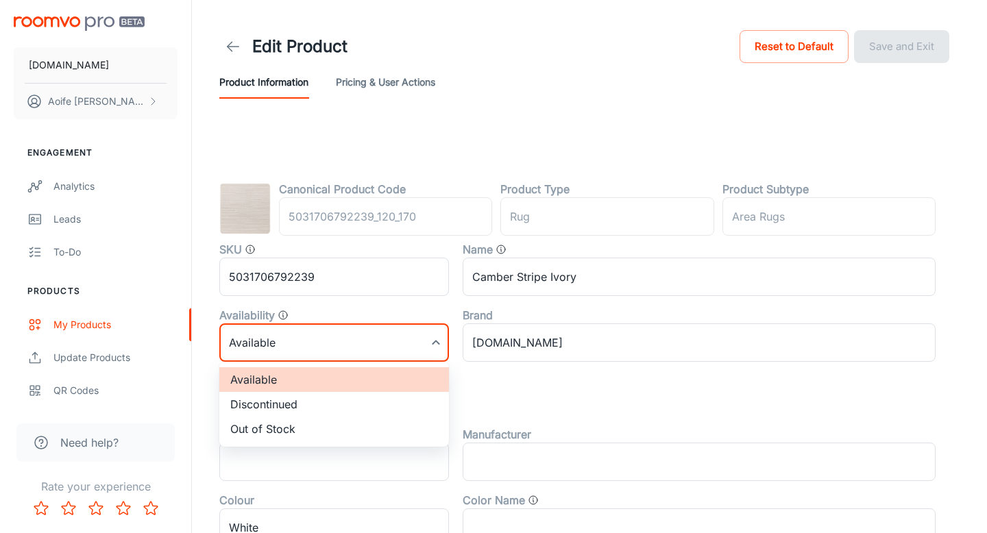
click at [310, 406] on li "Discontinued" at bounding box center [334, 404] width 230 height 25
type input "1"
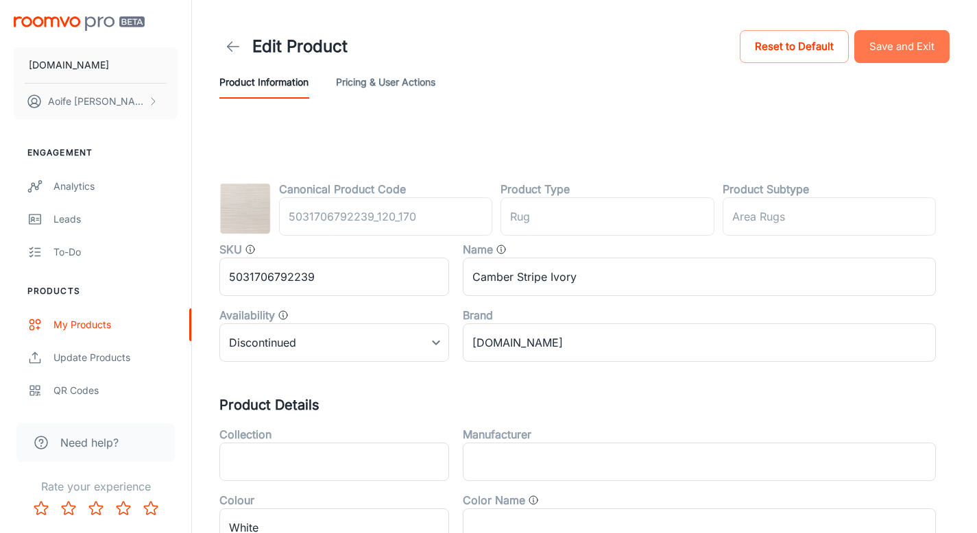
click at [906, 47] on button "Save and Exit" at bounding box center [901, 46] width 95 height 33
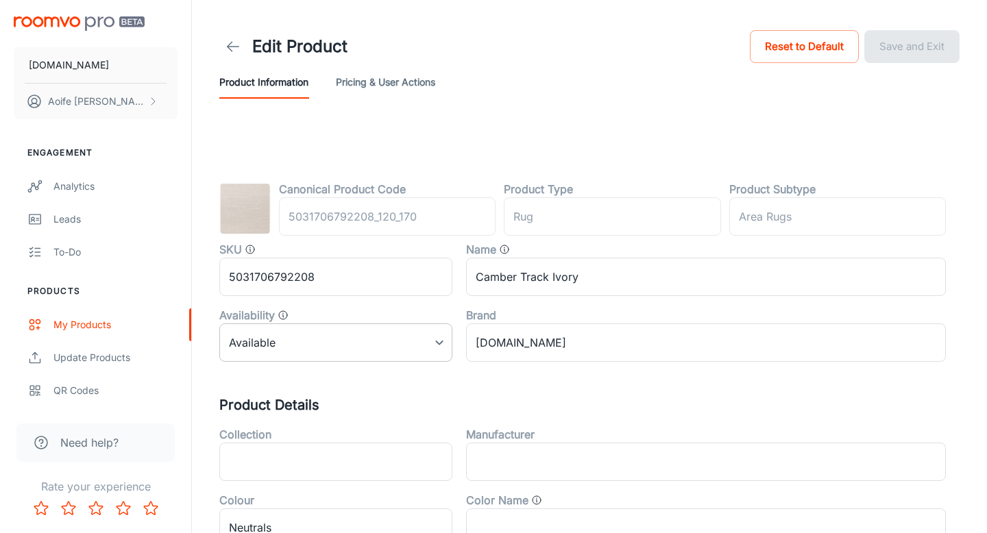
click at [324, 349] on body "[DOMAIN_NAME] [PERSON_NAME] Engagement Analytics Leads To-do Products My Produc…" at bounding box center [493, 266] width 987 height 533
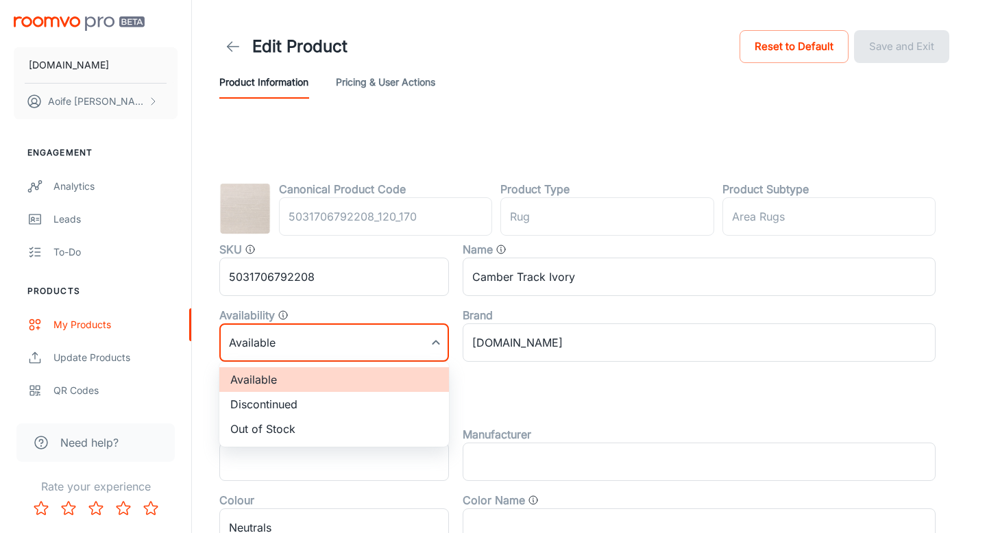
click at [285, 406] on li "Discontinued" at bounding box center [334, 404] width 230 height 25
type input "1"
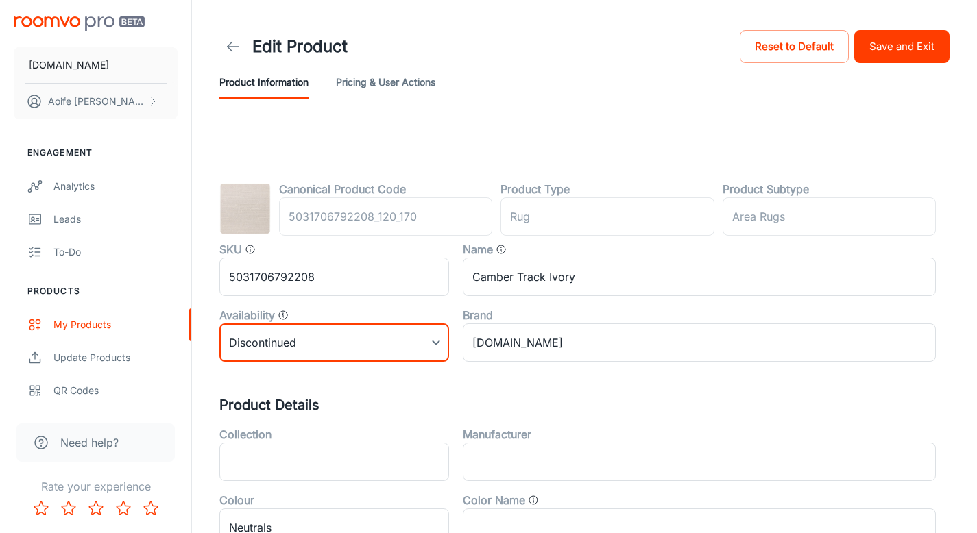
click at [890, 45] on button "Save and Exit" at bounding box center [901, 46] width 95 height 33
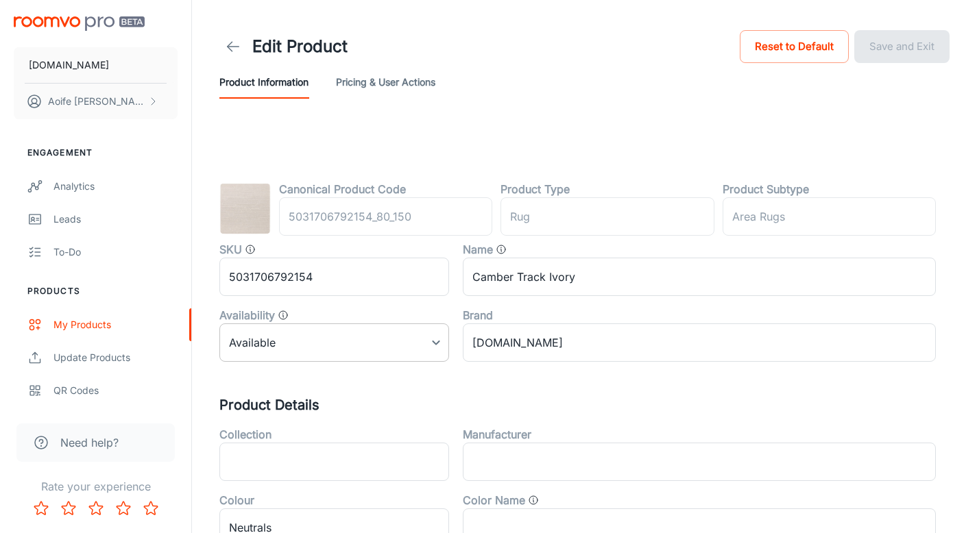
click at [298, 345] on body "RUGS.IE Aoife Ryan Engagement Analytics Leads To-do Products My Products Update…" at bounding box center [488, 266] width 977 height 533
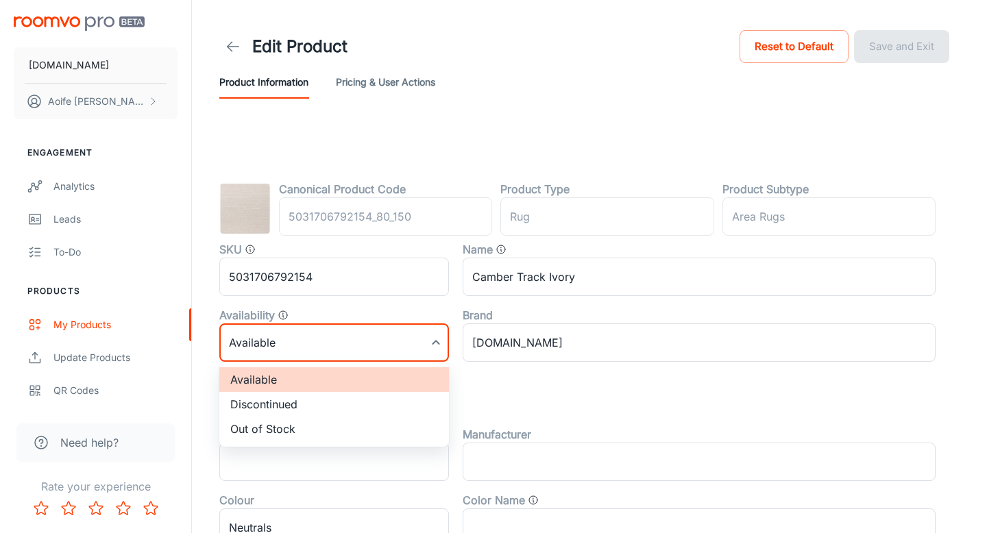
click at [282, 408] on li "Discontinued" at bounding box center [334, 404] width 230 height 25
type input "1"
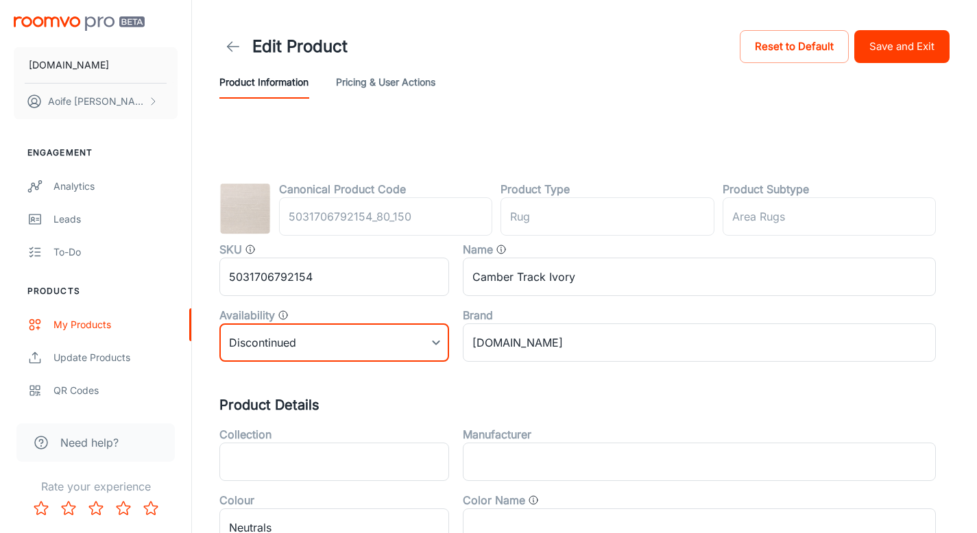
click at [883, 49] on button "Save and Exit" at bounding box center [901, 46] width 95 height 33
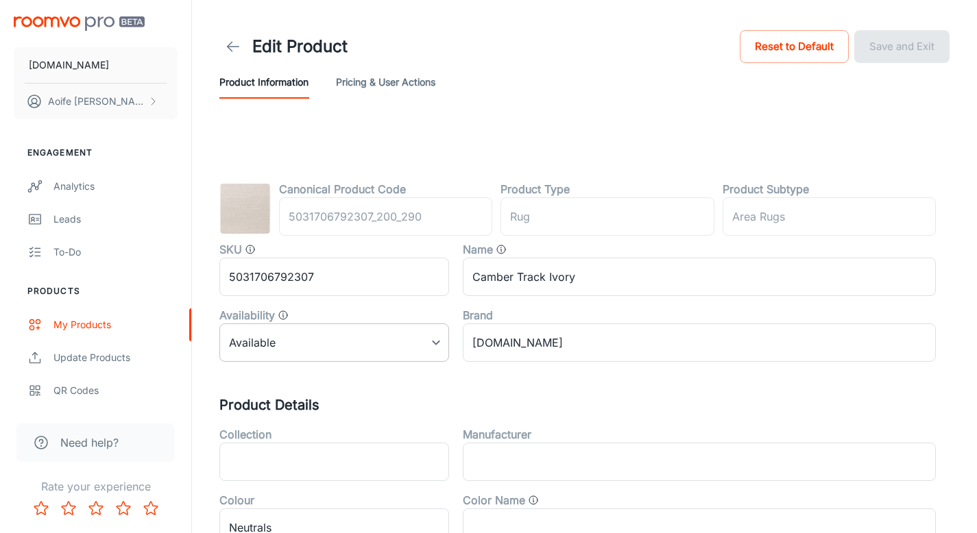
click at [345, 343] on body "[DOMAIN_NAME] [PERSON_NAME] Engagement Analytics Leads To-do Products My Produc…" at bounding box center [488, 266] width 977 height 533
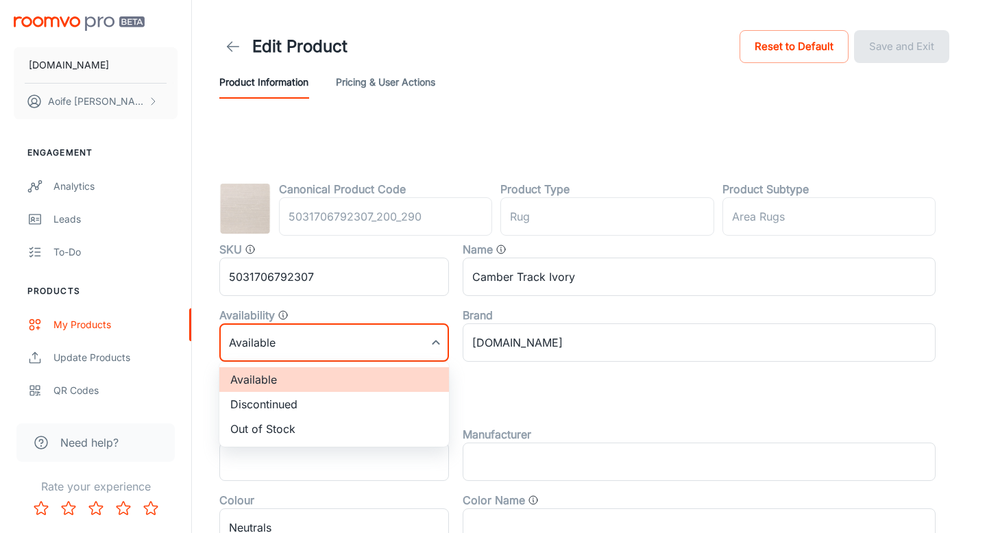
click at [312, 406] on li "Discontinued" at bounding box center [334, 404] width 230 height 25
type input "1"
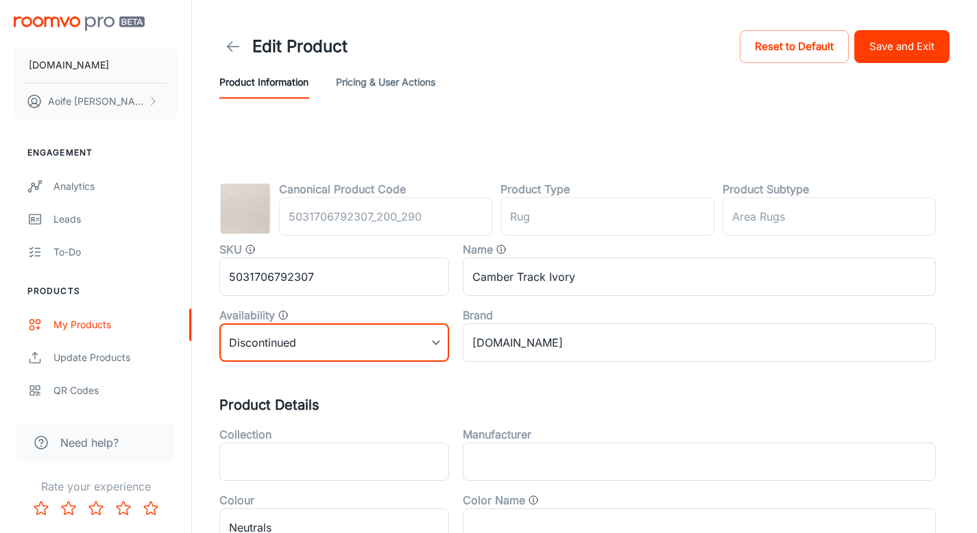
click at [877, 49] on button "Save and Exit" at bounding box center [901, 46] width 95 height 33
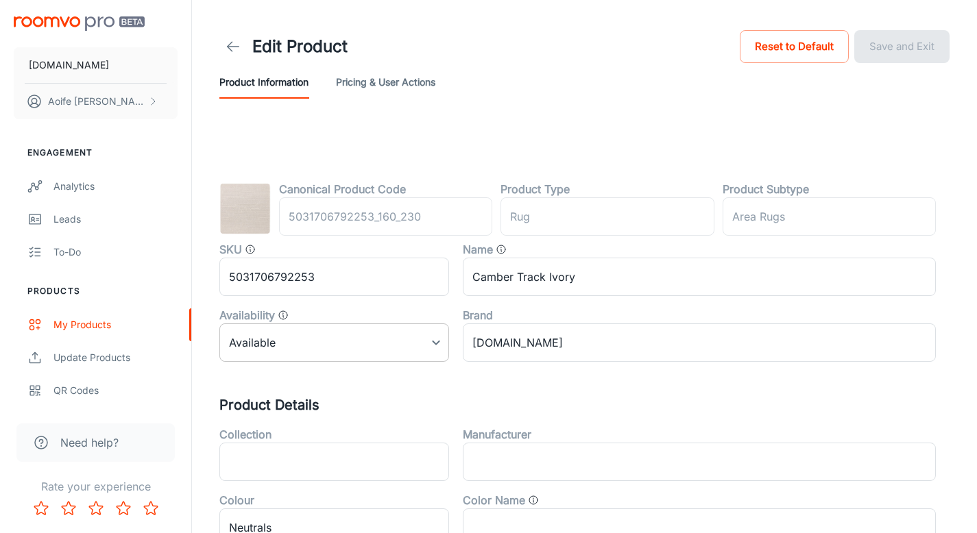
click at [286, 337] on body "RUGS.IE Aoife Ryan Engagement Analytics Leads To-do Products My Products Update…" at bounding box center [488, 266] width 977 height 533
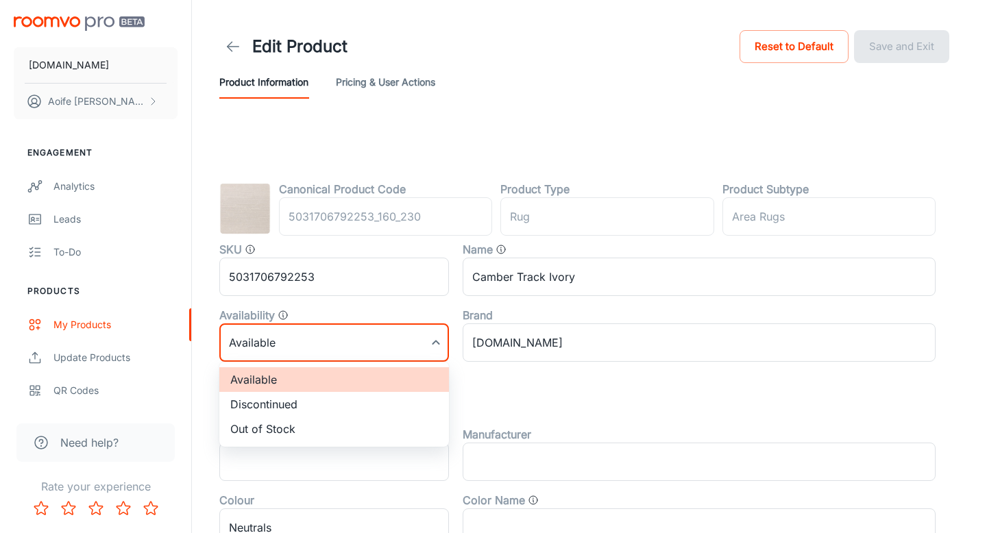
click at [292, 406] on li "Discontinued" at bounding box center [334, 404] width 230 height 25
type input "1"
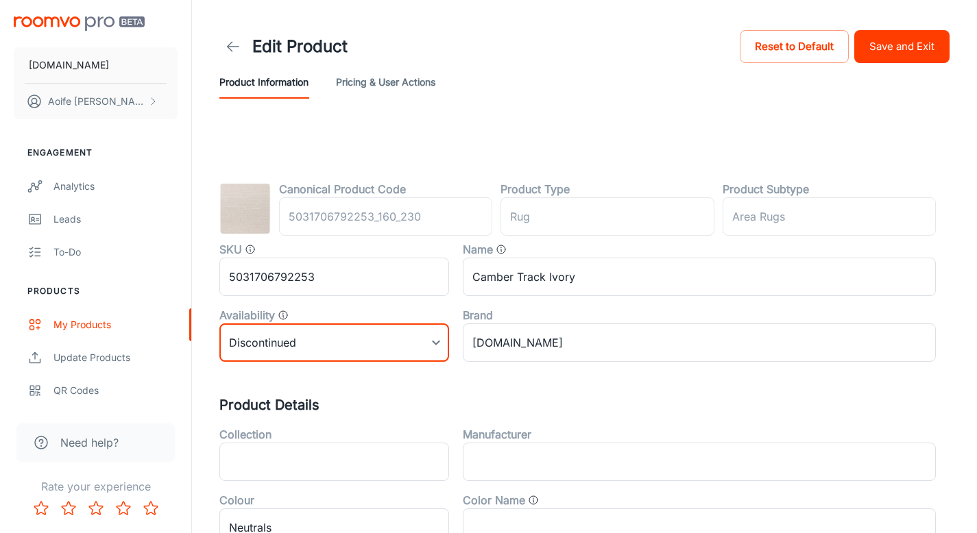
click at [924, 51] on button "Save and Exit" at bounding box center [901, 46] width 95 height 33
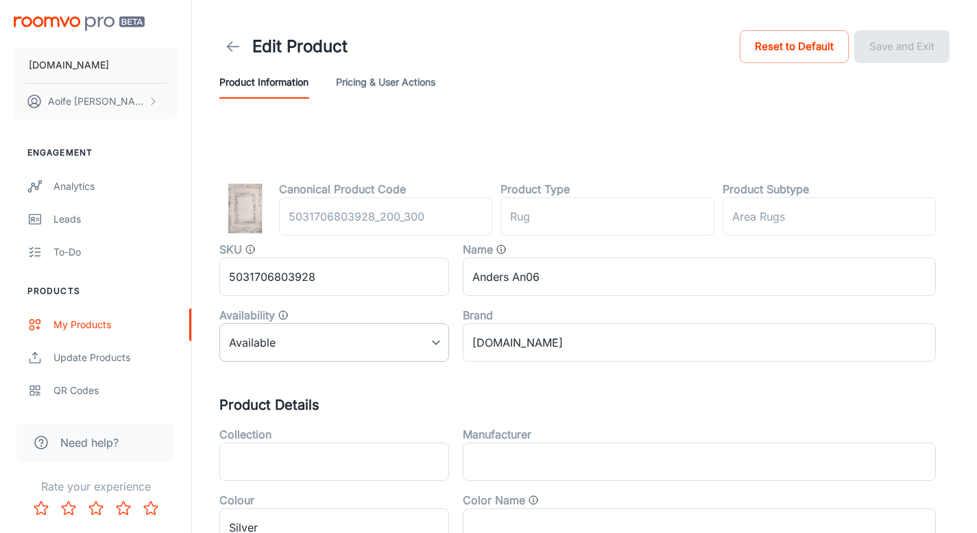
click at [269, 339] on body "[DOMAIN_NAME] [PERSON_NAME] Engagement Analytics Leads To-do Products My Produc…" at bounding box center [488, 266] width 977 height 533
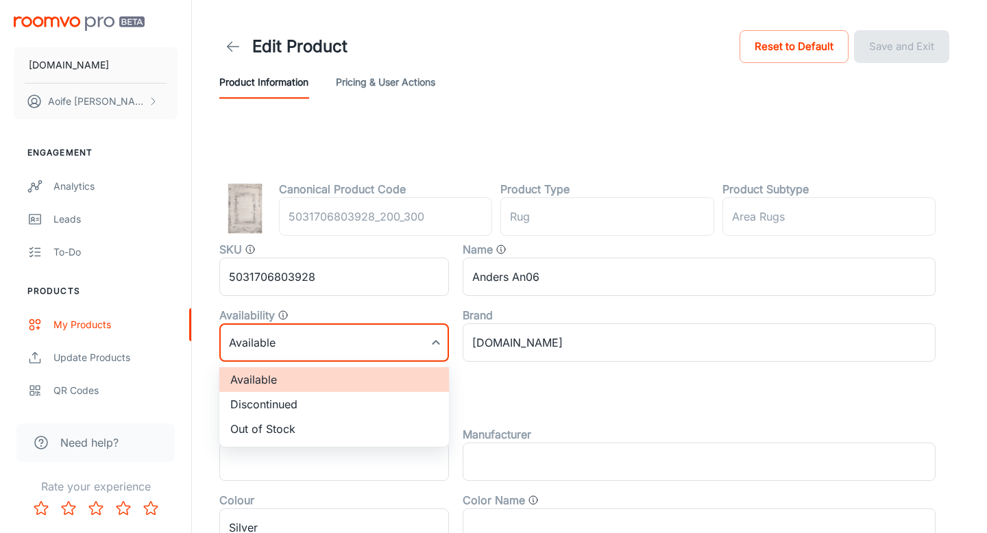
click at [276, 400] on li "Discontinued" at bounding box center [334, 404] width 230 height 25
type input "1"
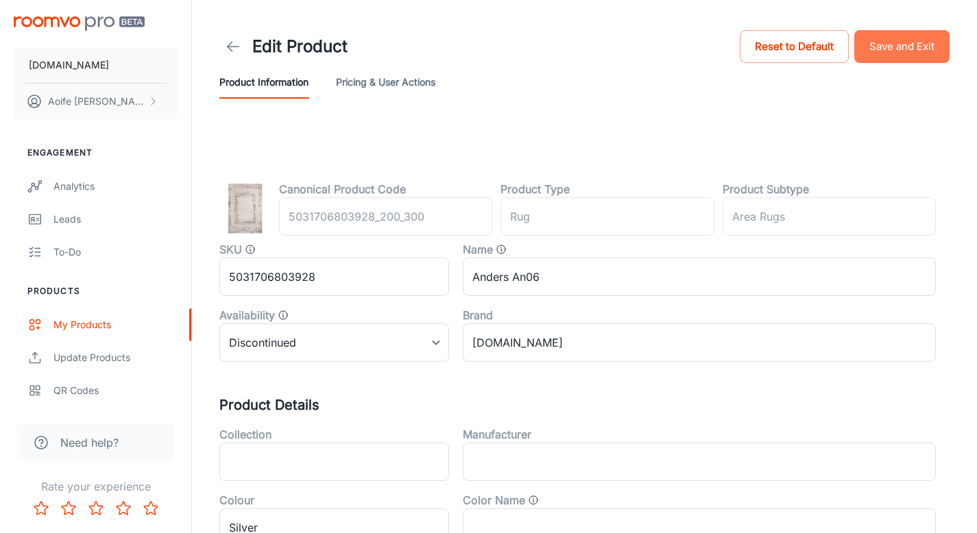
click at [902, 42] on button "Save and Exit" at bounding box center [901, 46] width 95 height 33
click at [258, 333] on body "RUGS.IE Aoife Ryan Engagement Analytics Leads To-do Products My Products Update…" at bounding box center [488, 266] width 977 height 533
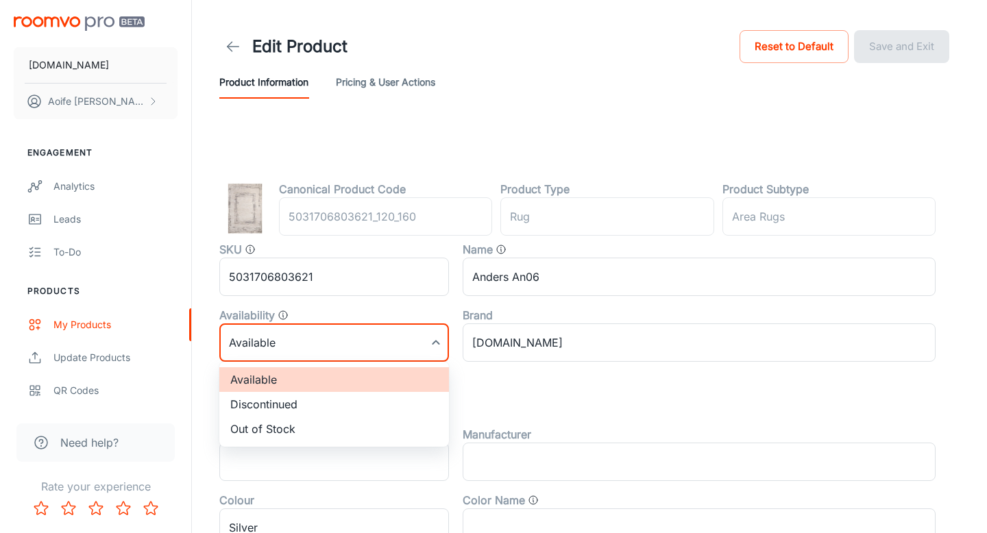
click at [267, 410] on li "Discontinued" at bounding box center [334, 404] width 230 height 25
type input "1"
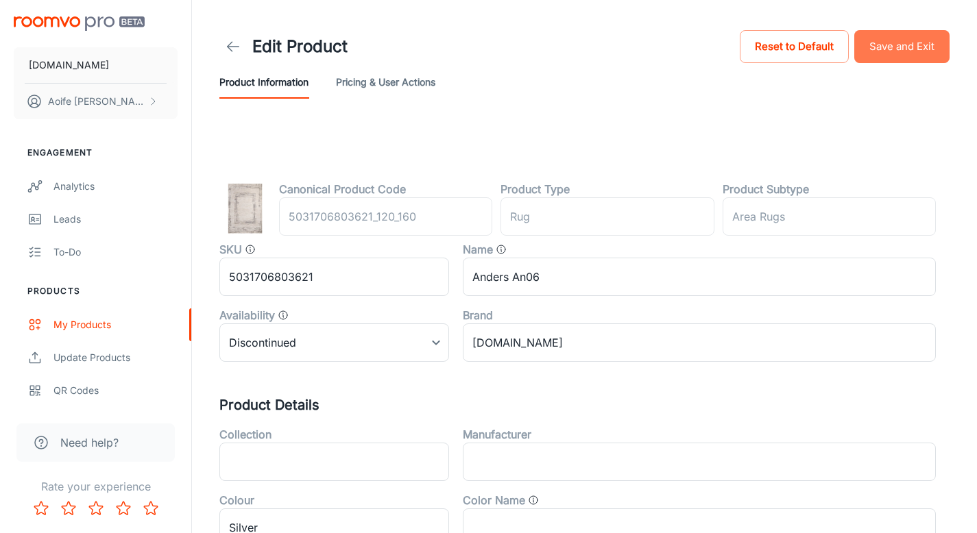
click at [901, 49] on button "Save and Exit" at bounding box center [901, 46] width 95 height 33
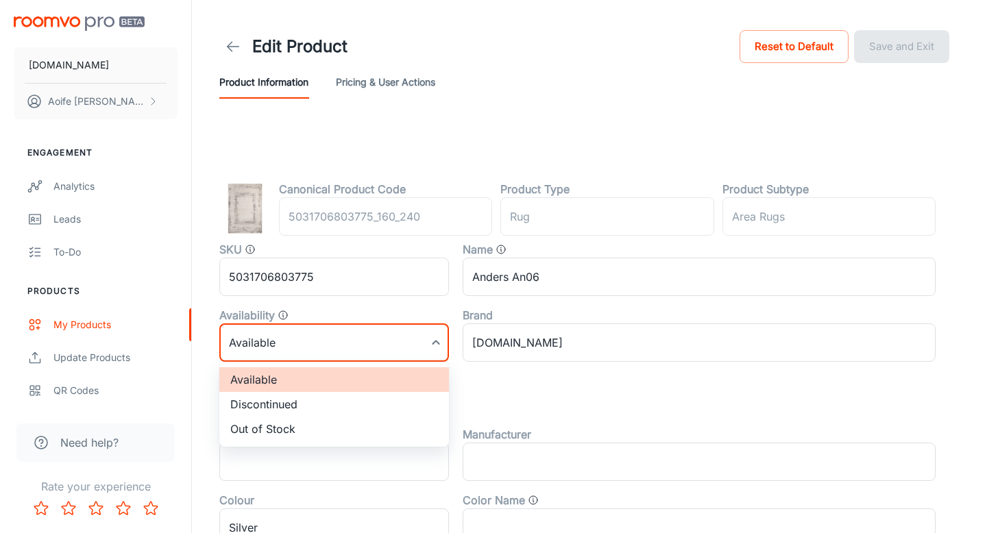
click at [287, 353] on body "[DOMAIN_NAME] [PERSON_NAME] Engagement Analytics Leads To-do Products My Produc…" at bounding box center [493, 266] width 987 height 533
click at [282, 404] on li "Discontinued" at bounding box center [334, 404] width 230 height 25
type input "1"
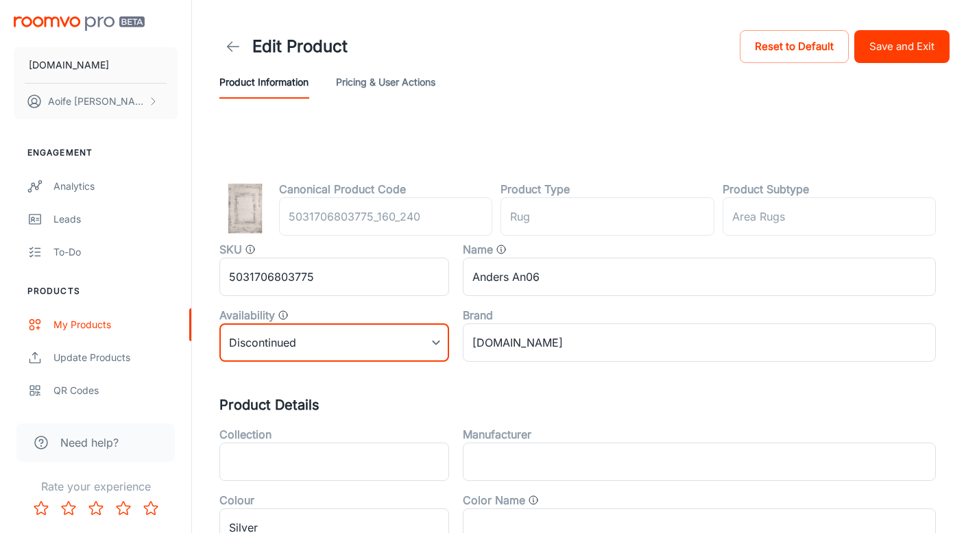
click at [904, 42] on button "Save and Exit" at bounding box center [901, 46] width 95 height 33
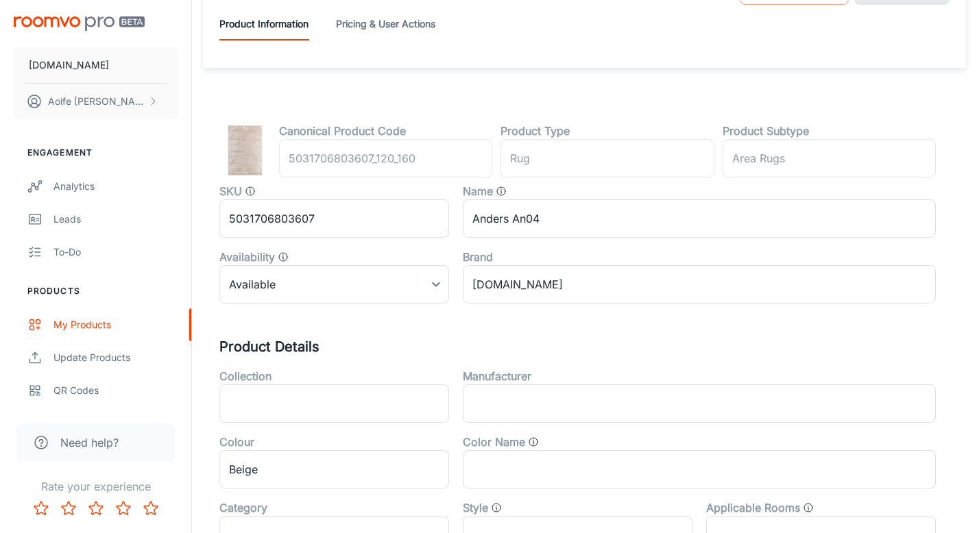
scroll to position [252, 0]
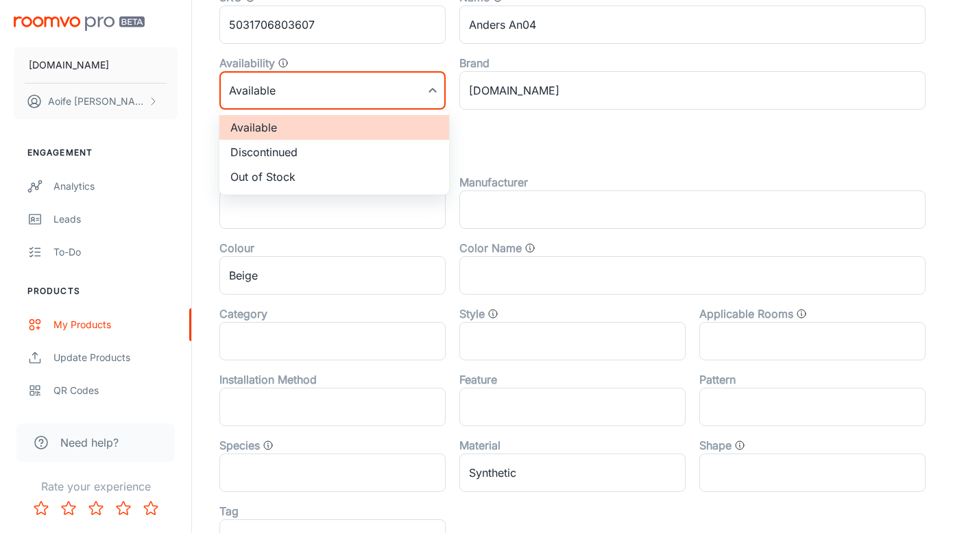
click at [306, 101] on body "RUGS.IE Aoife Ryan Engagement Analytics Leads To-do Products My Products Update…" at bounding box center [488, 14] width 977 height 533
click at [304, 156] on li "Discontinued" at bounding box center [334, 152] width 230 height 25
type input "1"
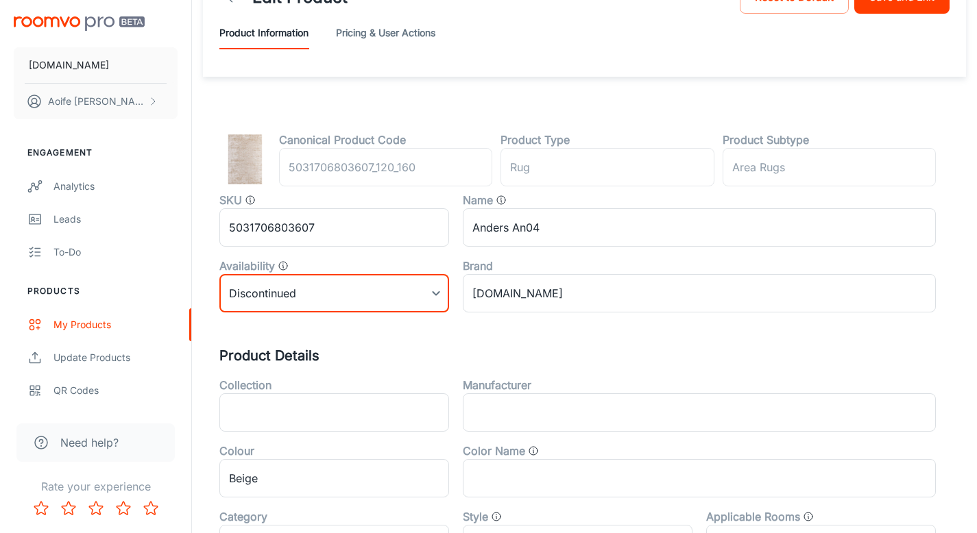
scroll to position [0, 0]
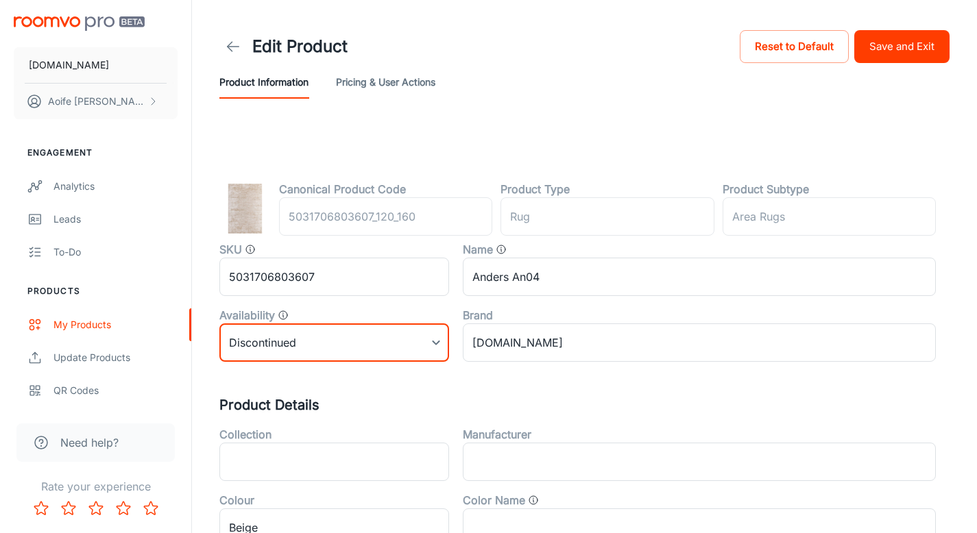
click at [892, 45] on button "Save and Exit" at bounding box center [901, 46] width 95 height 33
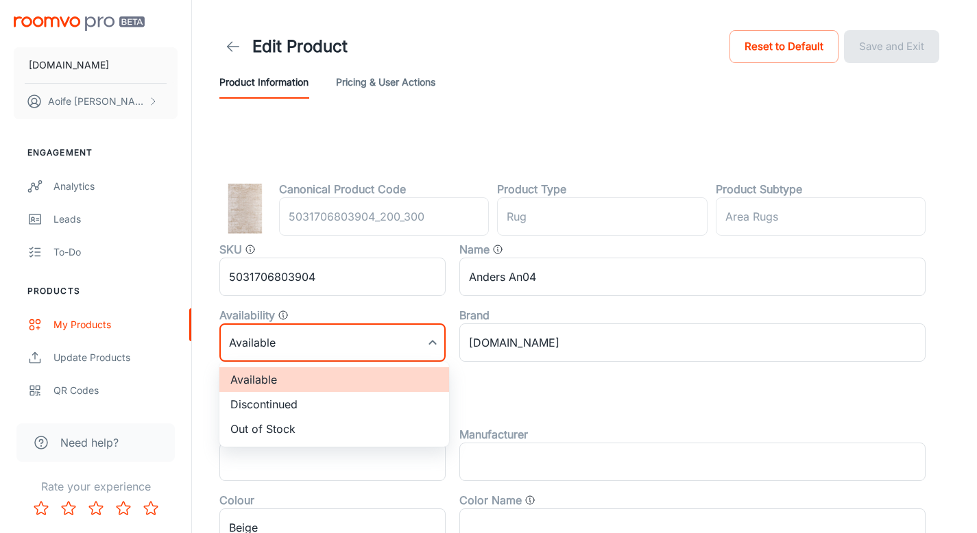
click at [276, 345] on body "RUGS.IE Aoife Ryan Engagement Analytics Leads To-do Products My Products Update…" at bounding box center [488, 266] width 977 height 533
click at [269, 406] on li "Discontinued" at bounding box center [334, 404] width 230 height 25
type input "1"
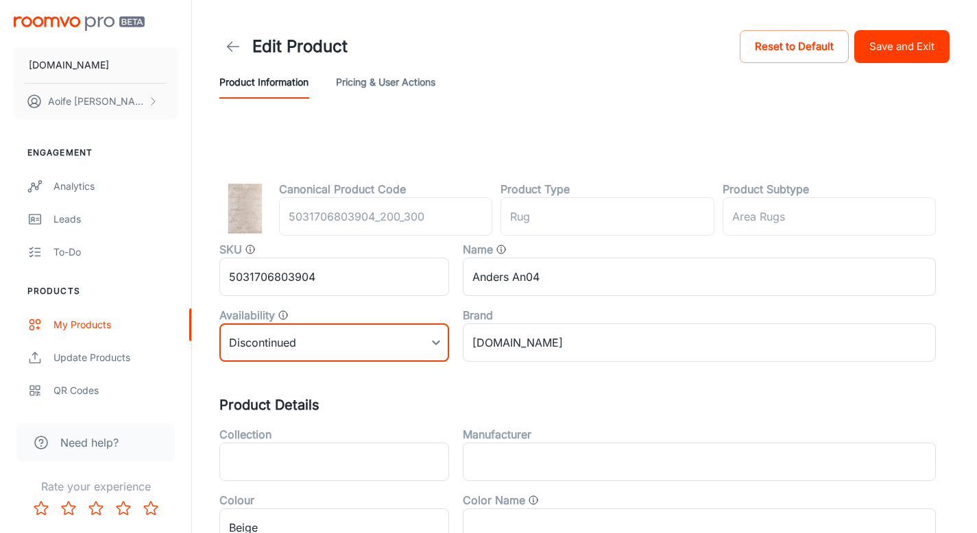
click at [901, 45] on button "Save and Exit" at bounding box center [901, 46] width 95 height 33
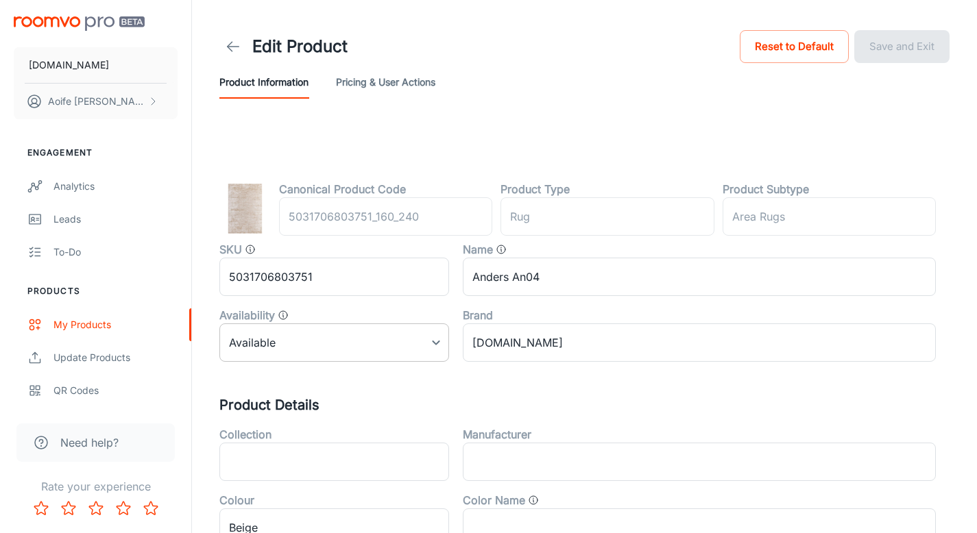
click at [293, 336] on body "[DOMAIN_NAME] [PERSON_NAME] Engagement Analytics Leads To-do Products My Produc…" at bounding box center [488, 266] width 977 height 533
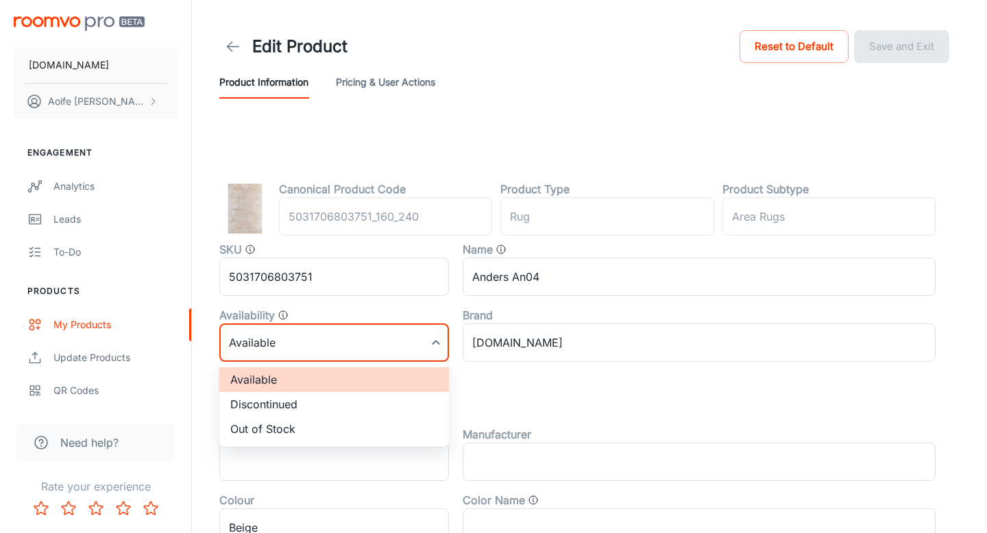
click at [247, 402] on li "Discontinued" at bounding box center [334, 404] width 230 height 25
type input "1"
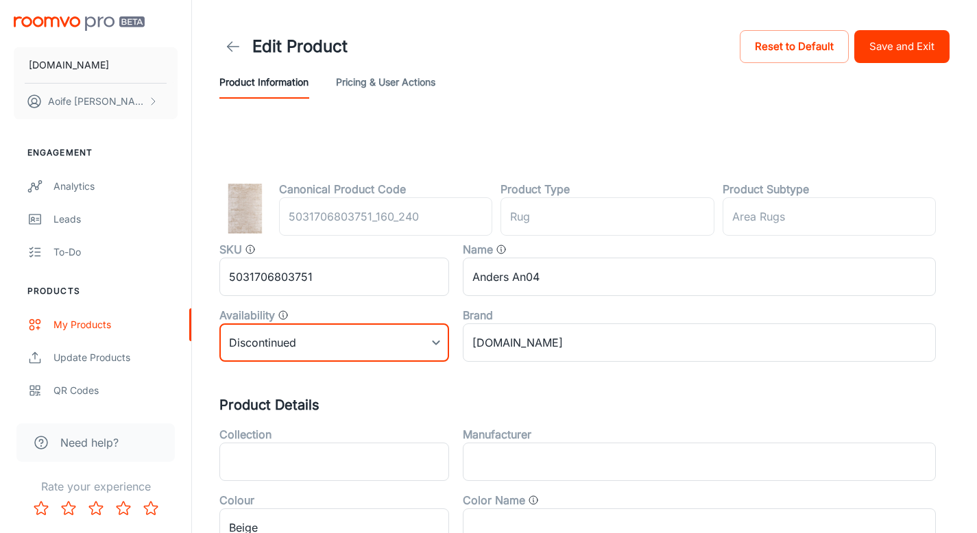
click at [874, 49] on button "Save and Exit" at bounding box center [901, 46] width 95 height 33
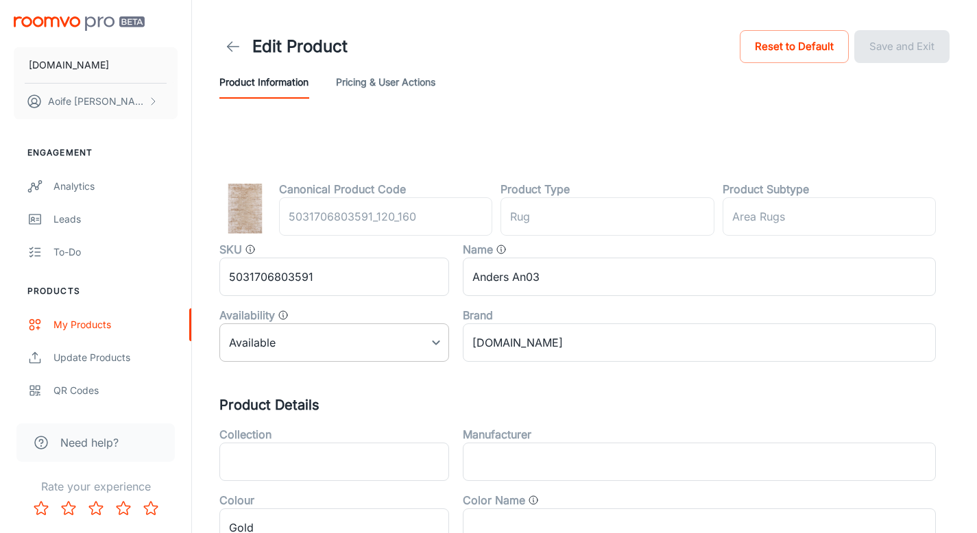
click at [269, 334] on body "RUGS.IE Aoife Ryan Engagement Analytics Leads To-do Products My Products Update…" at bounding box center [488, 266] width 977 height 533
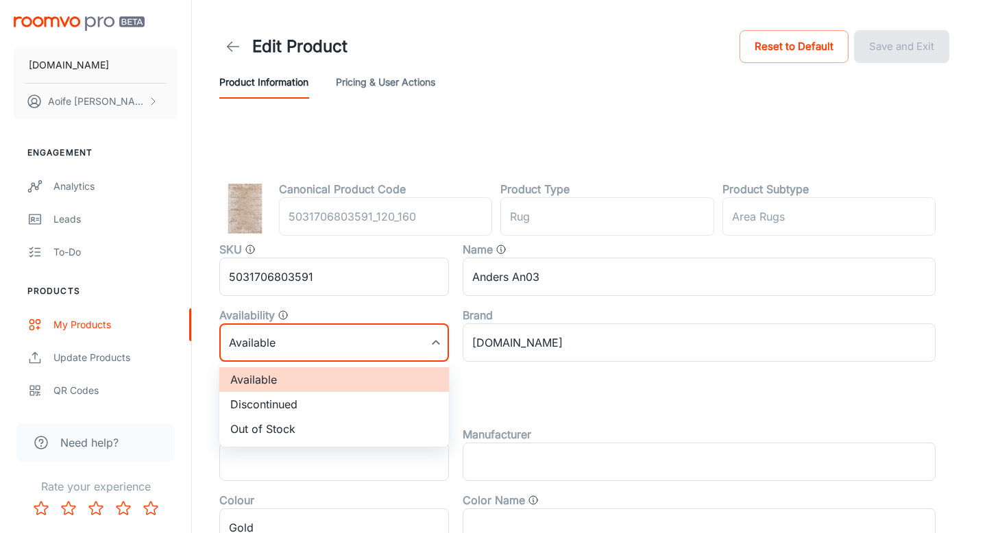
click at [278, 408] on li "Discontinued" at bounding box center [334, 404] width 230 height 25
type input "1"
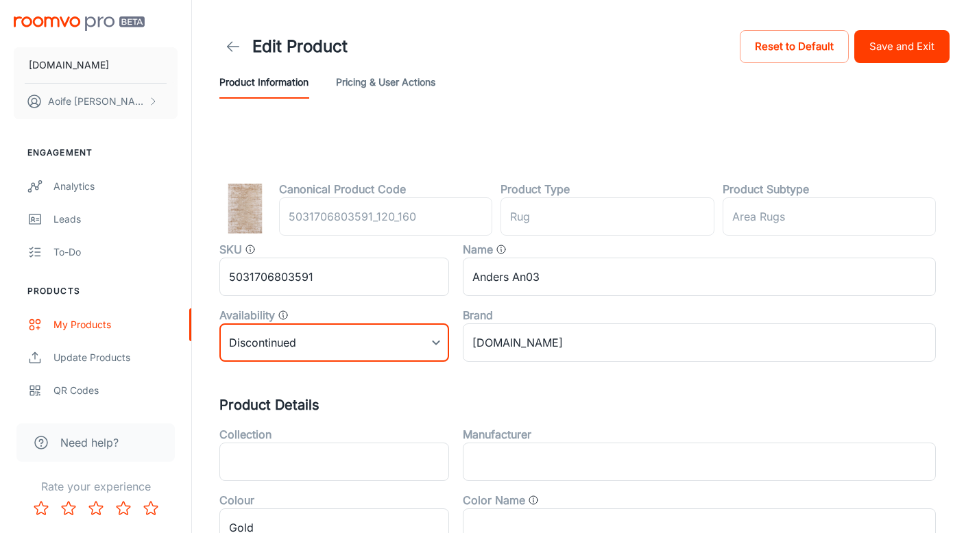
click at [887, 49] on button "Save and Exit" at bounding box center [901, 46] width 95 height 33
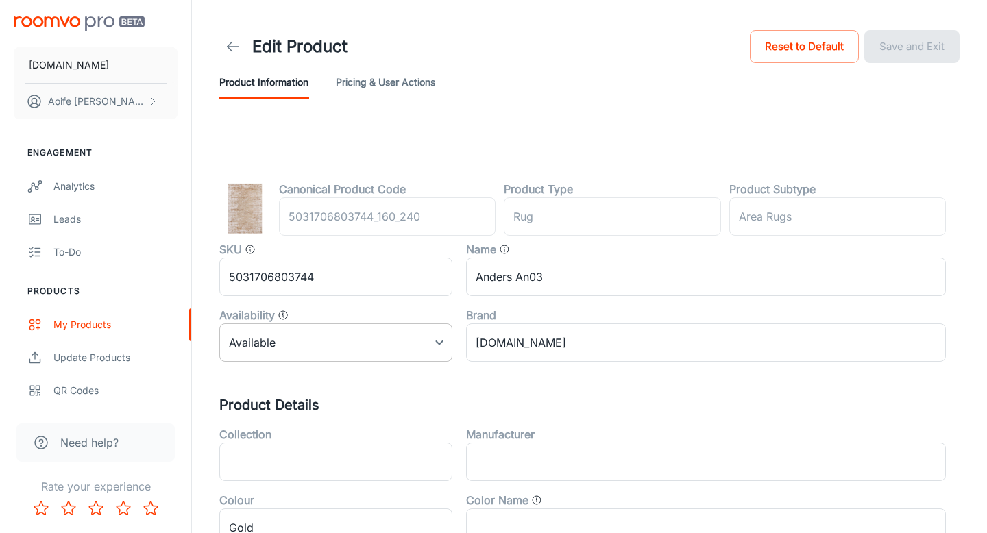
click at [274, 345] on body "[DOMAIN_NAME] [PERSON_NAME] Engagement Analytics Leads To-do Products My Produc…" at bounding box center [493, 266] width 987 height 533
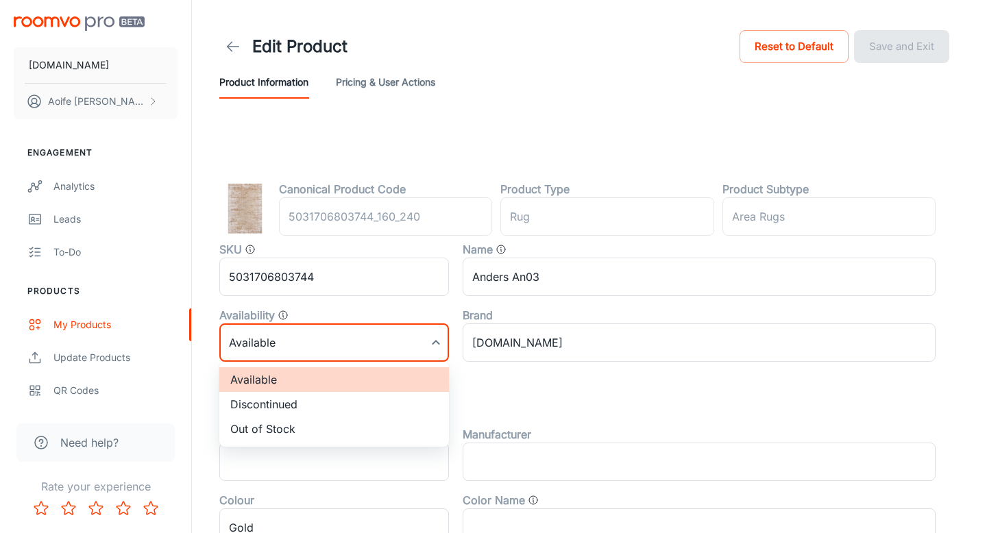
click at [282, 402] on li "Discontinued" at bounding box center [334, 404] width 230 height 25
type input "1"
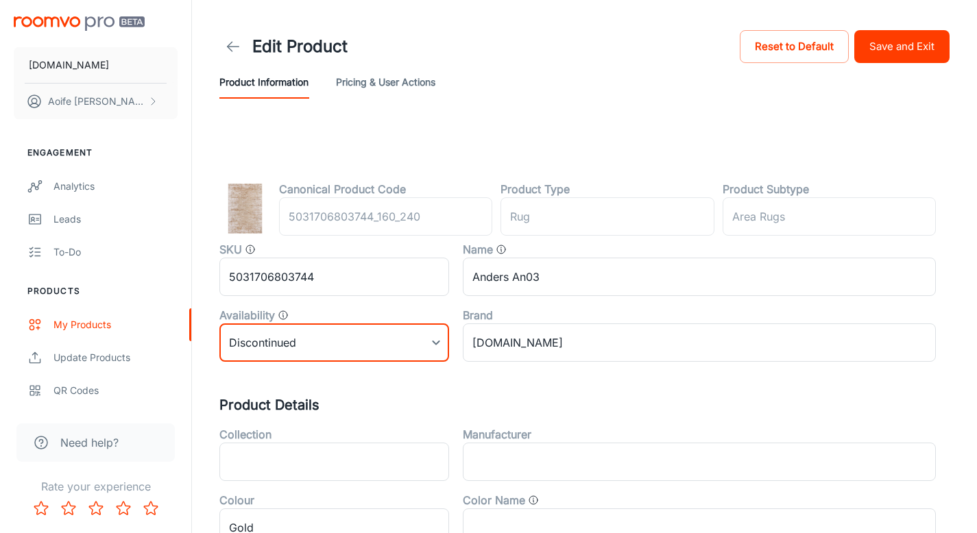
click at [898, 60] on button "Save and Exit" at bounding box center [901, 46] width 95 height 33
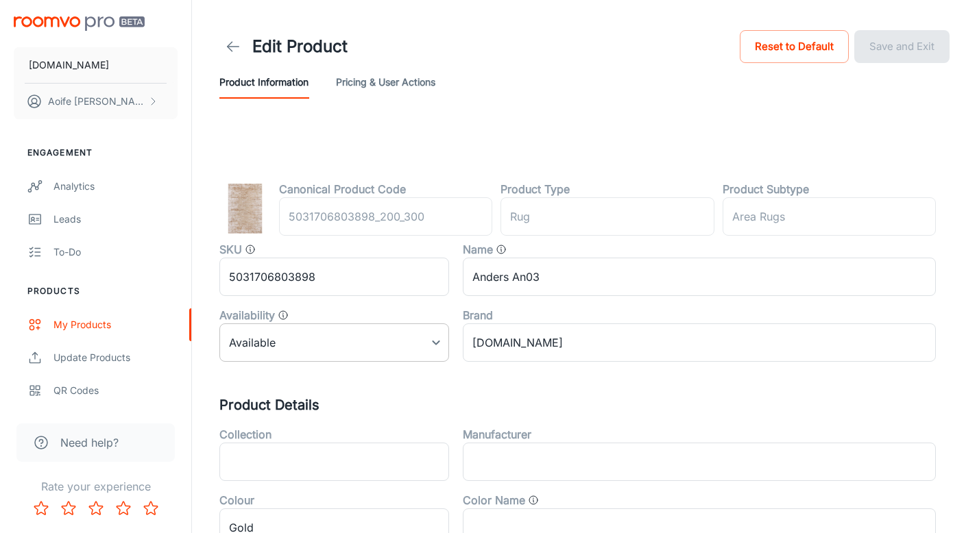
click at [247, 347] on body "RUGS.IE Aoife Ryan Engagement Analytics Leads To-do Products My Products Update…" at bounding box center [488, 266] width 977 height 533
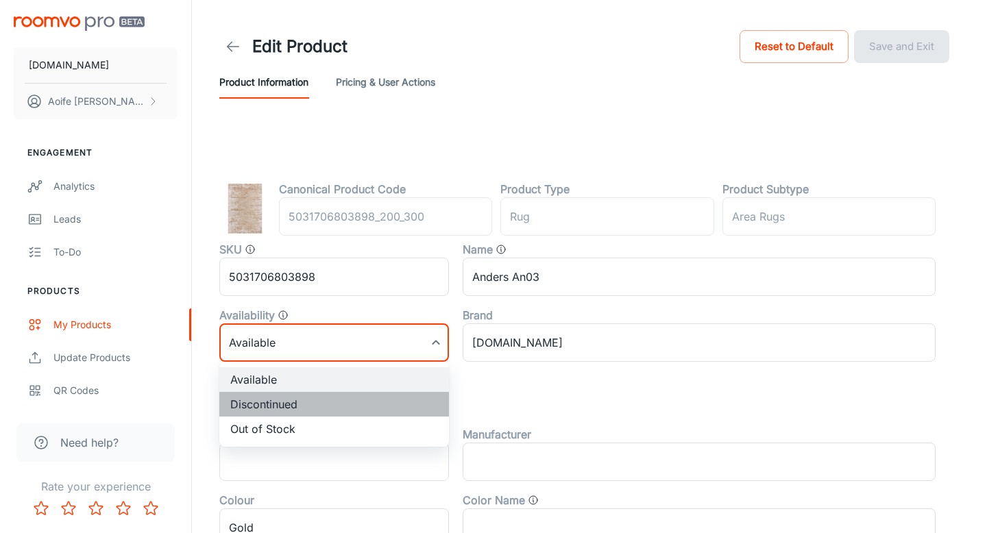
click at [271, 406] on li "Discontinued" at bounding box center [334, 404] width 230 height 25
type input "1"
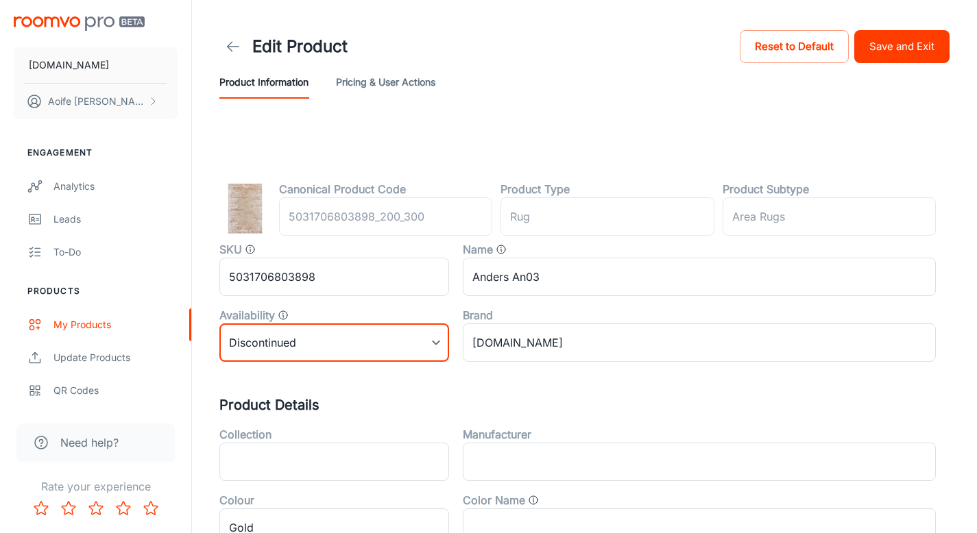
click at [919, 45] on button "Save and Exit" at bounding box center [901, 46] width 95 height 33
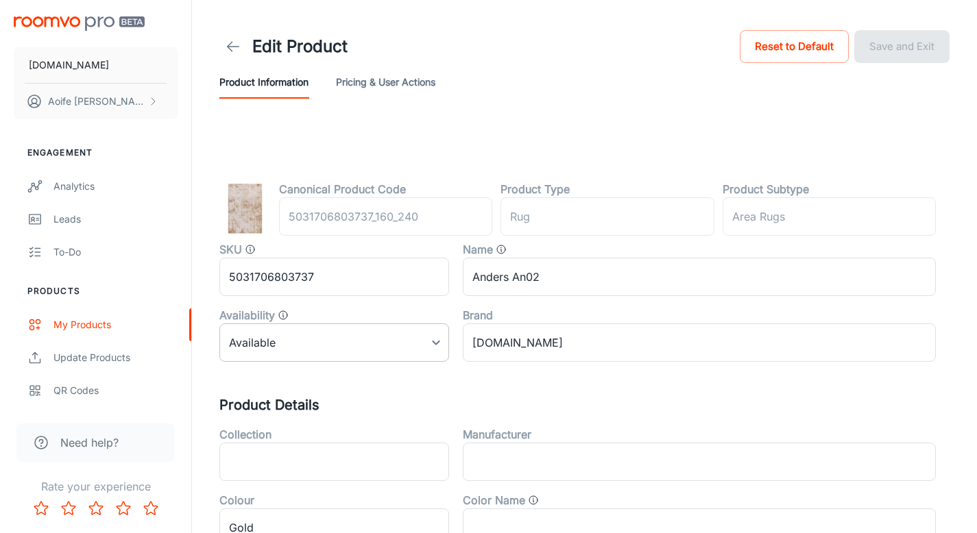
click at [342, 343] on body "[DOMAIN_NAME] [PERSON_NAME] Engagement Analytics Leads To-do Products My Produc…" at bounding box center [488, 266] width 977 height 533
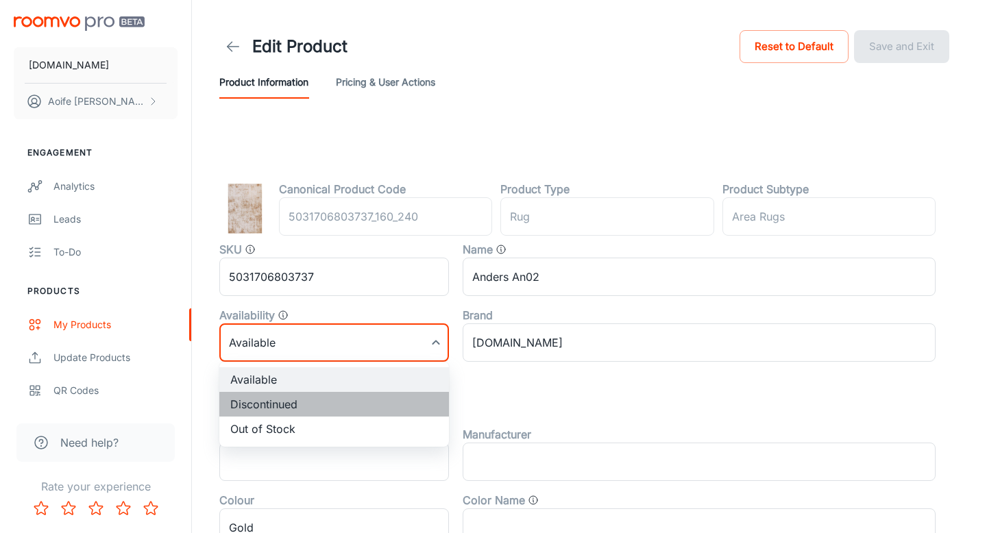
click at [305, 398] on li "Discontinued" at bounding box center [334, 404] width 230 height 25
type input "1"
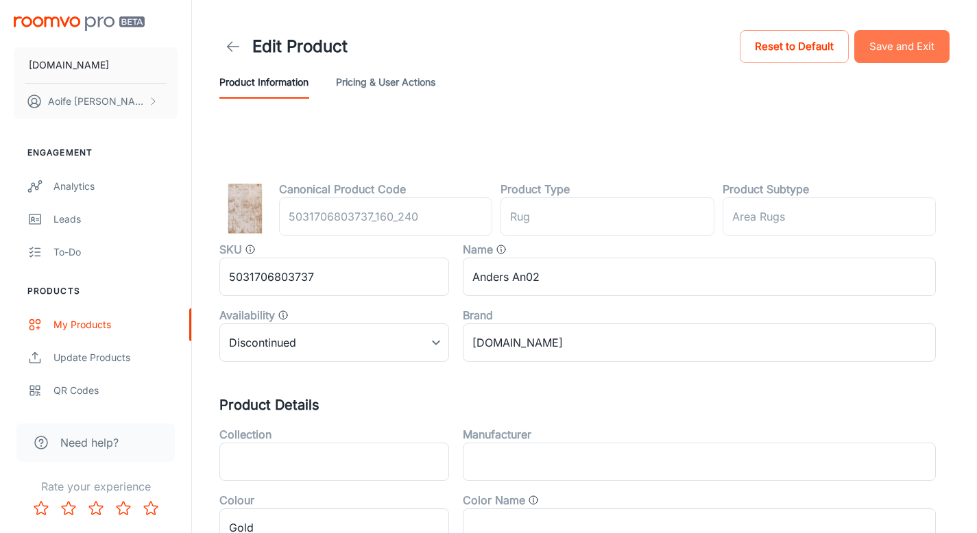
click at [925, 52] on button "Save and Exit" at bounding box center [901, 46] width 95 height 33
click at [341, 355] on body "[DOMAIN_NAME] [PERSON_NAME] Engagement Analytics Leads To-do Products My Produc…" at bounding box center [488, 266] width 977 height 533
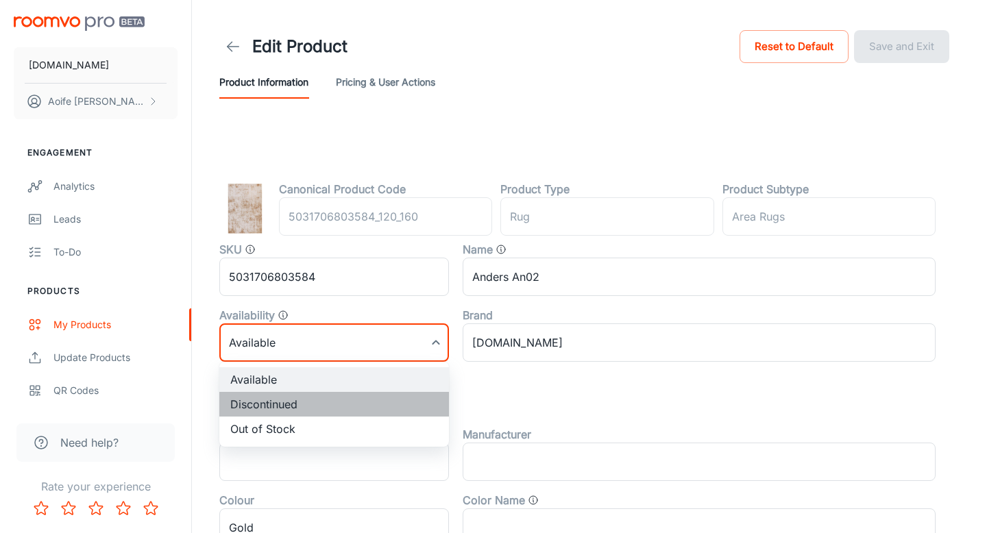
click at [307, 409] on li "Discontinued" at bounding box center [334, 404] width 230 height 25
type input "1"
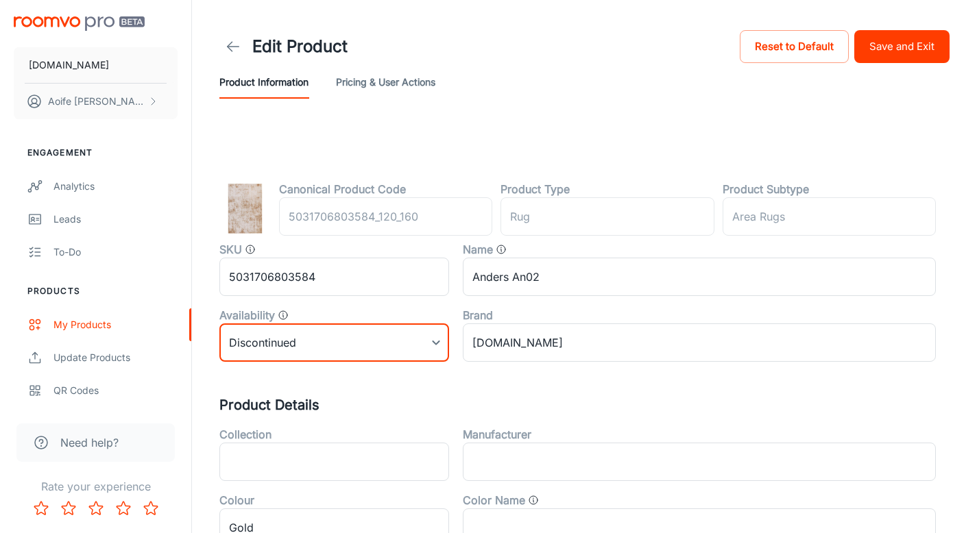
click at [898, 60] on button "Save and Exit" at bounding box center [901, 46] width 95 height 33
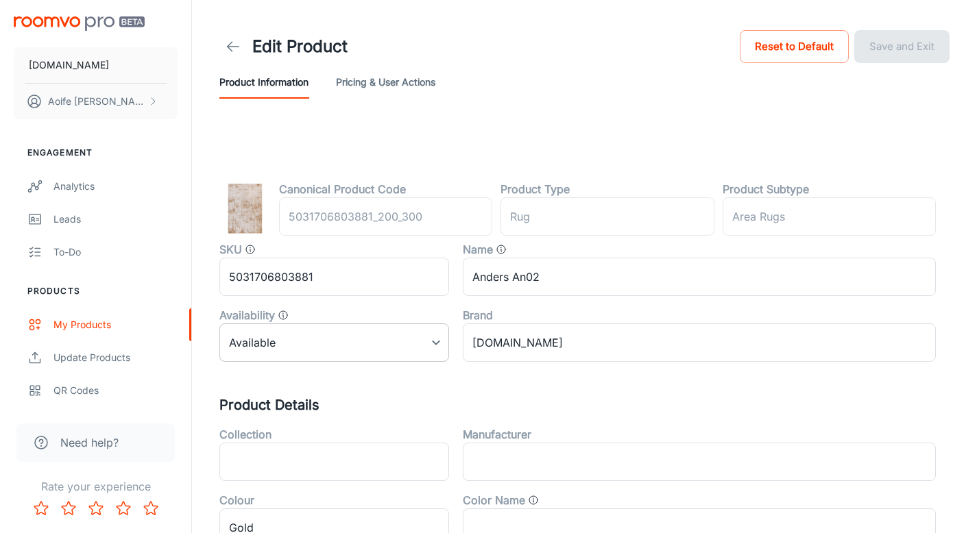
click at [302, 355] on body "[DOMAIN_NAME] [PERSON_NAME] Engagement Analytics Leads To-do Products My Produc…" at bounding box center [488, 266] width 977 height 533
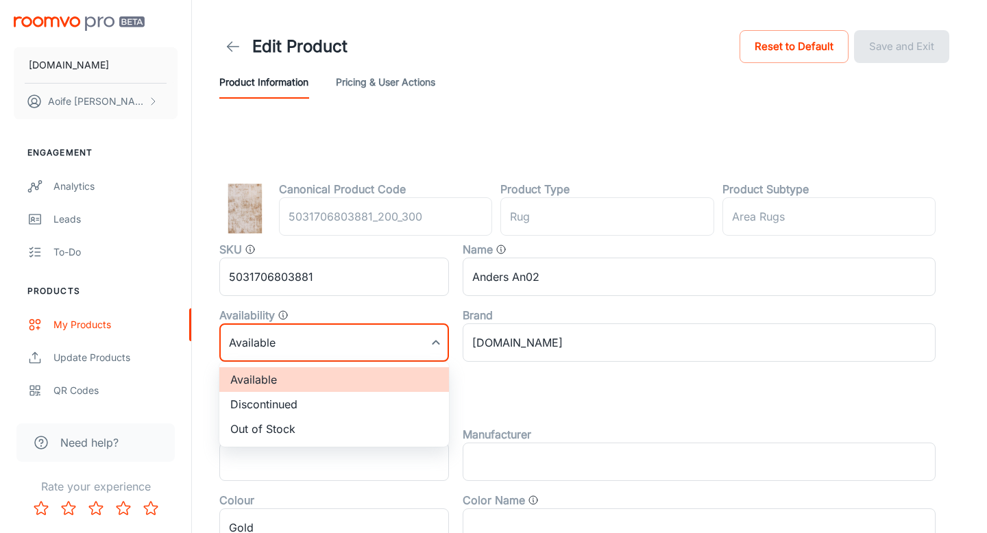
click at [268, 409] on li "Discontinued" at bounding box center [334, 404] width 230 height 25
type input "1"
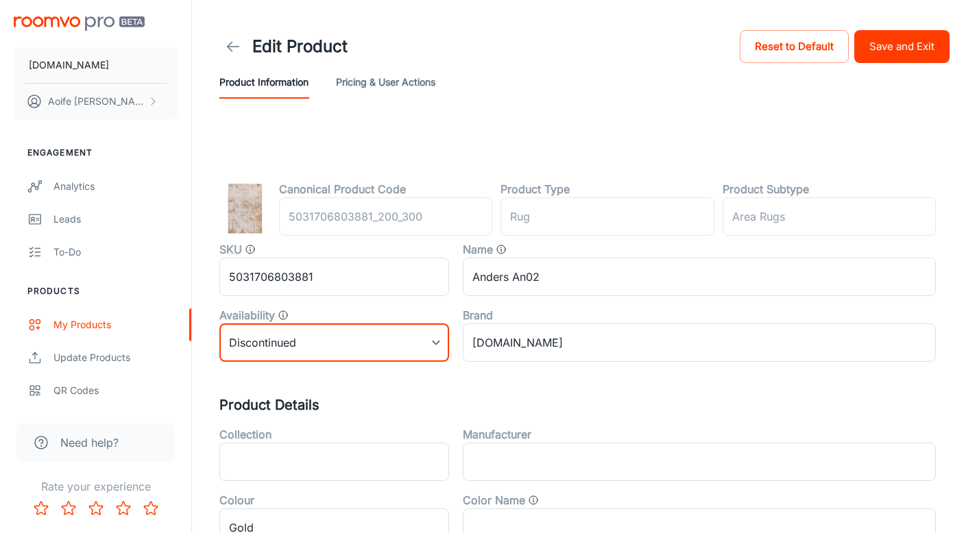
click at [902, 56] on button "Save and Exit" at bounding box center [901, 46] width 95 height 33
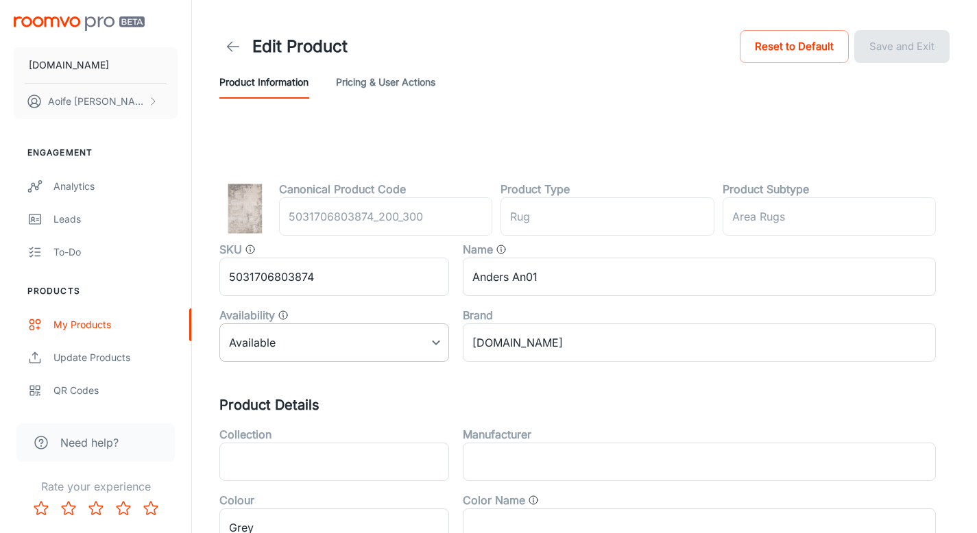
click at [296, 345] on body "RUGS.IE Aoife Ryan Engagement Analytics Leads To-do Products My Products Update…" at bounding box center [488, 266] width 977 height 533
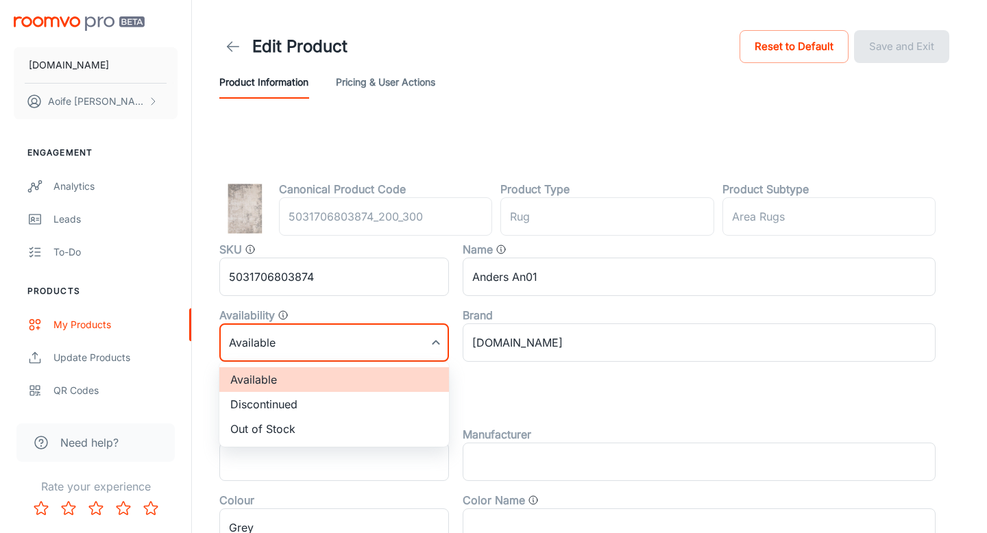
click at [289, 403] on li "Discontinued" at bounding box center [334, 404] width 230 height 25
type input "1"
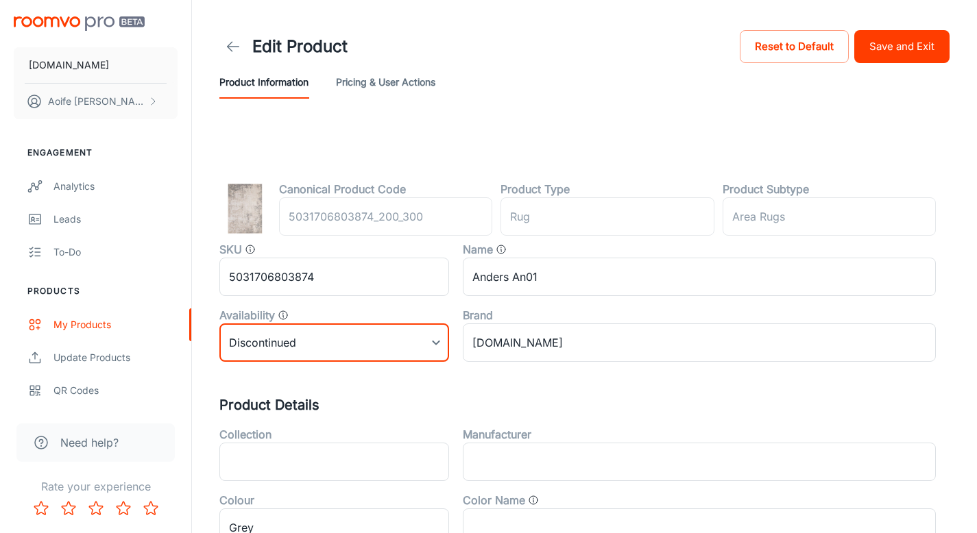
click at [920, 53] on button "Save and Exit" at bounding box center [901, 46] width 95 height 33
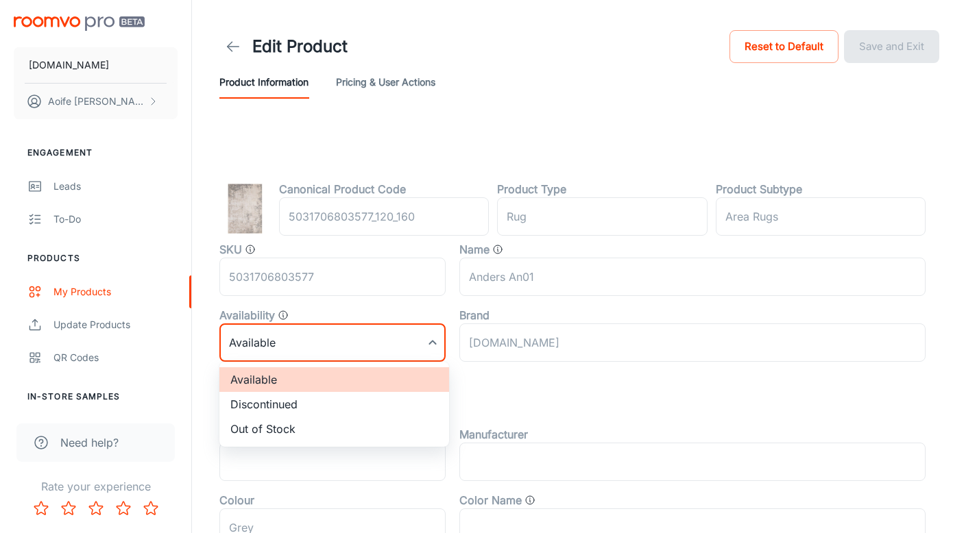
click at [310, 348] on body "RUGS.IE Aoife Ryan Engagement Leads To-do Products My Products Update Products …" at bounding box center [488, 266] width 977 height 533
click at [295, 410] on li "Discontinued" at bounding box center [334, 404] width 230 height 25
type input "1"
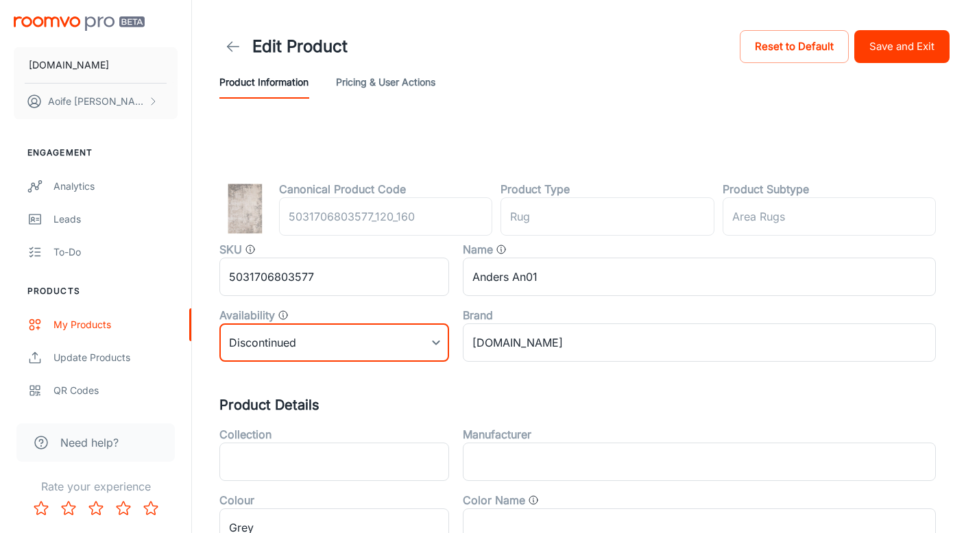
click at [901, 47] on button "Save and Exit" at bounding box center [901, 46] width 95 height 33
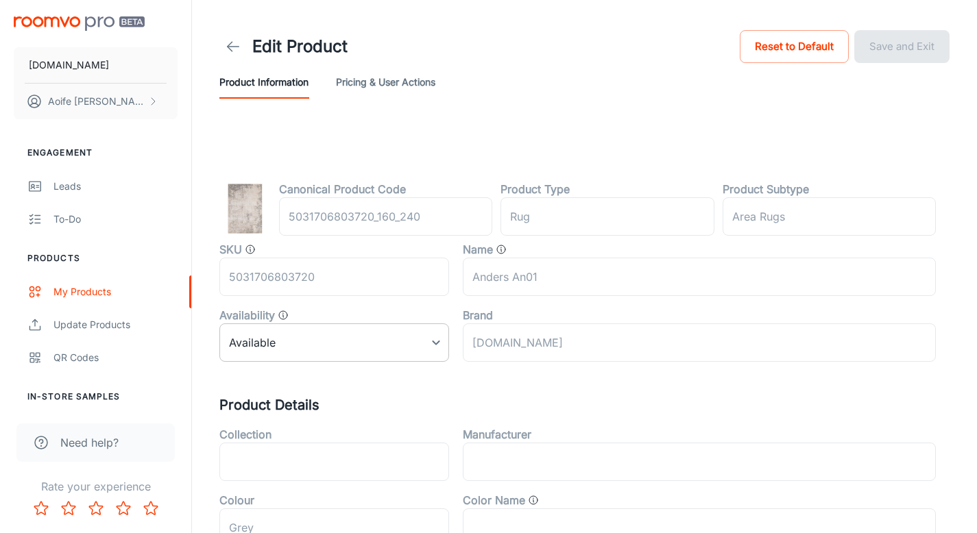
click at [325, 335] on body "[DOMAIN_NAME] [PERSON_NAME] Engagement Leads To-do Products My Products Update …" at bounding box center [488, 266] width 977 height 533
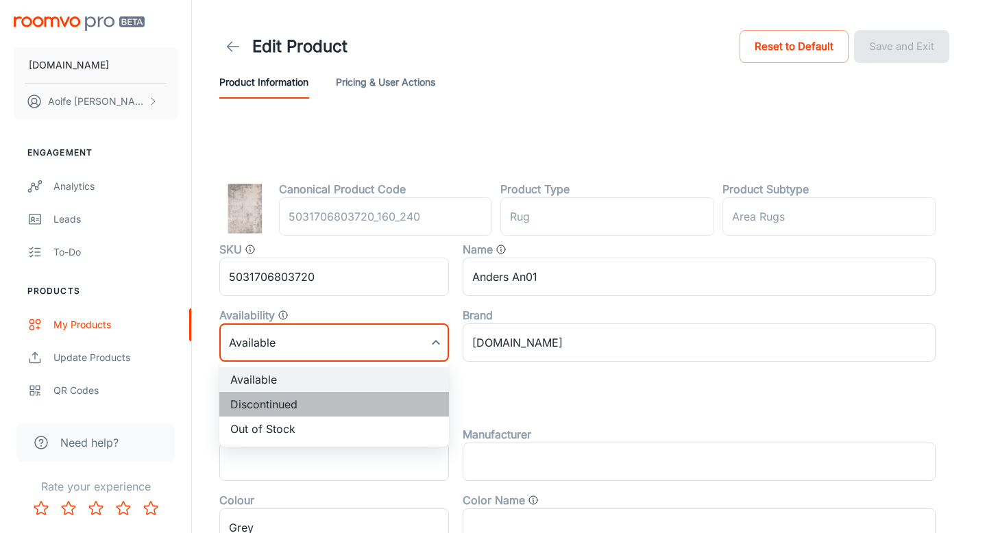
click at [299, 403] on li "Discontinued" at bounding box center [334, 404] width 230 height 25
type input "1"
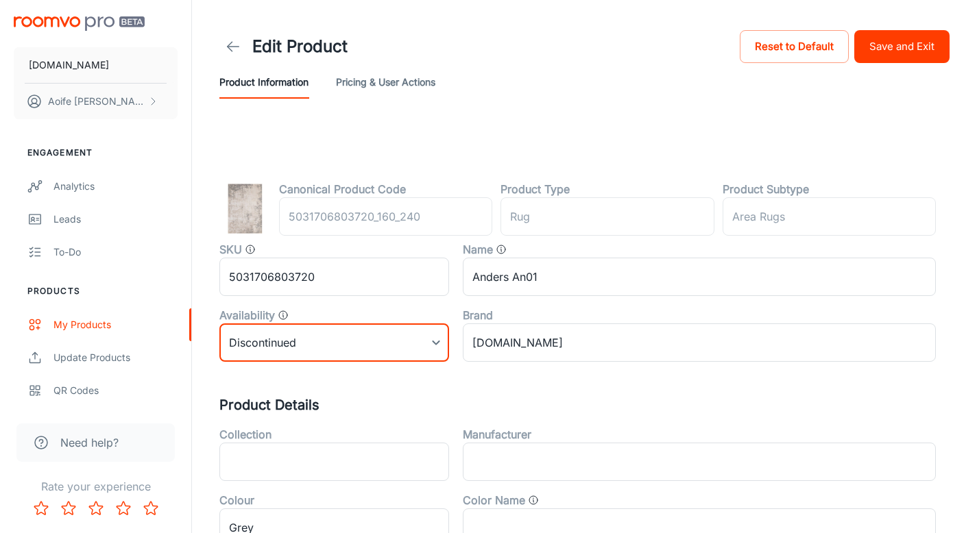
click at [905, 52] on button "Save and Exit" at bounding box center [901, 46] width 95 height 33
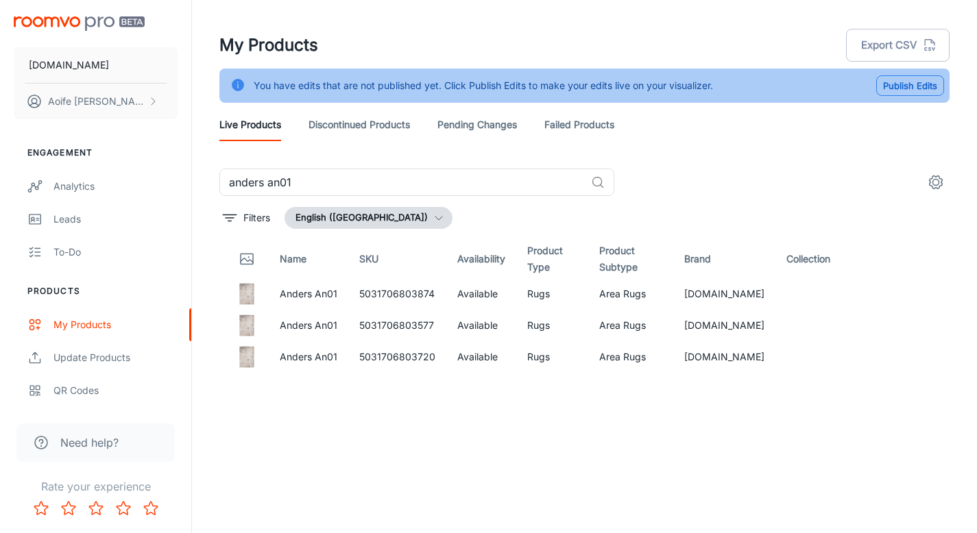
click at [918, 89] on button "Publish Edits" at bounding box center [910, 85] width 68 height 21
